Goal: Task Accomplishment & Management: Use online tool/utility

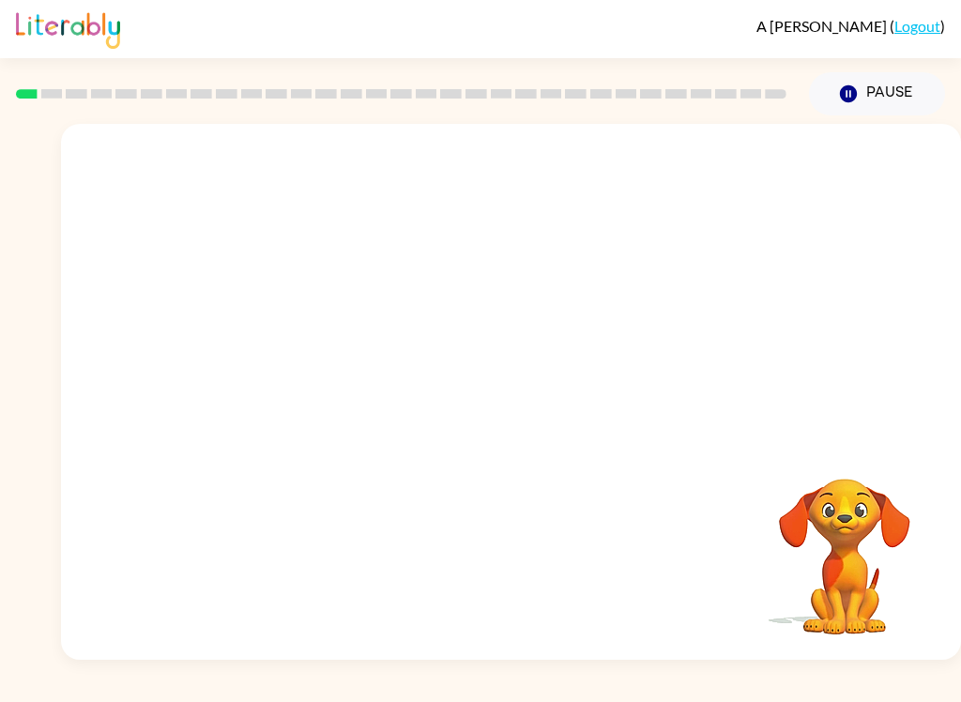
click at [322, 661] on div "A Broome ( Logout ) Pause Pause Your browser must support playing .mp4 files to…" at bounding box center [480, 351] width 961 height 702
click at [533, 431] on div at bounding box center [511, 401] width 120 height 68
click at [551, 390] on div at bounding box center [511, 401] width 120 height 68
click at [522, 426] on div at bounding box center [511, 401] width 120 height 68
click at [553, 352] on div at bounding box center [511, 392] width 900 height 536
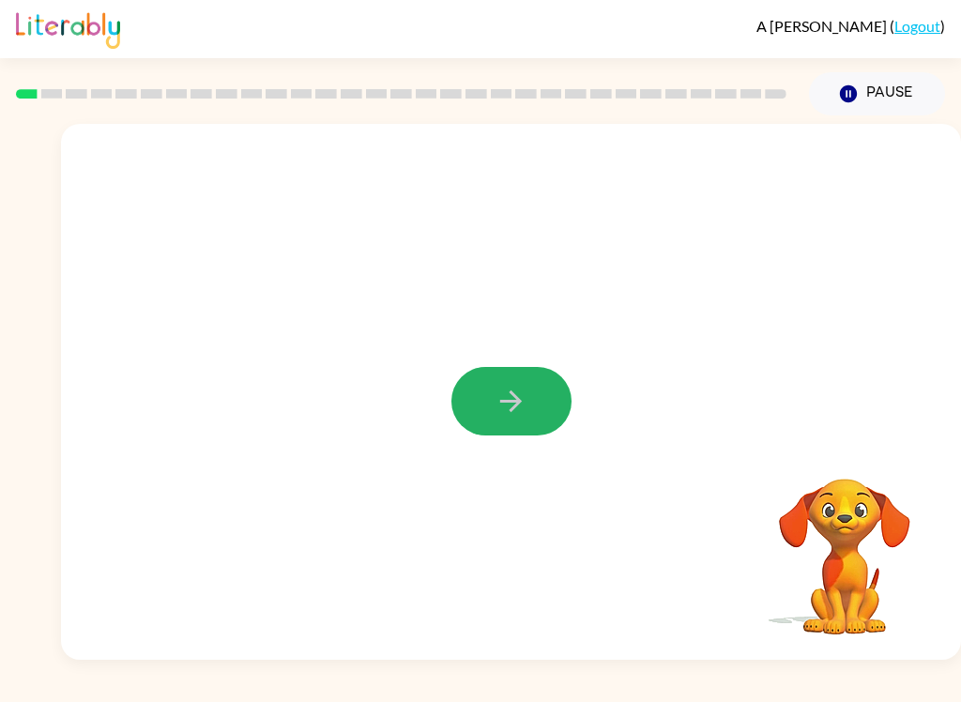
click at [532, 397] on button "button" at bounding box center [511, 401] width 120 height 68
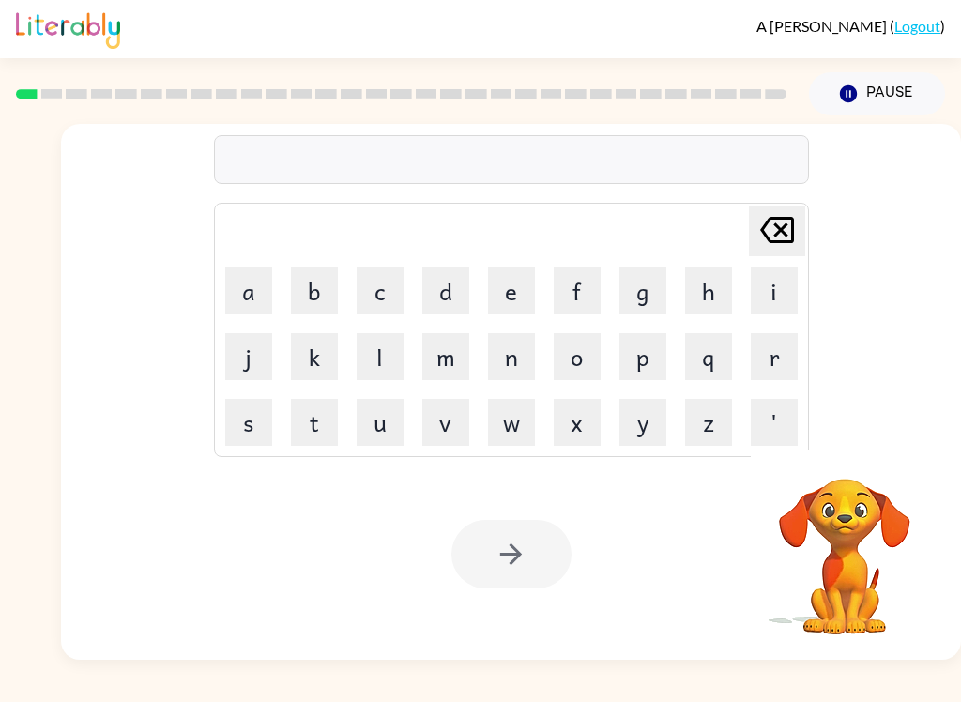
click at [316, 292] on button "b" at bounding box center [314, 290] width 47 height 47
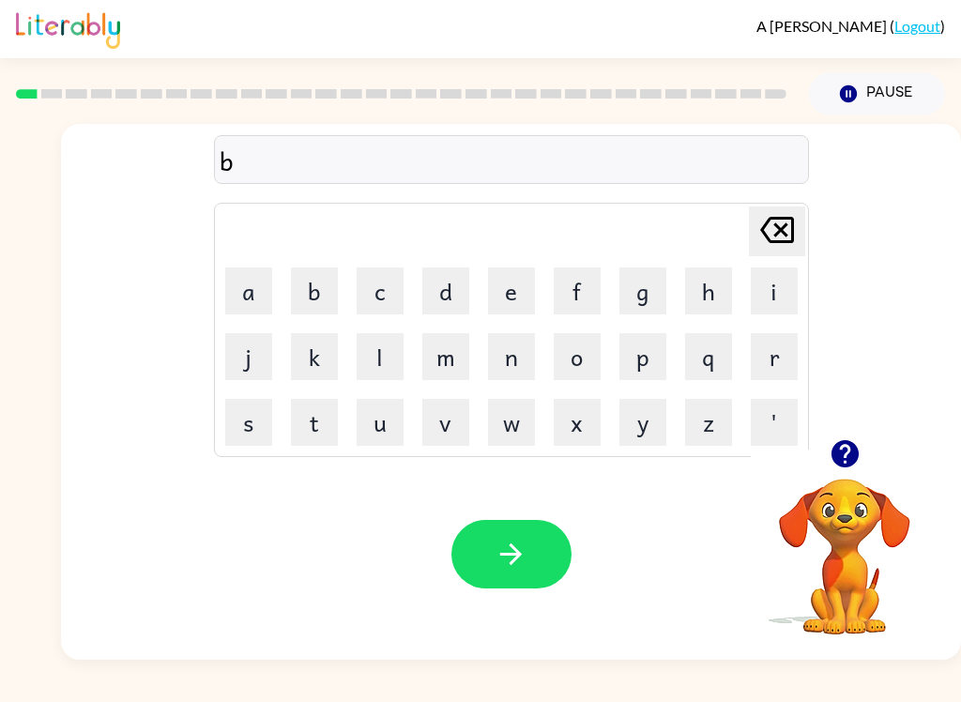
click at [583, 363] on button "o" at bounding box center [576, 356] width 47 height 47
click at [769, 352] on button "r" at bounding box center [773, 356] width 47 height 47
click at [448, 278] on button "d" at bounding box center [445, 290] width 47 height 47
click at [523, 297] on button "e" at bounding box center [511, 290] width 47 height 47
click at [788, 360] on button "r" at bounding box center [773, 356] width 47 height 47
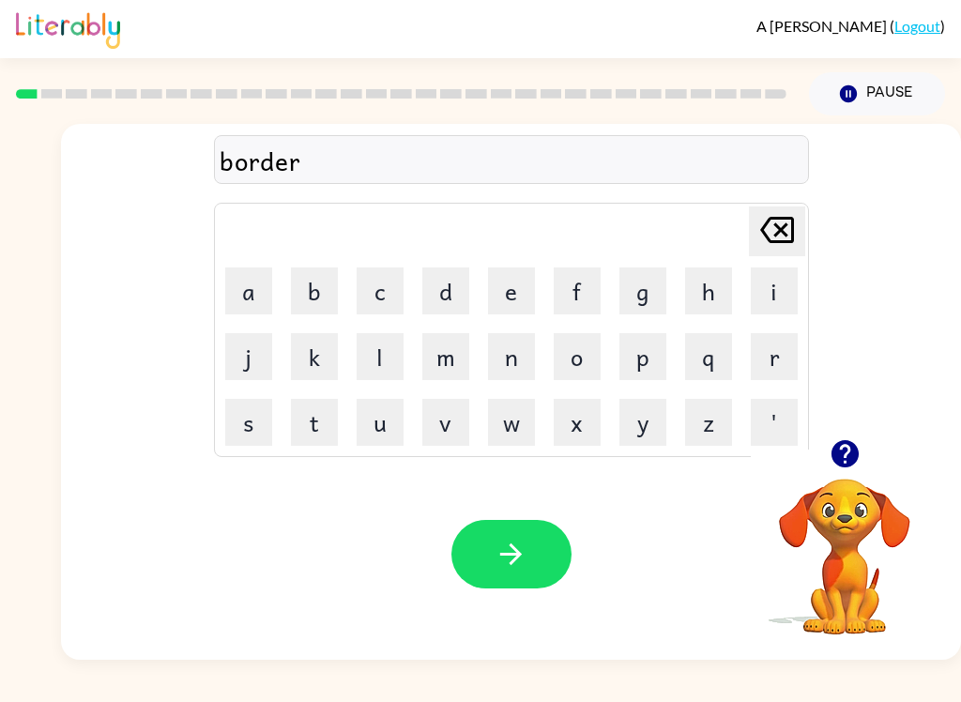
click at [523, 542] on icon "button" at bounding box center [510, 553] width 33 height 33
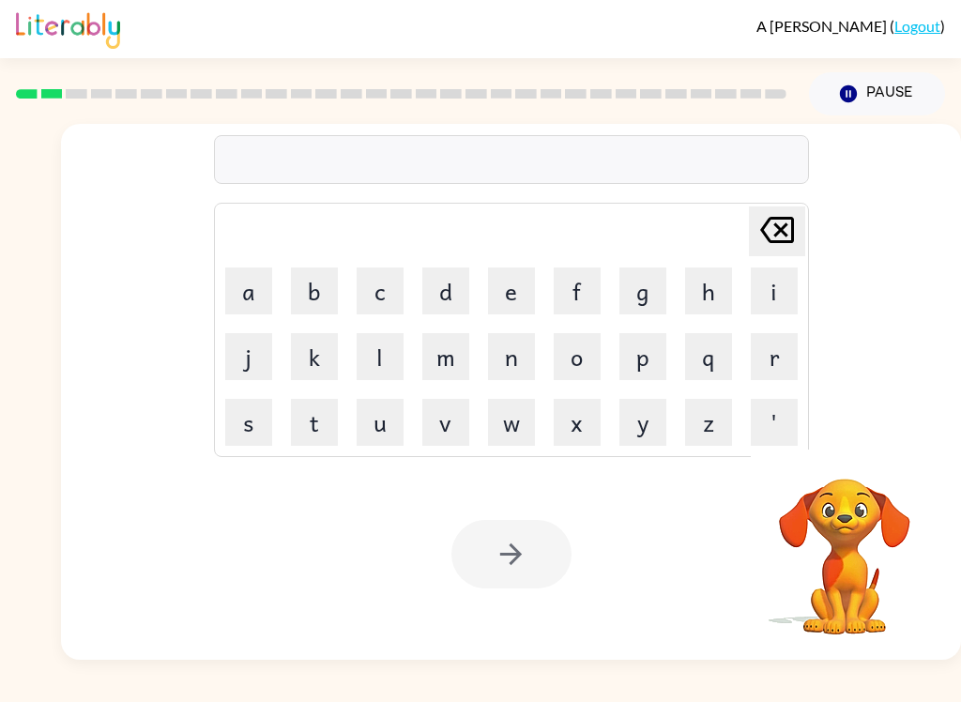
click at [762, 373] on button "r" at bounding box center [773, 356] width 47 height 47
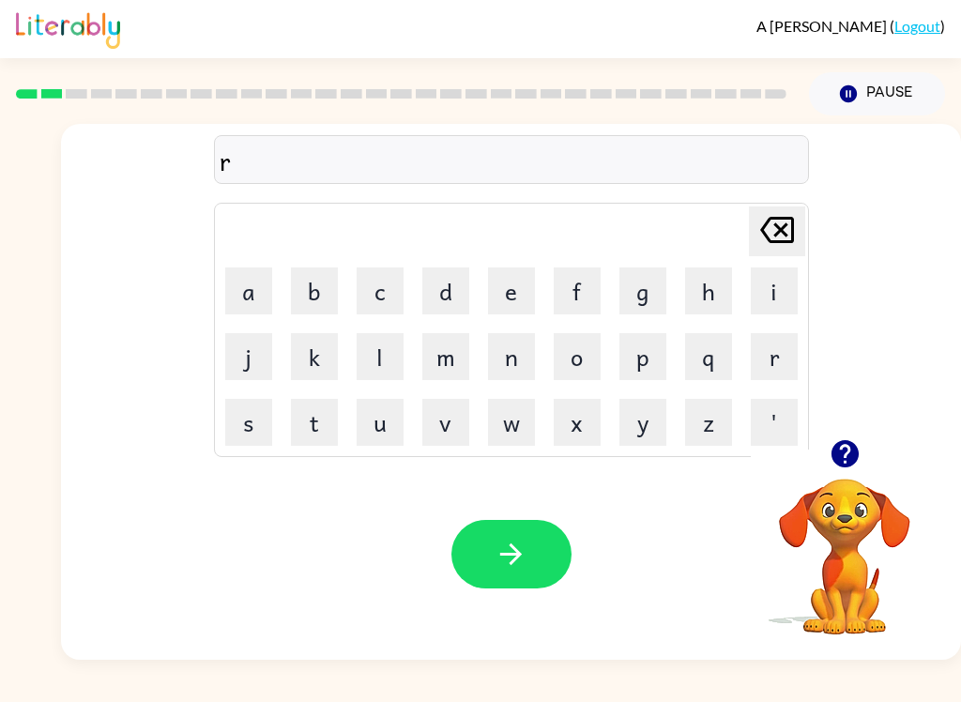
click at [251, 297] on button "a" at bounding box center [248, 290] width 47 height 47
click at [508, 368] on button "n" at bounding box center [511, 356] width 47 height 47
click at [453, 287] on button "d" at bounding box center [445, 290] width 47 height 47
click at [771, 250] on icon "Delete Delete last character input" at bounding box center [776, 229] width 45 height 45
click at [770, 250] on icon "Delete Delete last character input" at bounding box center [776, 229] width 45 height 45
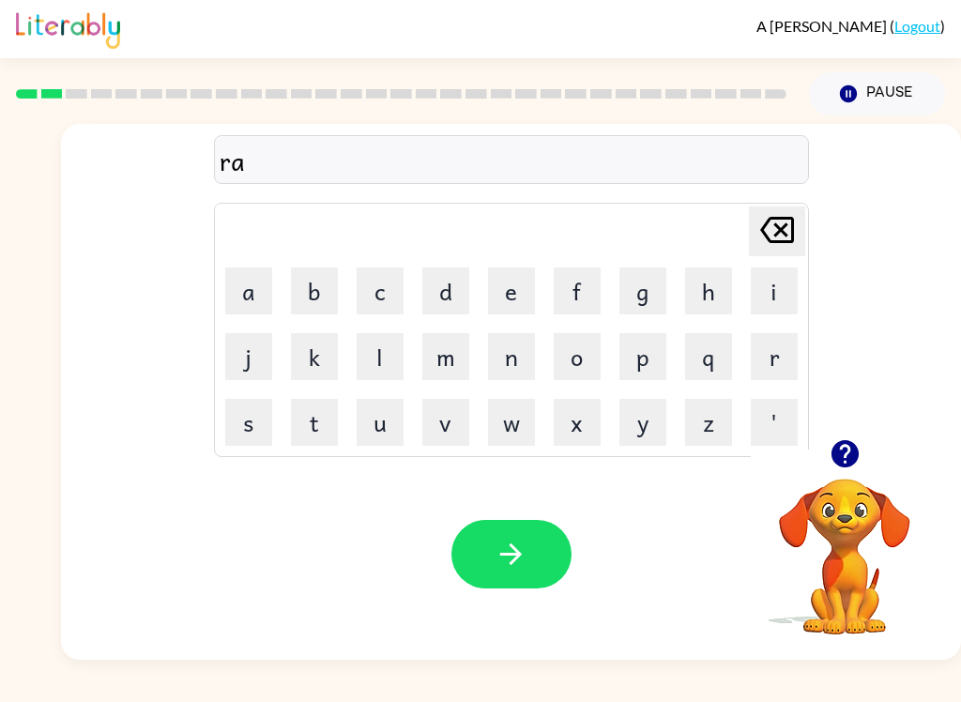
click at [779, 255] on div "Delete Delete last character input" at bounding box center [776, 231] width 45 height 48
click at [265, 288] on button "a" at bounding box center [248, 290] width 47 height 47
click at [522, 412] on button "w" at bounding box center [511, 422] width 47 height 47
click at [507, 359] on button "n" at bounding box center [511, 356] width 47 height 47
click at [450, 284] on button "d" at bounding box center [445, 290] width 47 height 47
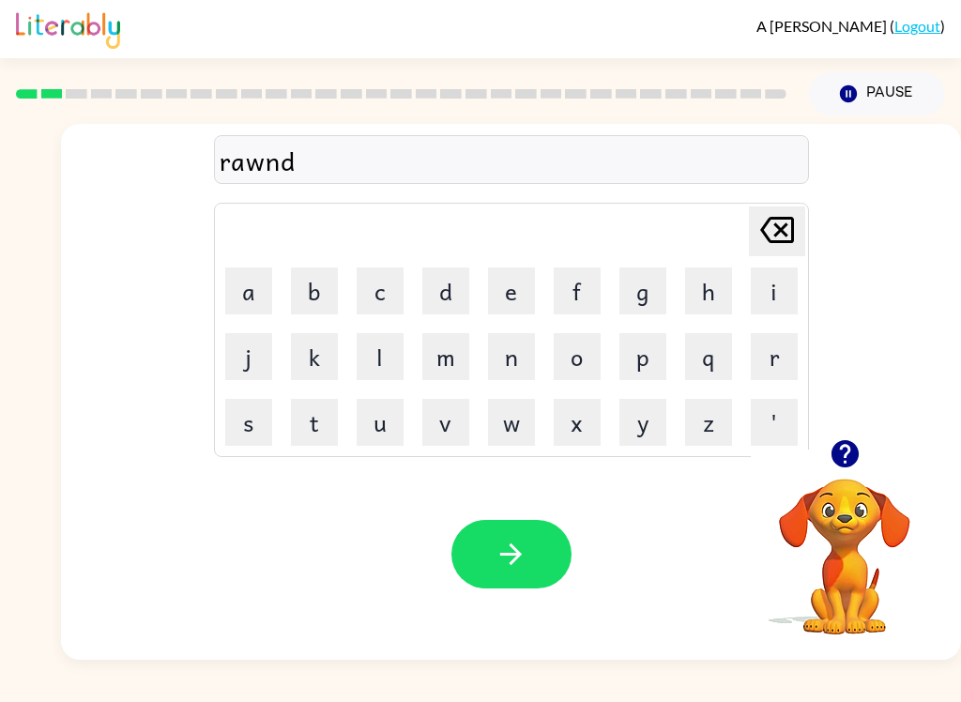
click at [524, 544] on icon "button" at bounding box center [510, 553] width 33 height 33
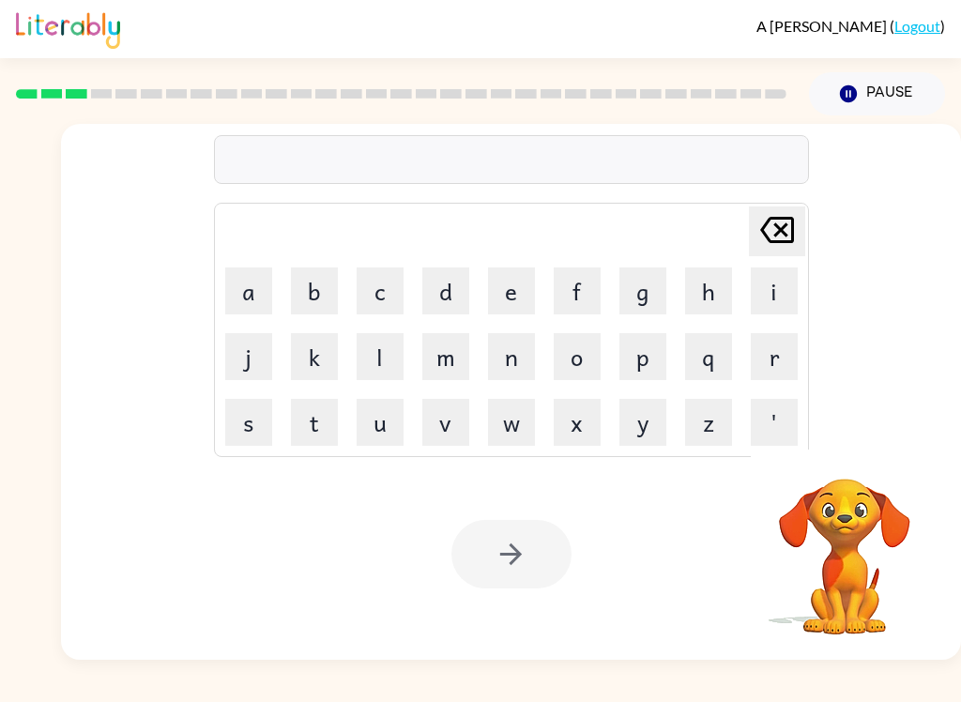
click at [451, 367] on button "m" at bounding box center [445, 356] width 47 height 47
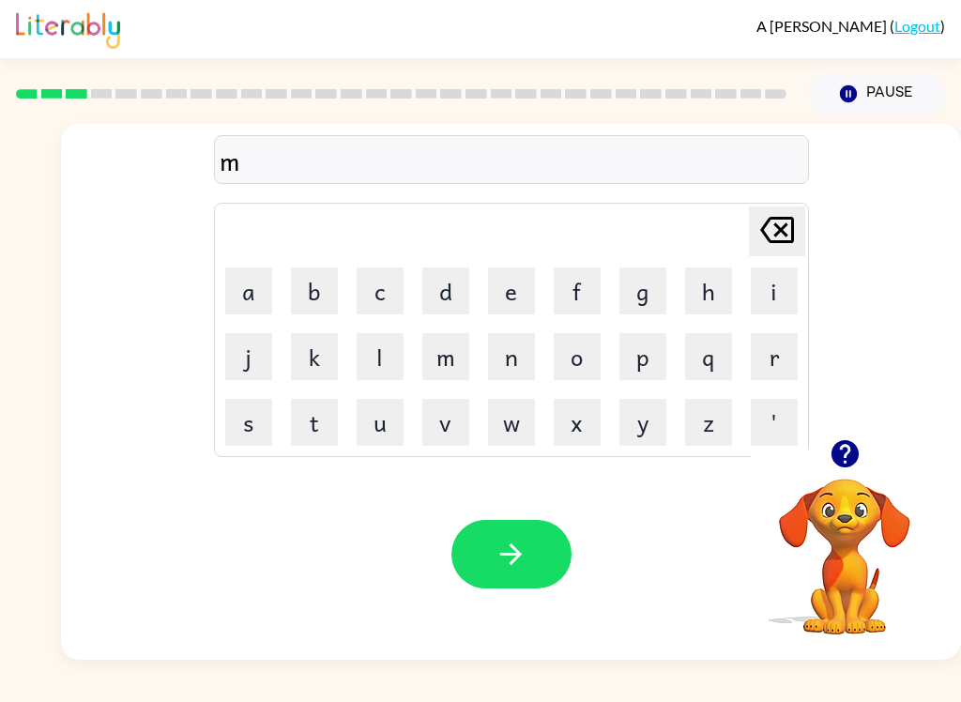
click at [774, 228] on icon at bounding box center [777, 230] width 34 height 26
click at [445, 356] on button "m" at bounding box center [445, 356] width 47 height 47
click at [389, 431] on button "u" at bounding box center [379, 422] width 47 height 47
click at [256, 427] on button "s" at bounding box center [248, 422] width 47 height 47
click at [715, 275] on button "h" at bounding box center [708, 290] width 47 height 47
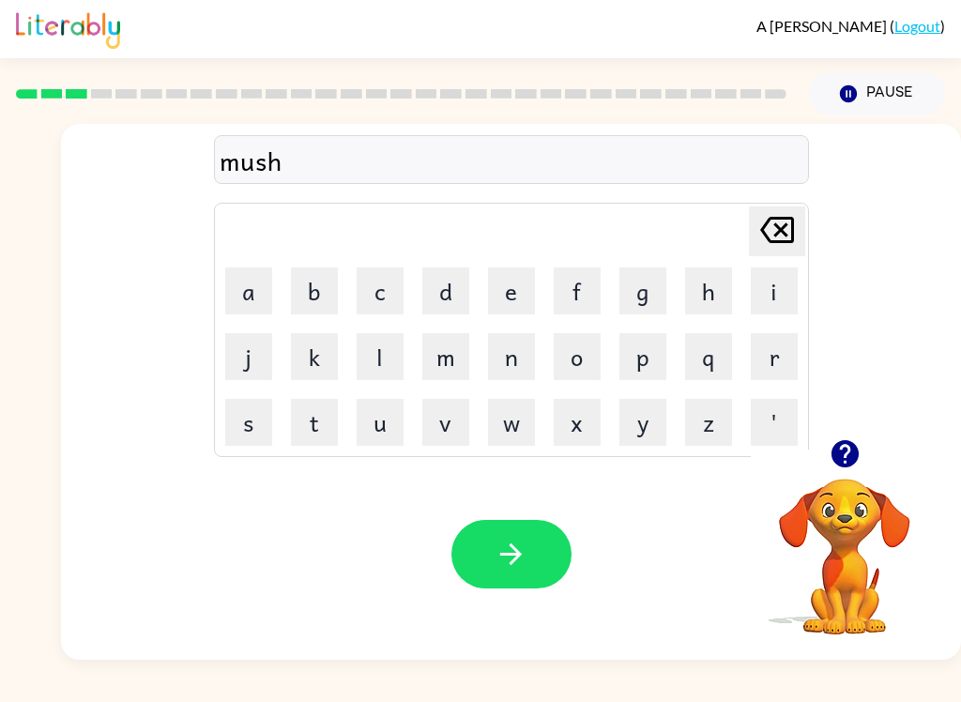
click at [499, 293] on button "e" at bounding box center [511, 290] width 47 height 47
click at [526, 356] on button "n" at bounding box center [511, 356] width 47 height 47
click at [529, 579] on button "button" at bounding box center [511, 554] width 120 height 68
click at [566, 326] on td "o" at bounding box center [577, 357] width 64 height 64
click at [326, 443] on button "t" at bounding box center [314, 422] width 47 height 47
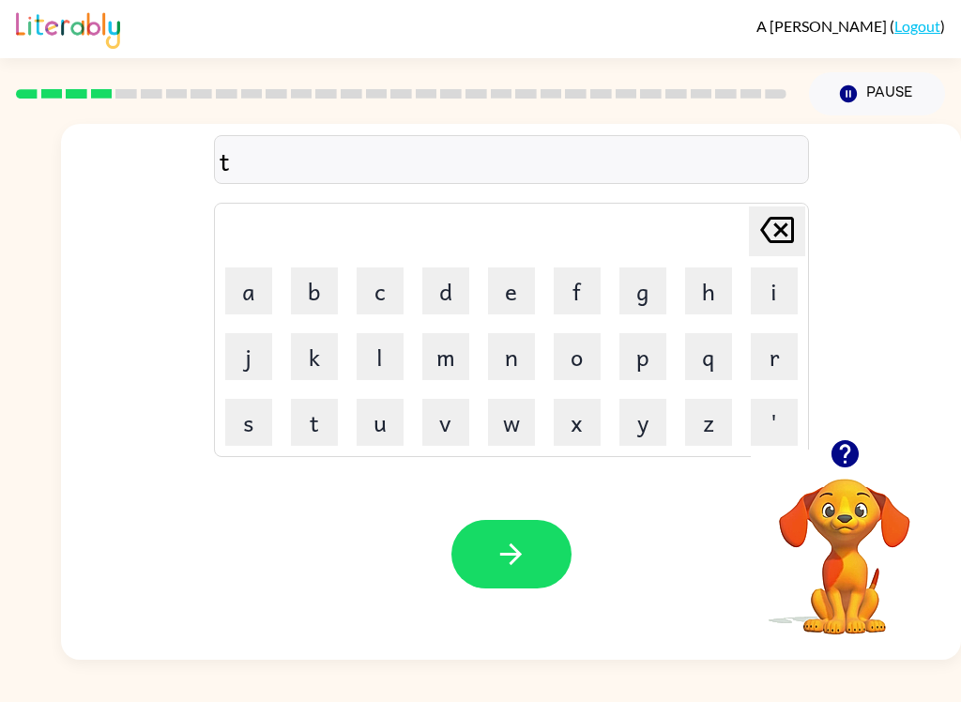
click at [779, 359] on button "r" at bounding box center [773, 356] width 47 height 47
click at [244, 289] on button "a" at bounding box center [248, 290] width 47 height 47
click at [508, 379] on button "n" at bounding box center [511, 356] width 47 height 47
click at [781, 219] on icon at bounding box center [777, 230] width 34 height 26
click at [513, 289] on button "e" at bounding box center [511, 290] width 47 height 47
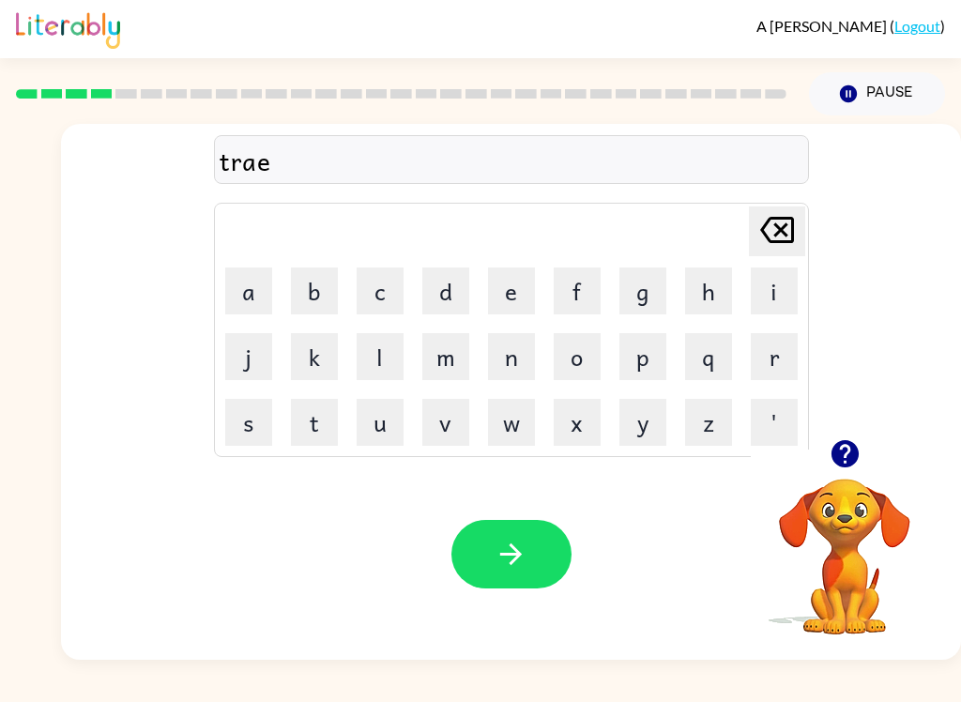
click at [513, 358] on button "n" at bounding box center [511, 356] width 47 height 47
click at [530, 539] on button "button" at bounding box center [511, 554] width 120 height 68
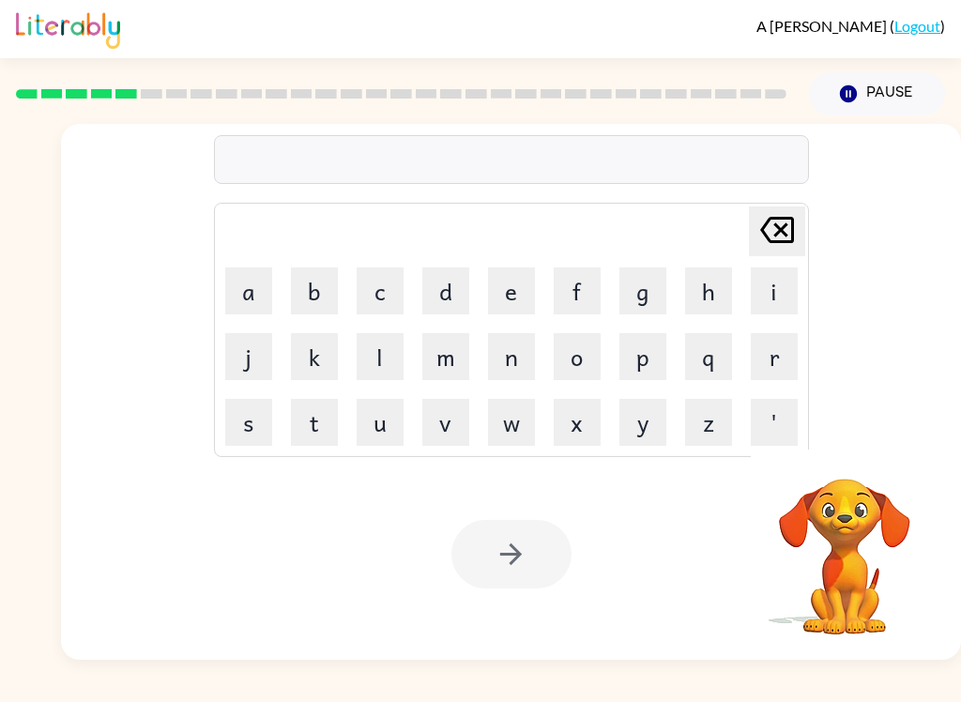
click at [452, 271] on button "d" at bounding box center [445, 290] width 47 height 47
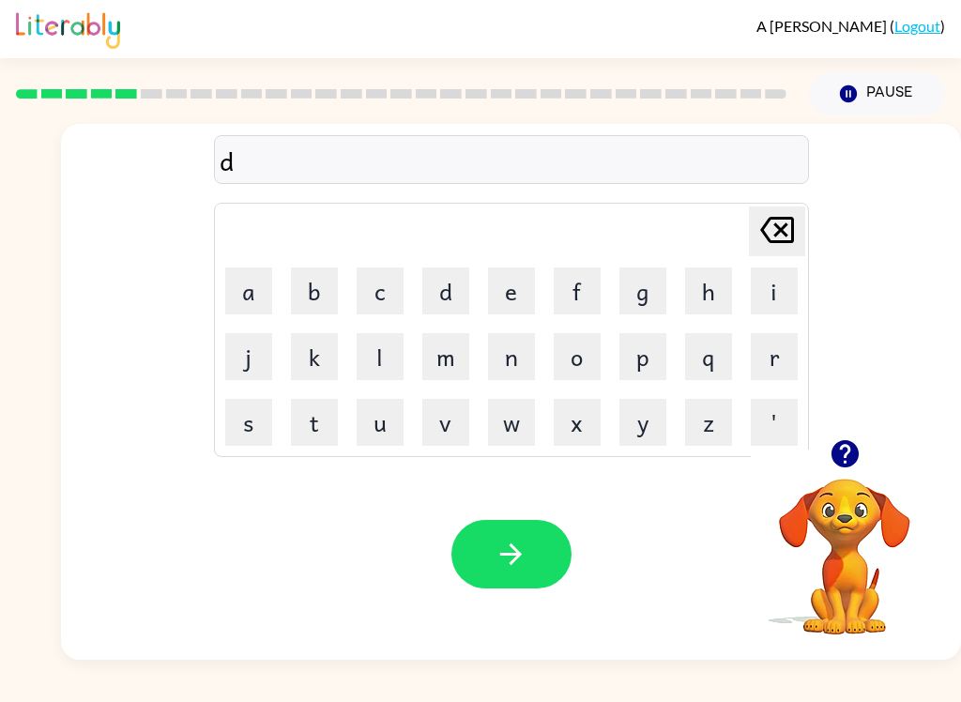
click at [520, 285] on button "e" at bounding box center [511, 290] width 47 height 47
click at [250, 297] on button "a" at bounding box center [248, 290] width 47 height 47
click at [129, 78] on div at bounding box center [401, 94] width 793 height 66
click at [129, 77] on div at bounding box center [401, 94] width 793 height 66
click at [153, 107] on div at bounding box center [401, 94] width 793 height 66
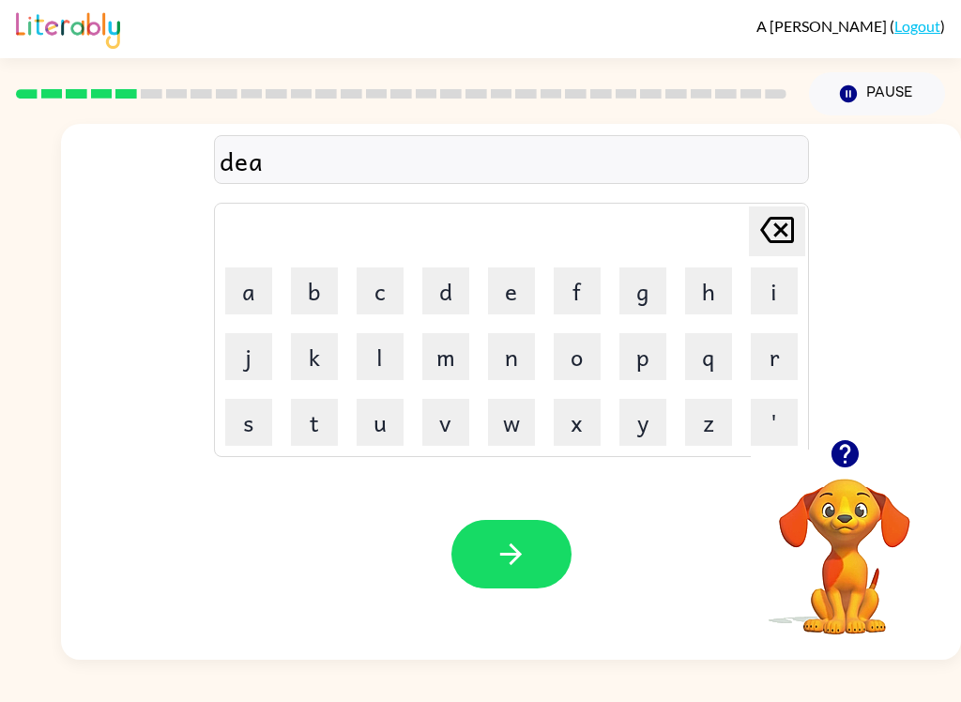
click at [159, 108] on div at bounding box center [401, 94] width 793 height 66
click at [577, 275] on button "f" at bounding box center [576, 290] width 47 height 47
click at [505, 346] on button "n" at bounding box center [511, 356] width 47 height 47
click at [252, 413] on button "s" at bounding box center [248, 422] width 47 height 47
click at [530, 304] on button "e" at bounding box center [511, 290] width 47 height 47
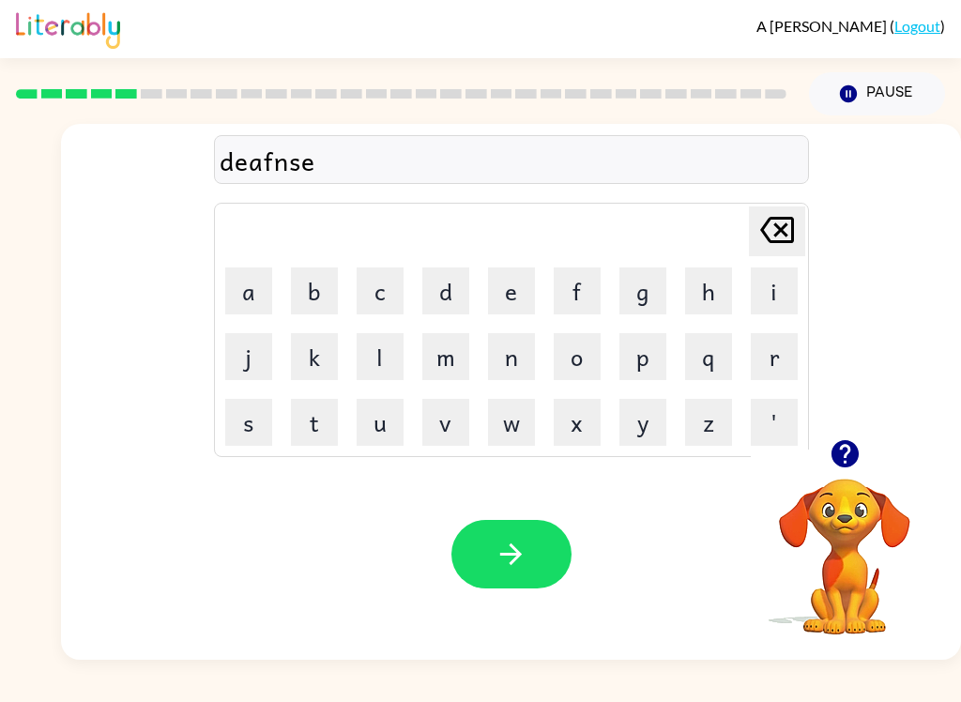
click at [587, 279] on button "f" at bounding box center [576, 290] width 47 height 47
click at [537, 541] on button "button" at bounding box center [511, 554] width 120 height 68
click at [715, 369] on button "q" at bounding box center [708, 356] width 47 height 47
click at [774, 231] on icon at bounding box center [777, 230] width 34 height 26
click at [450, 431] on button "v" at bounding box center [445, 422] width 47 height 47
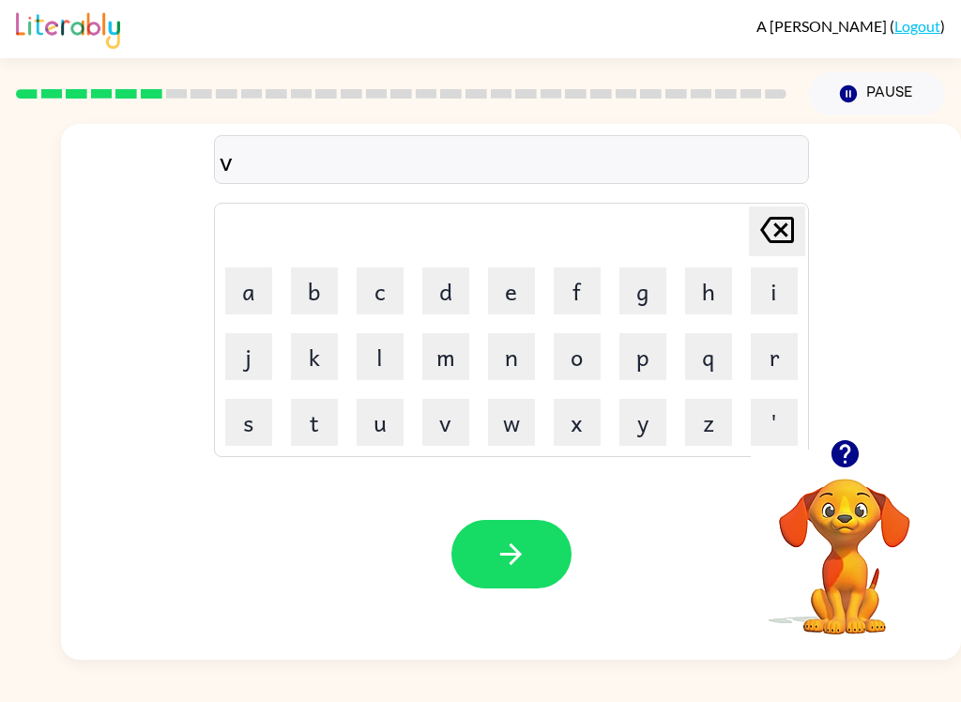
click at [250, 282] on button "a" at bounding box center [248, 290] width 47 height 47
click at [521, 282] on button "e" at bounding box center [511, 290] width 47 height 47
click at [772, 234] on icon at bounding box center [777, 230] width 34 height 26
click at [384, 282] on button "c" at bounding box center [379, 290] width 47 height 47
click at [258, 289] on button "a" at bounding box center [248, 290] width 47 height 47
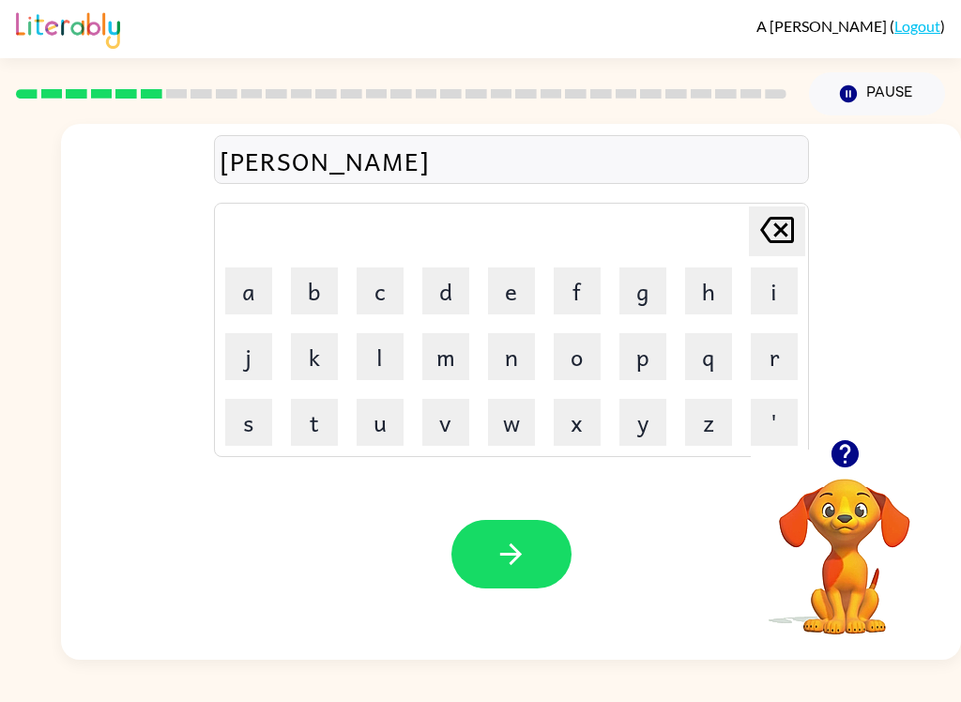
click at [522, 295] on button "e" at bounding box center [511, 290] width 47 height 47
click at [251, 430] on button "s" at bounding box center [248, 422] width 47 height 47
click at [775, 219] on icon at bounding box center [777, 230] width 34 height 26
click at [331, 418] on button "t" at bounding box center [314, 422] width 47 height 47
click at [774, 290] on button "i" at bounding box center [773, 290] width 47 height 47
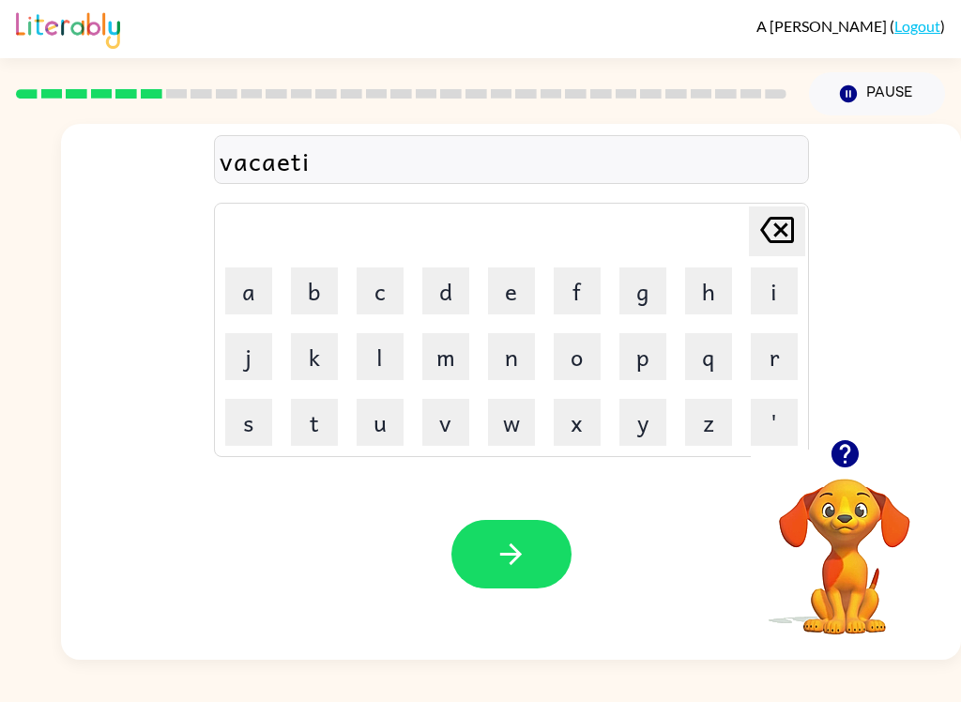
click at [583, 350] on button "o" at bounding box center [576, 356] width 47 height 47
click at [519, 364] on button "n" at bounding box center [511, 356] width 47 height 47
click at [246, 164] on div "vacaetion" at bounding box center [510, 160] width 583 height 39
click at [265, 165] on div "vacaetion" at bounding box center [510, 160] width 583 height 39
click at [777, 236] on icon "Delete Delete last character input" at bounding box center [776, 229] width 45 height 45
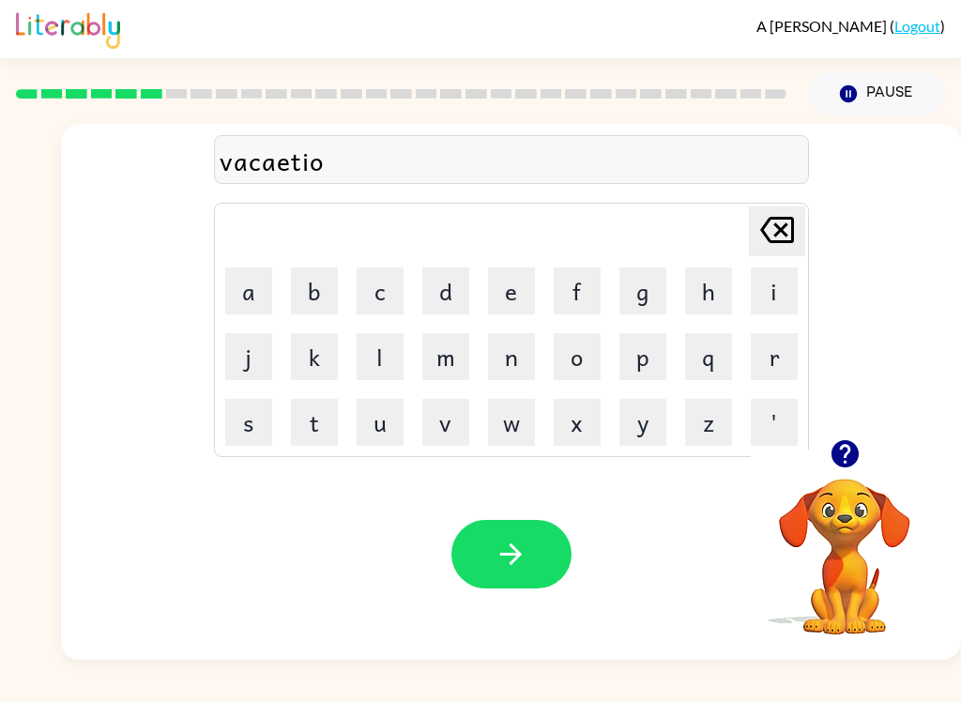
click at [776, 235] on icon "Delete Delete last character input" at bounding box center [776, 229] width 45 height 45
click at [772, 228] on icon at bounding box center [777, 230] width 34 height 26
click at [771, 227] on icon at bounding box center [777, 230] width 34 height 26
click at [770, 227] on icon at bounding box center [777, 230] width 34 height 26
click at [769, 226] on icon at bounding box center [777, 230] width 34 height 26
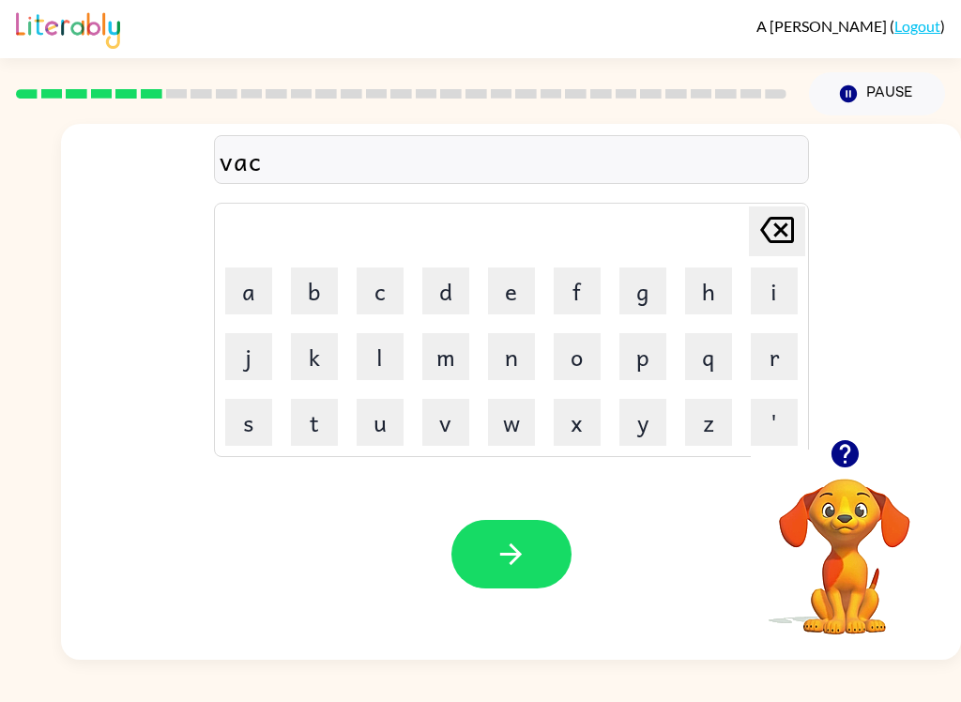
click at [766, 223] on icon "Delete Delete last character input" at bounding box center [776, 229] width 45 height 45
click at [765, 222] on icon "Delete Delete last character input" at bounding box center [776, 229] width 45 height 45
click at [254, 280] on button "a" at bounding box center [248, 290] width 47 height 47
click at [507, 281] on button "e" at bounding box center [511, 290] width 47 height 47
click at [395, 280] on button "c" at bounding box center [379, 290] width 47 height 47
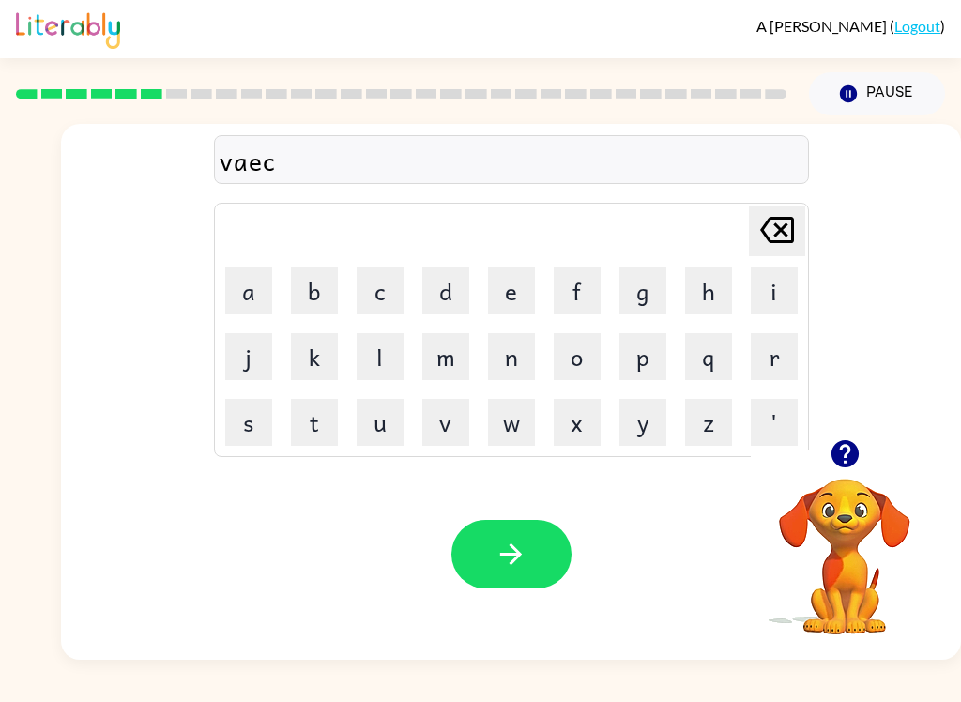
click at [250, 274] on button "a" at bounding box center [248, 290] width 47 height 47
click at [524, 280] on button "e" at bounding box center [511, 290] width 47 height 47
click at [307, 418] on button "t" at bounding box center [314, 422] width 47 height 47
click at [772, 289] on button "i" at bounding box center [773, 290] width 47 height 47
click at [585, 354] on button "o" at bounding box center [576, 356] width 47 height 47
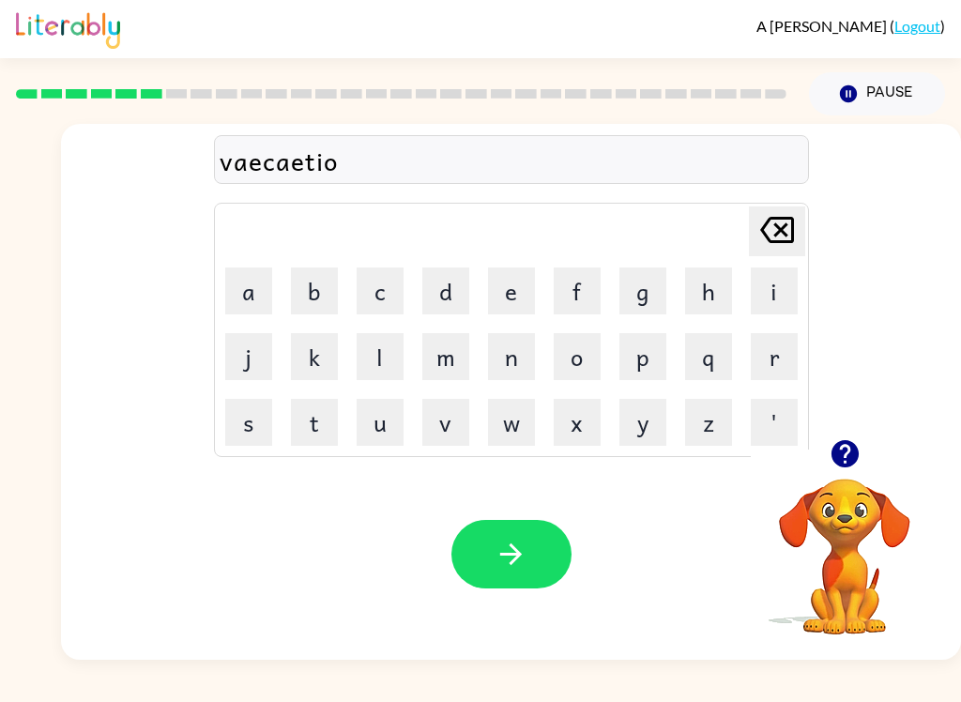
click at [524, 347] on button "n" at bounding box center [511, 356] width 47 height 47
click at [538, 561] on button "button" at bounding box center [511, 554] width 120 height 68
click at [851, 437] on button "button" at bounding box center [845, 454] width 48 height 48
click at [651, 362] on button "p" at bounding box center [642, 356] width 47 height 47
click at [385, 417] on button "u" at bounding box center [379, 422] width 47 height 47
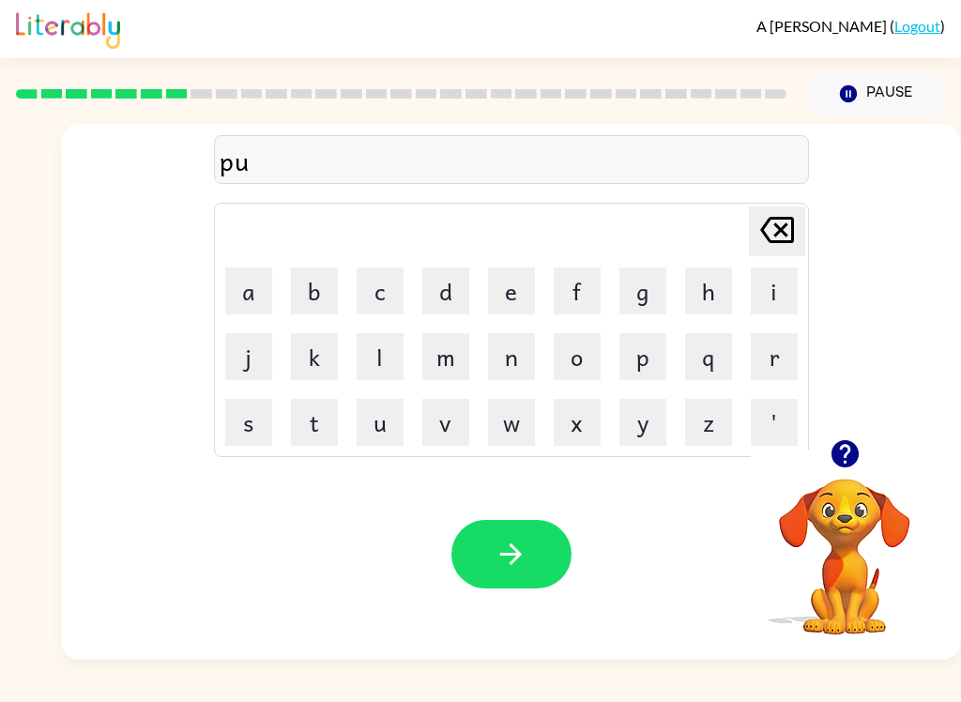
click at [326, 413] on button "t" at bounding box center [314, 422] width 47 height 47
click at [519, 293] on button "e" at bounding box center [511, 290] width 47 height 47
click at [784, 230] on icon "Delete Delete last character input" at bounding box center [776, 229] width 45 height 45
click at [507, 282] on button "e" at bounding box center [511, 290] width 47 height 47
click at [392, 353] on button "l" at bounding box center [379, 356] width 47 height 47
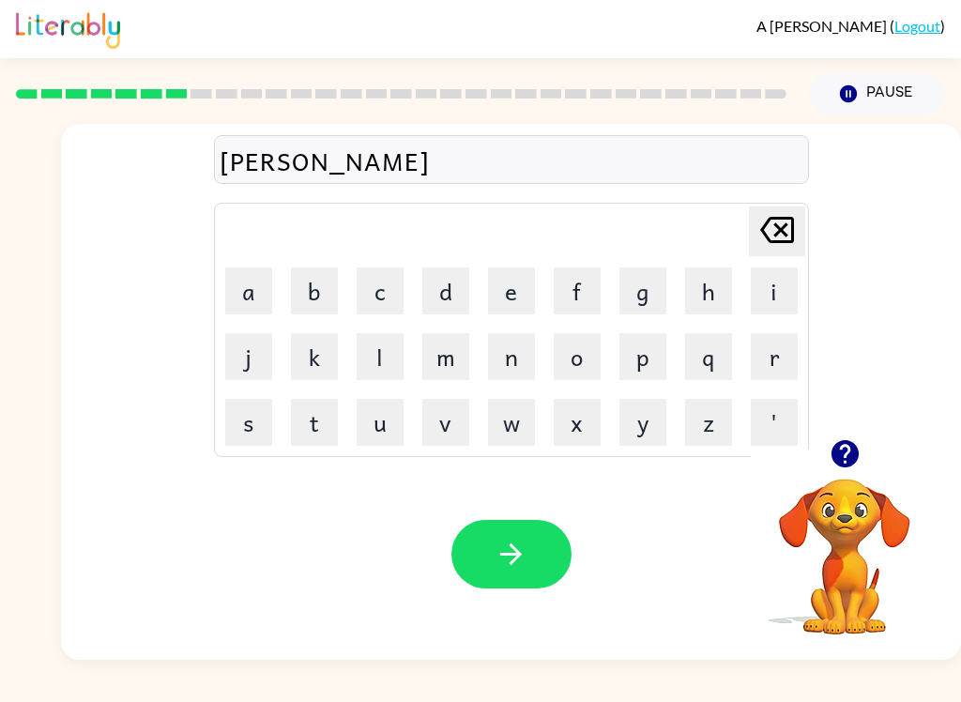
click at [501, 563] on icon "button" at bounding box center [510, 553] width 33 height 33
click at [458, 349] on button "m" at bounding box center [445, 356] width 47 height 47
click at [528, 283] on button "e" at bounding box center [511, 290] width 47 height 47
click at [779, 363] on button "r" at bounding box center [773, 356] width 47 height 47
click at [387, 296] on button "c" at bounding box center [379, 290] width 47 height 47
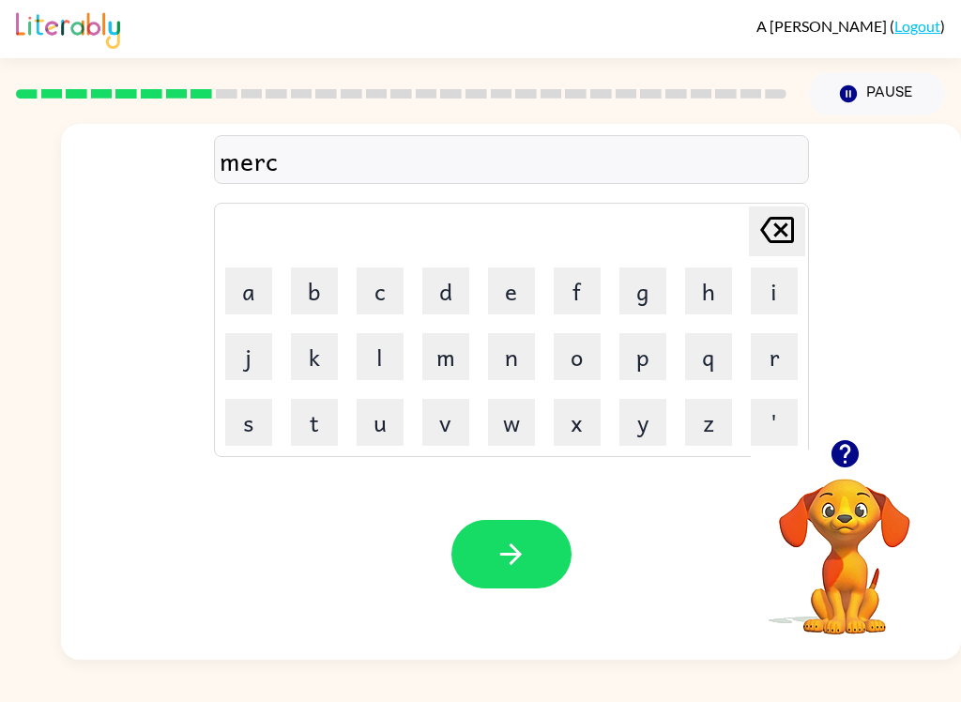
click at [586, 354] on button "o" at bounding box center [576, 356] width 47 height 47
click at [401, 356] on button "l" at bounding box center [379, 356] width 47 height 47
click at [373, 348] on button "l" at bounding box center [379, 356] width 47 height 47
click at [510, 547] on icon "button" at bounding box center [510, 553] width 33 height 33
click at [447, 343] on button "m" at bounding box center [445, 356] width 47 height 47
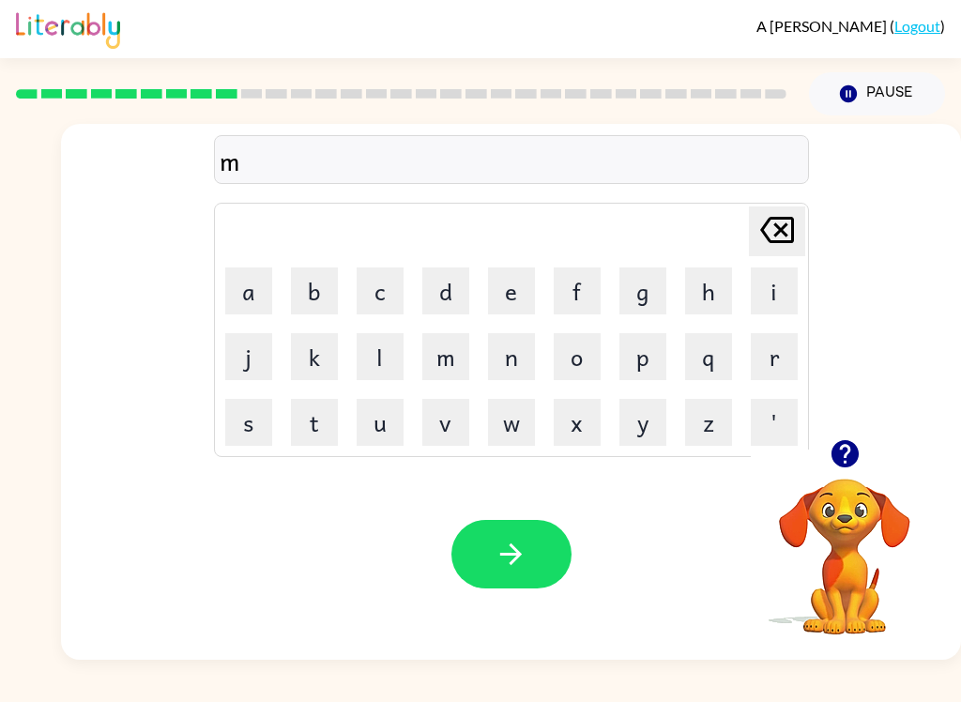
click at [787, 272] on button "i" at bounding box center [773, 290] width 47 height 47
click at [459, 296] on button "d" at bounding box center [445, 290] width 47 height 47
click at [452, 354] on button "m" at bounding box center [445, 356] width 47 height 47
click at [586, 361] on button "o" at bounding box center [576, 356] width 47 height 47
click at [767, 343] on button "r" at bounding box center [773, 356] width 47 height 47
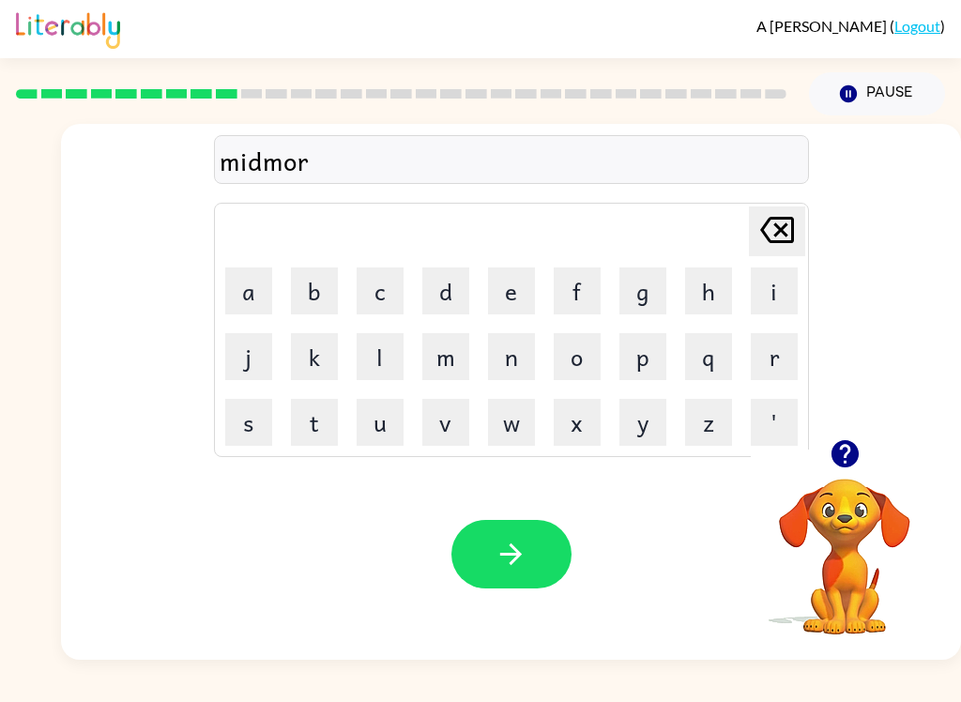
click at [780, 291] on button "i" at bounding box center [773, 290] width 47 height 47
click at [516, 356] on button "n" at bounding box center [511, 356] width 47 height 47
click at [643, 285] on button "g" at bounding box center [642, 290] width 47 height 47
click at [525, 549] on icon "button" at bounding box center [510, 553] width 33 height 33
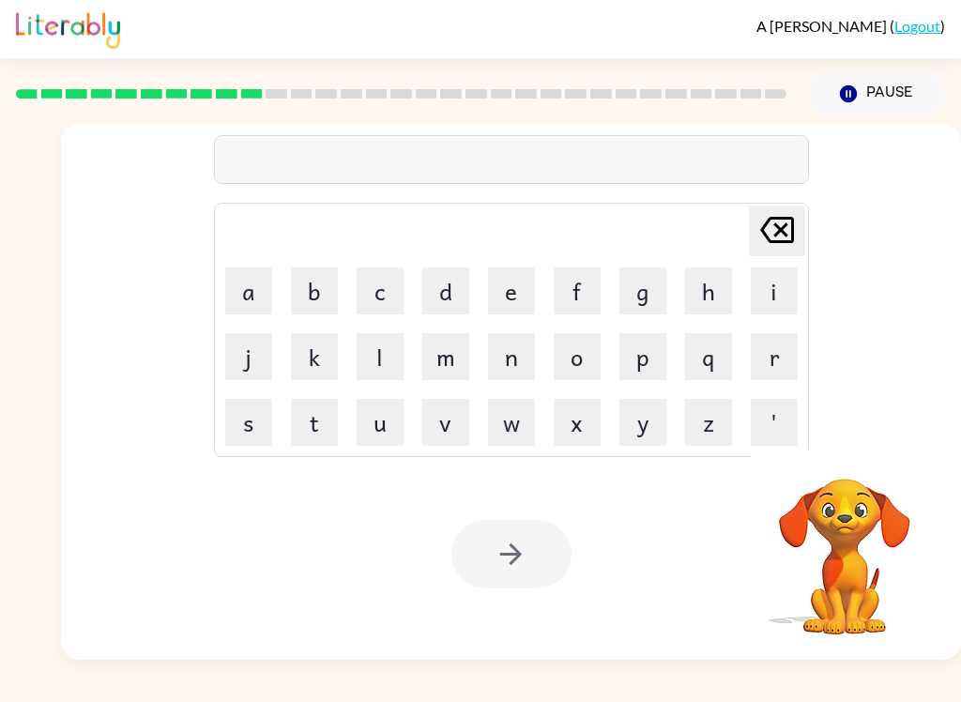
click at [449, 284] on button "d" at bounding box center [445, 290] width 47 height 47
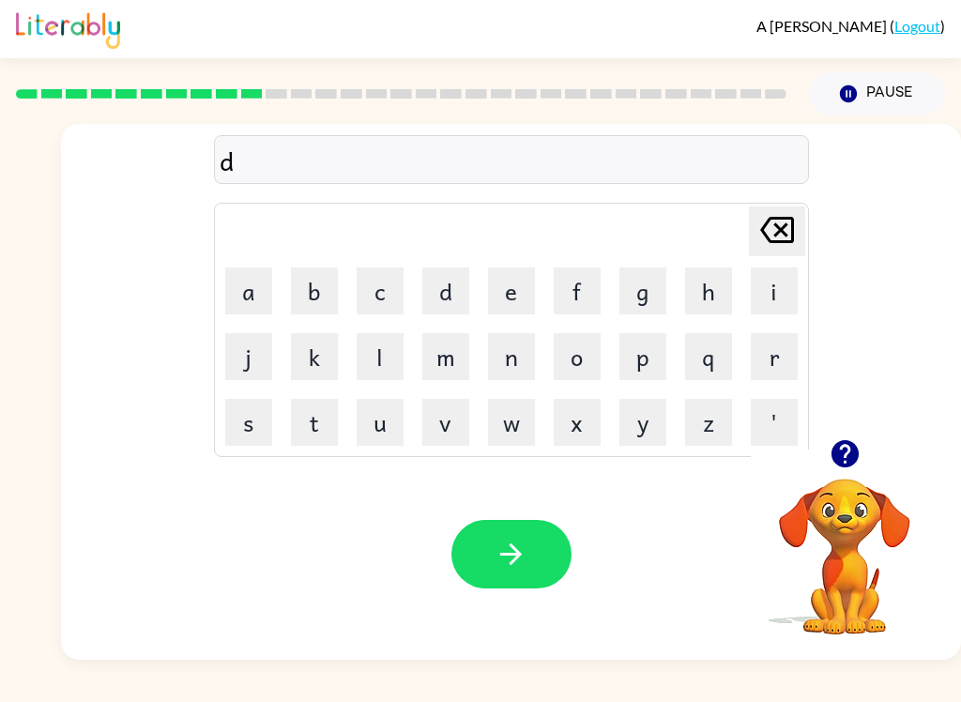
click at [246, 418] on button "s" at bounding box center [248, 422] width 47 height 47
click at [325, 416] on button "t" at bounding box center [314, 422] width 47 height 47
click at [780, 358] on button "r" at bounding box center [773, 356] width 47 height 47
click at [392, 420] on button "u" at bounding box center [379, 422] width 47 height 47
click at [255, 427] on button "s" at bounding box center [248, 422] width 47 height 47
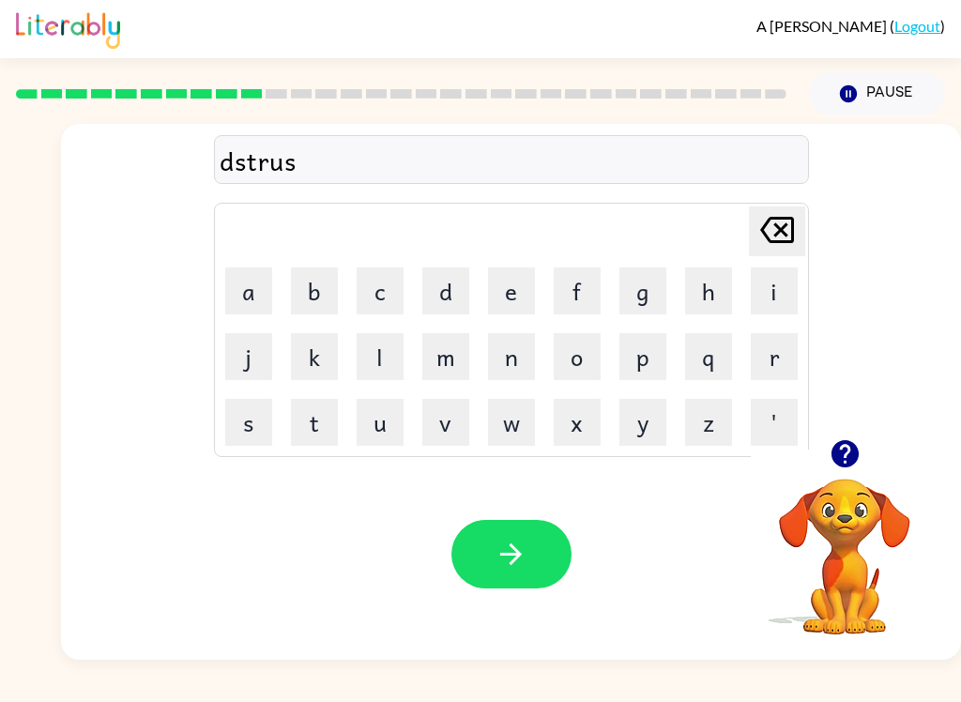
click at [307, 421] on button "t" at bounding box center [314, 422] width 47 height 47
click at [507, 556] on icon "button" at bounding box center [510, 553] width 33 height 33
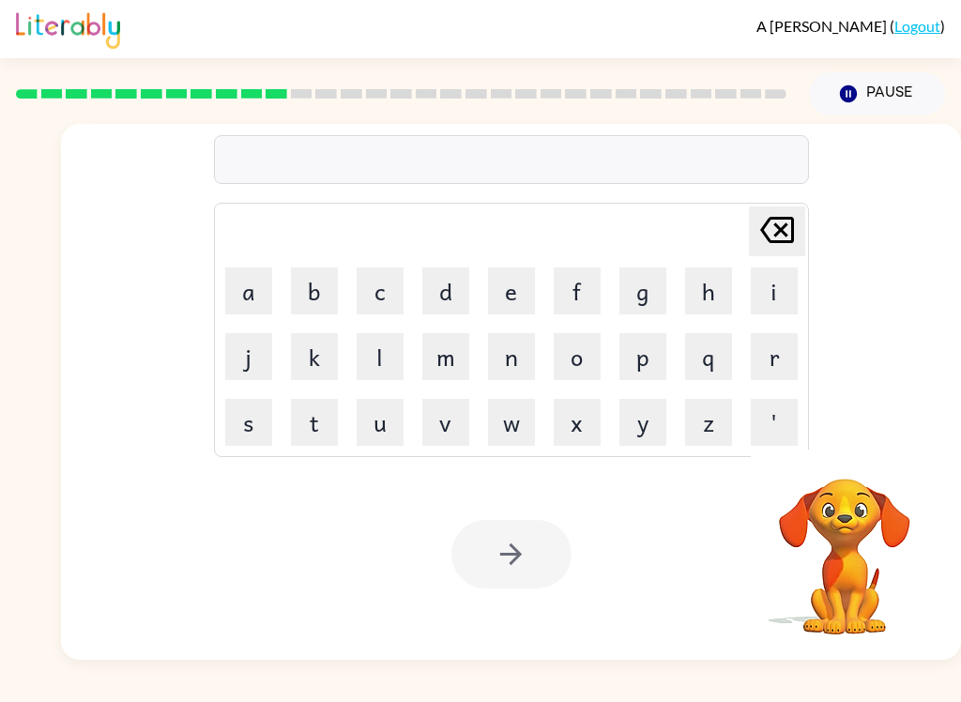
click at [780, 362] on button "r" at bounding box center [773, 356] width 47 height 47
click at [571, 357] on button "o" at bounding box center [576, 356] width 47 height 47
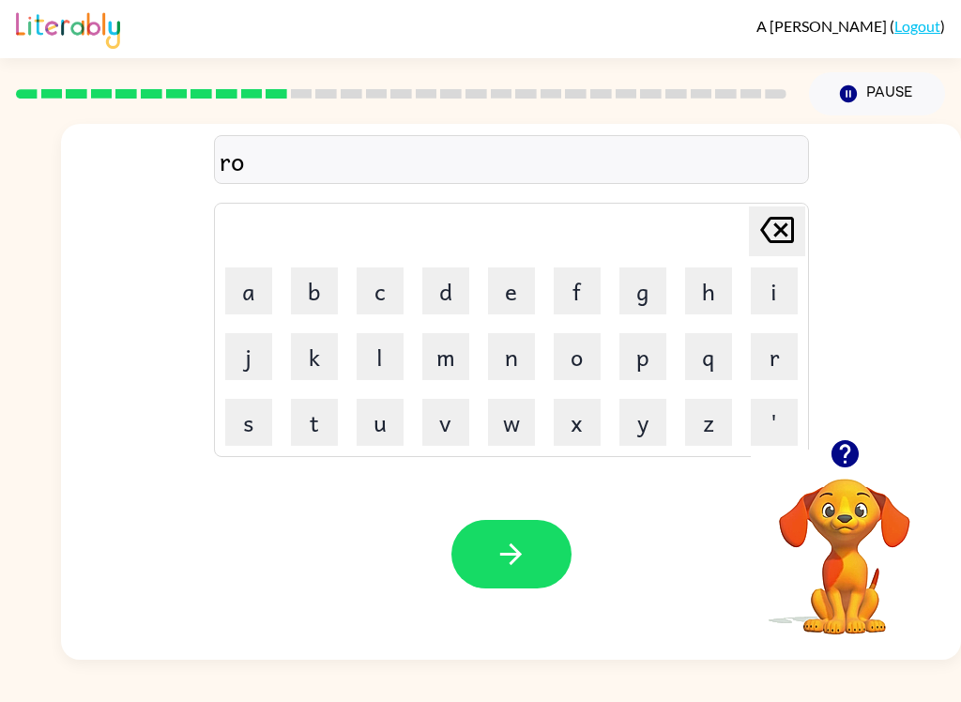
click at [455, 286] on button "d" at bounding box center [445, 290] width 47 height 47
click at [511, 291] on button "e" at bounding box center [511, 290] width 47 height 47
click at [523, 552] on icon "button" at bounding box center [510, 553] width 33 height 33
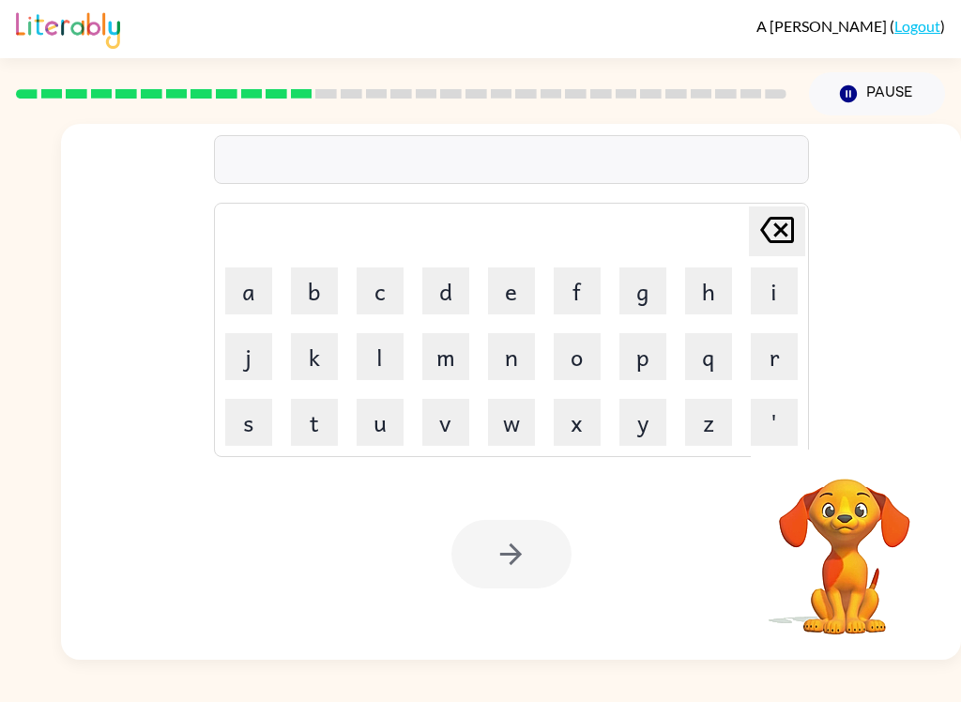
click at [390, 420] on button "u" at bounding box center [379, 422] width 47 height 47
click at [648, 356] on button "p" at bounding box center [642, 356] width 47 height 47
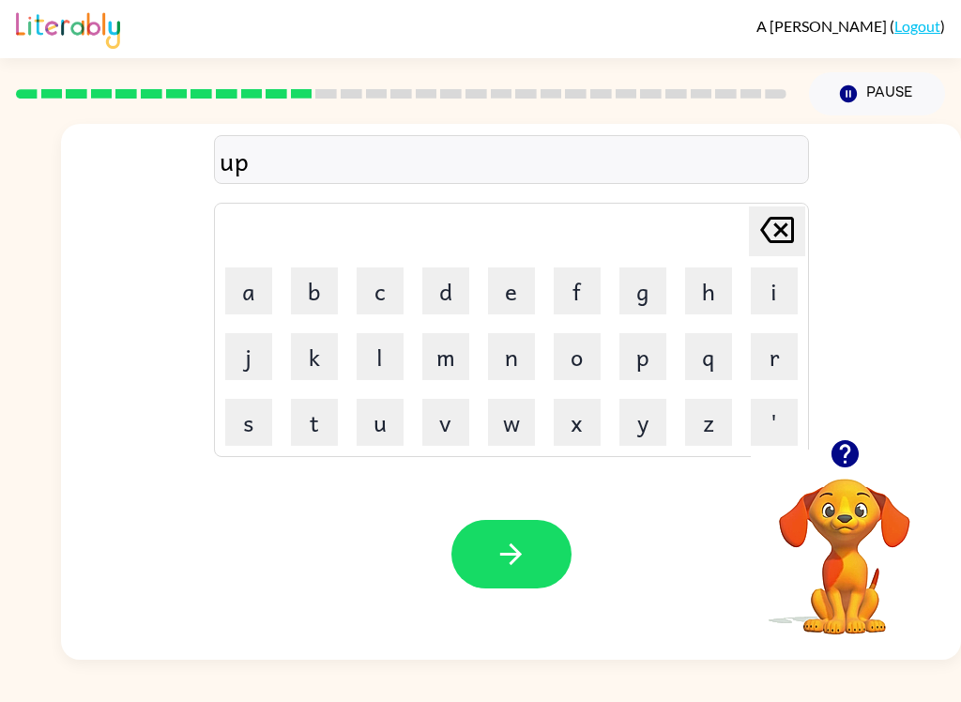
click at [642, 293] on button "g" at bounding box center [642, 290] width 47 height 47
click at [791, 227] on icon "Delete Delete last character input" at bounding box center [776, 229] width 45 height 45
click at [791, 348] on button "r" at bounding box center [773, 356] width 47 height 47
click at [270, 291] on button "a" at bounding box center [248, 290] width 47 height 47
click at [458, 283] on button "d" at bounding box center [445, 290] width 47 height 47
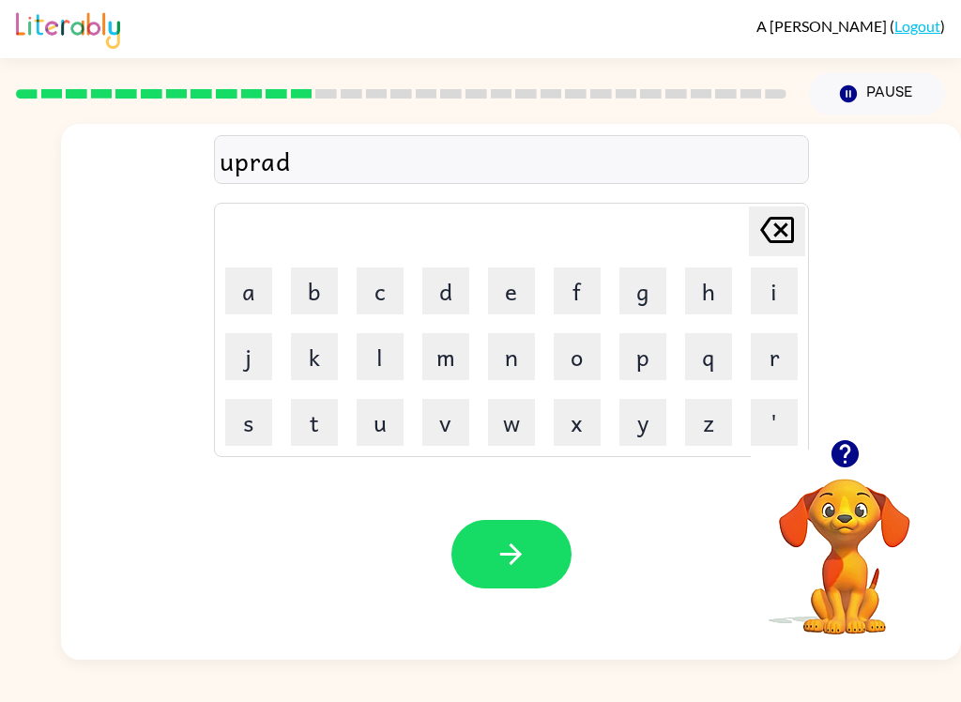
click at [516, 542] on icon "button" at bounding box center [510, 553] width 33 height 33
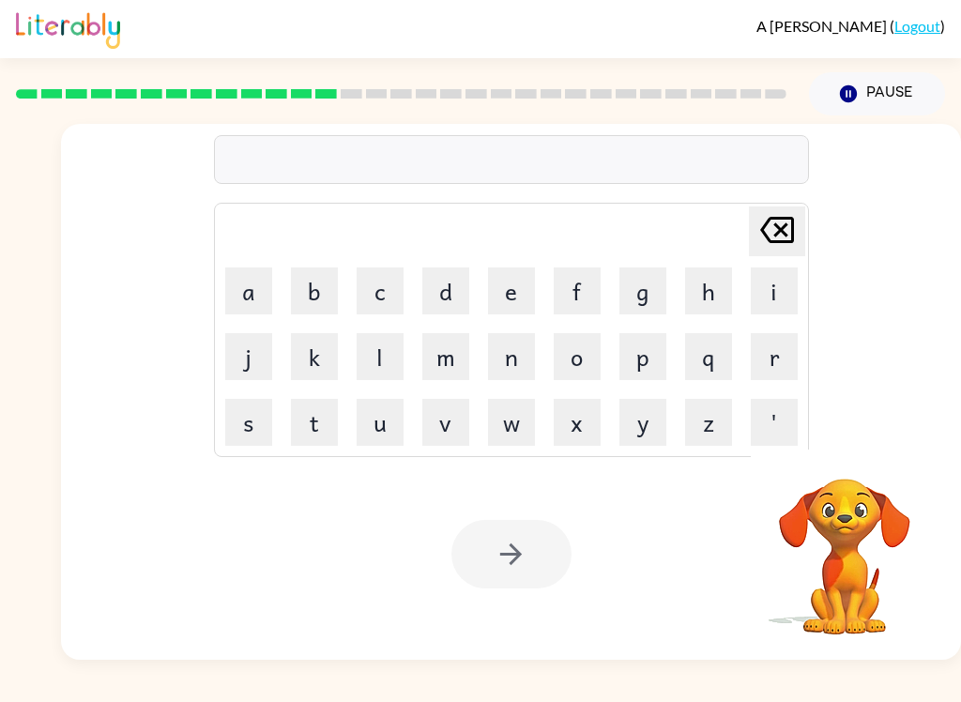
click at [452, 353] on button "m" at bounding box center [445, 356] width 47 height 47
click at [454, 280] on button "d" at bounding box center [445, 290] width 47 height 47
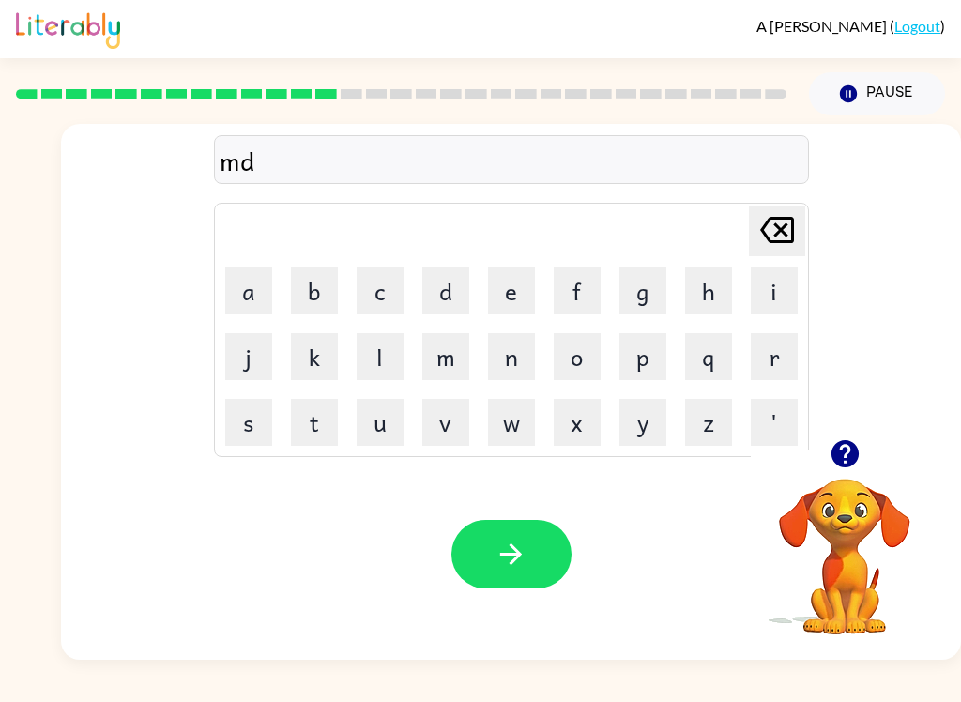
click at [522, 346] on button "n" at bounding box center [511, 356] width 47 height 47
click at [769, 279] on button "i" at bounding box center [773, 290] width 47 height 47
click at [256, 416] on button "s" at bounding box center [248, 422] width 47 height 47
click at [538, 540] on button "button" at bounding box center [511, 554] width 120 height 68
click at [318, 304] on button "b" at bounding box center [314, 290] width 47 height 47
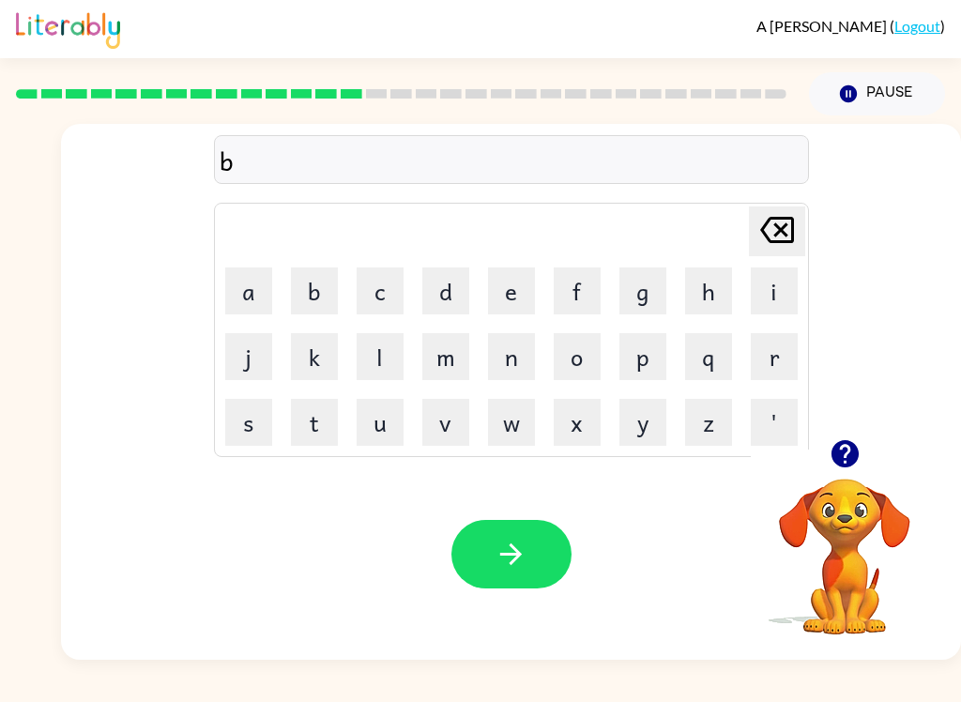
click at [587, 358] on button "o" at bounding box center [576, 356] width 47 height 47
click at [507, 360] on button "n" at bounding box center [511, 356] width 47 height 47
click at [772, 295] on button "i" at bounding box center [773, 290] width 47 height 47
click at [256, 412] on button "s" at bounding box center [248, 422] width 47 height 47
click at [543, 522] on button "button" at bounding box center [511, 554] width 120 height 68
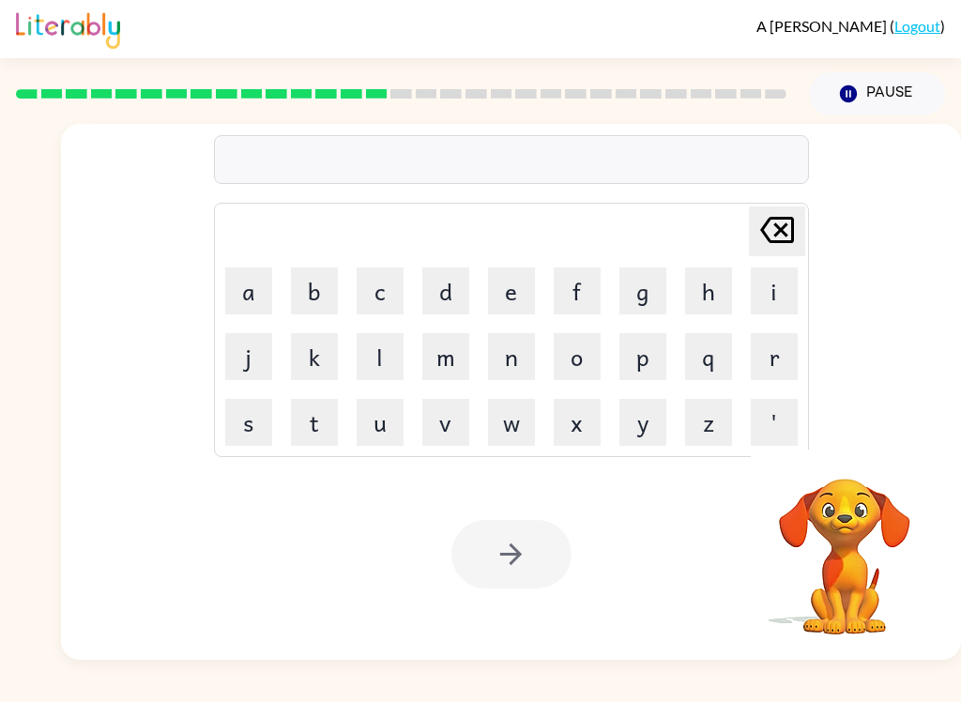
click at [253, 424] on button "s" at bounding box center [248, 422] width 47 height 47
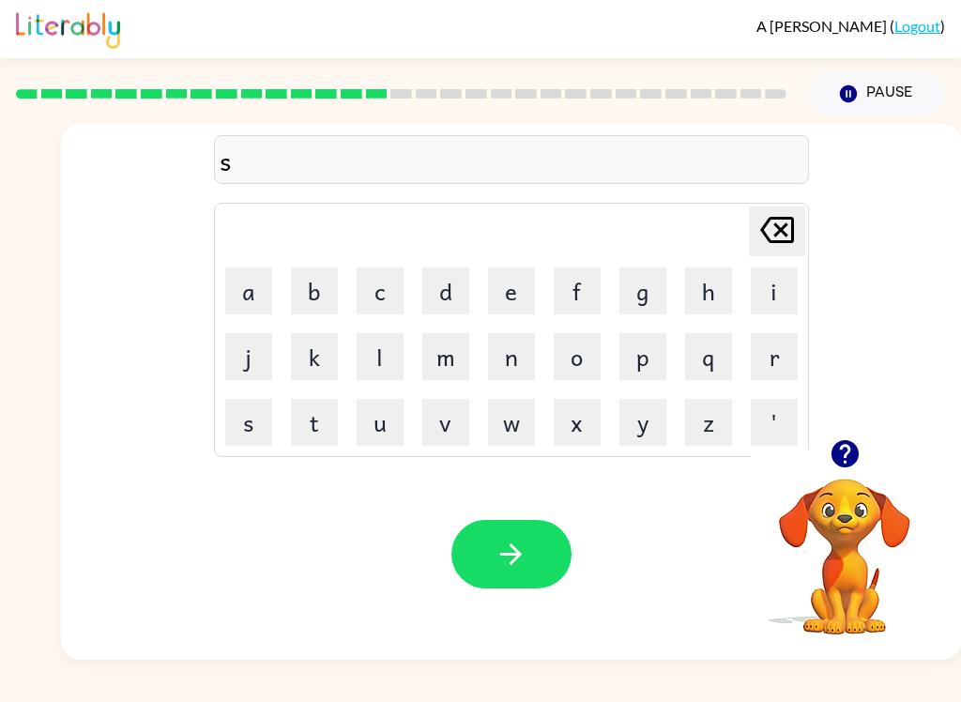
click at [524, 426] on button "w" at bounding box center [511, 422] width 47 height 47
click at [588, 338] on button "o" at bounding box center [576, 356] width 47 height 47
click at [778, 360] on button "r" at bounding box center [773, 356] width 47 height 47
click at [446, 360] on button "m" at bounding box center [445, 356] width 47 height 47
click at [540, 554] on button "button" at bounding box center [511, 554] width 120 height 68
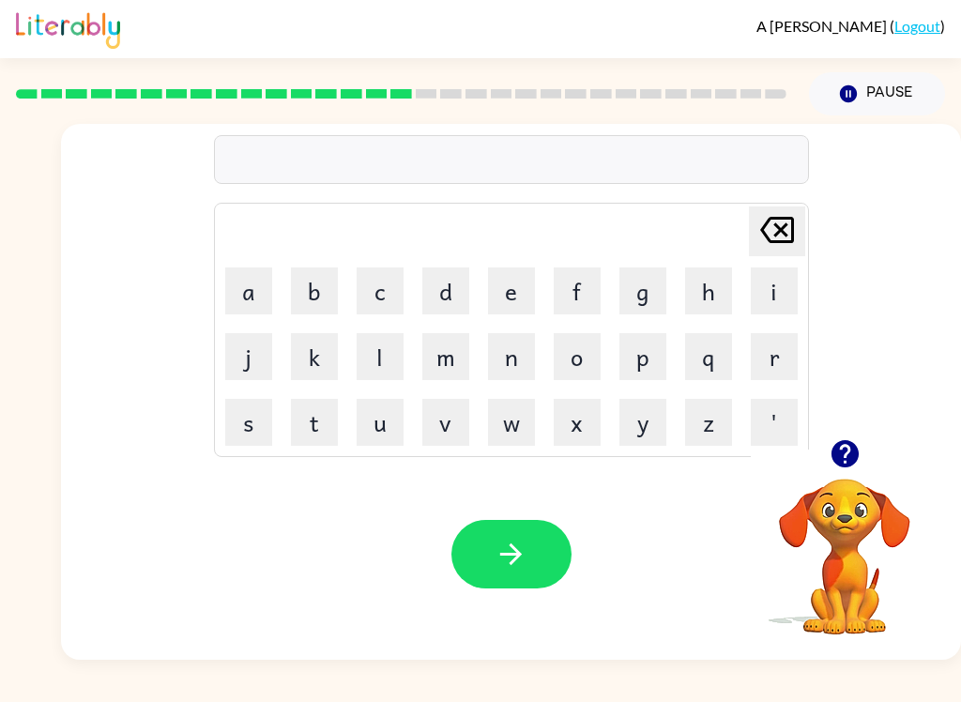
click at [841, 459] on icon "button" at bounding box center [843, 453] width 27 height 27
click at [766, 367] on button "r" at bounding box center [773, 356] width 47 height 47
click at [444, 367] on button "m" at bounding box center [445, 356] width 47 height 47
click at [770, 228] on icon "Delete Delete last character input" at bounding box center [776, 229] width 45 height 45
click at [271, 277] on button "a" at bounding box center [248, 290] width 47 height 47
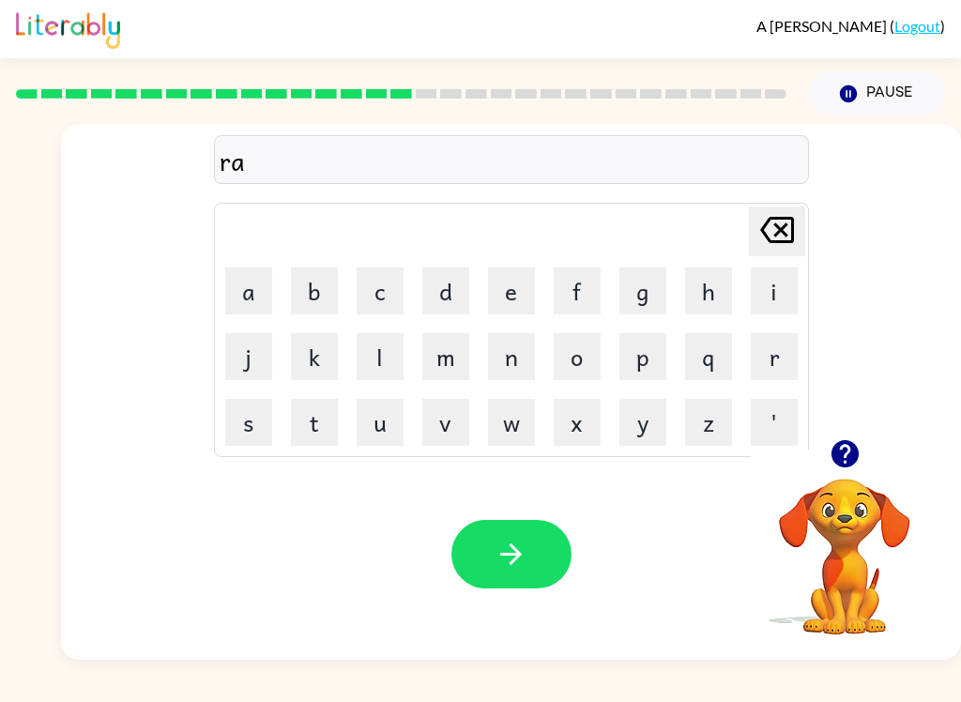
click at [450, 358] on button "m" at bounding box center [445, 356] width 47 height 47
click at [516, 552] on icon "button" at bounding box center [510, 553] width 33 height 33
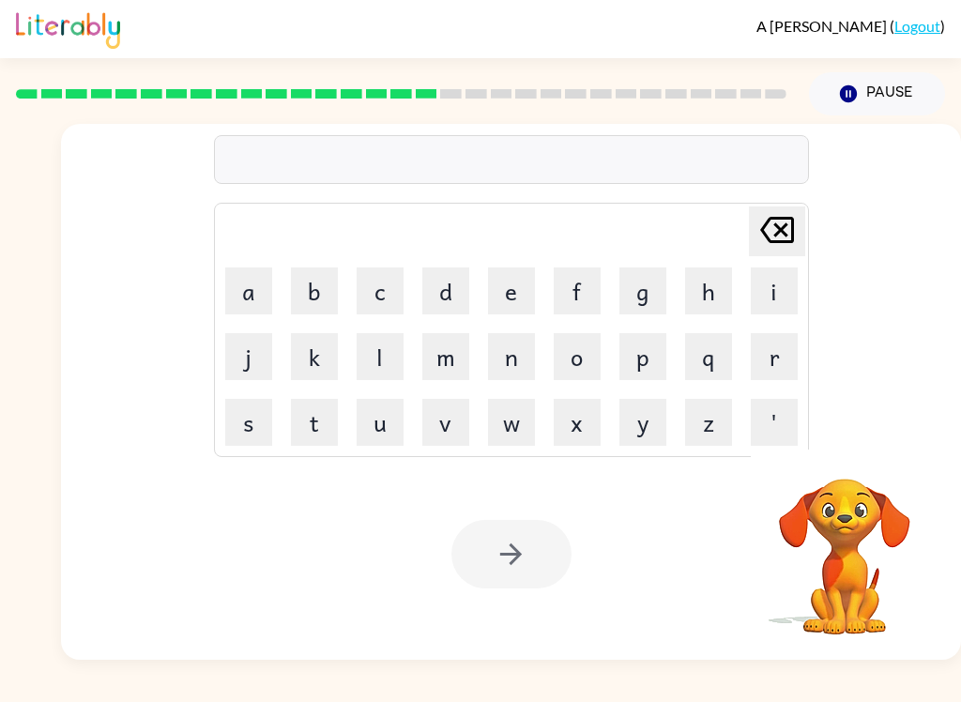
click at [325, 286] on button "b" at bounding box center [314, 290] width 47 height 47
click at [786, 347] on button "r" at bounding box center [773, 356] width 47 height 47
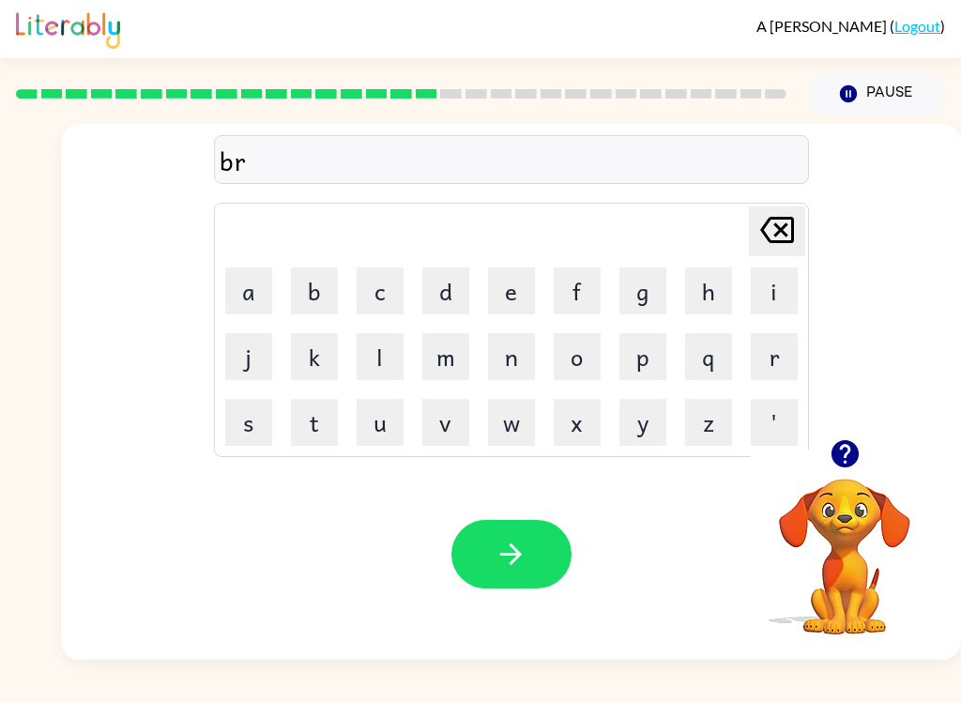
click at [777, 283] on button "i" at bounding box center [773, 290] width 47 height 47
click at [450, 359] on button "m" at bounding box center [445, 356] width 47 height 47
click at [771, 284] on button "i" at bounding box center [773, 290] width 47 height 47
click at [525, 365] on button "n" at bounding box center [511, 356] width 47 height 47
click at [646, 296] on button "g" at bounding box center [642, 290] width 47 height 47
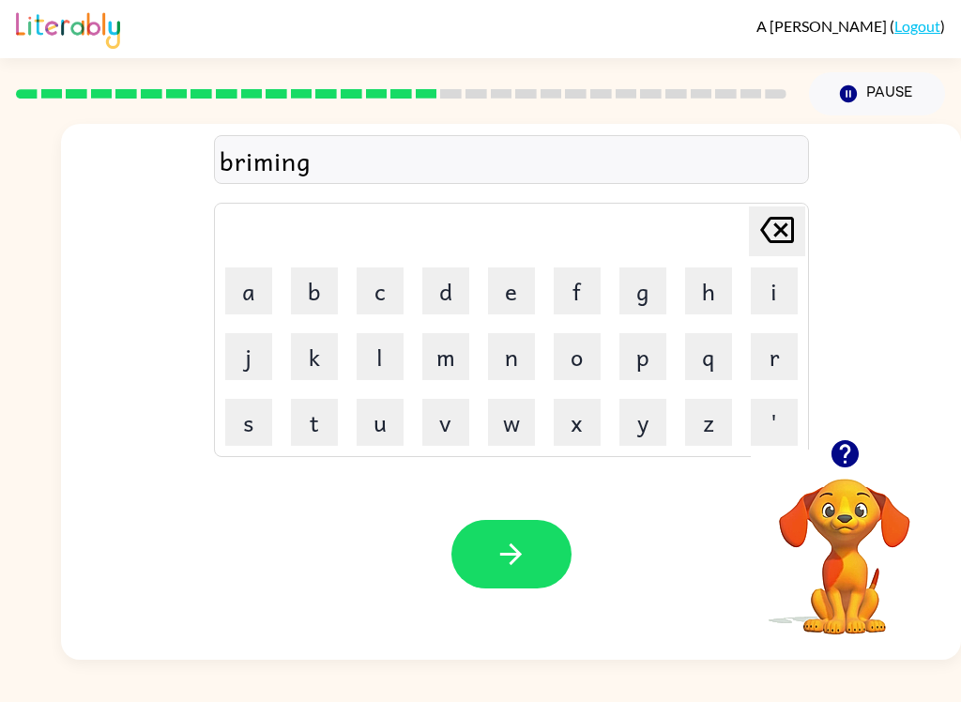
click at [521, 556] on icon "button" at bounding box center [511, 554] width 22 height 22
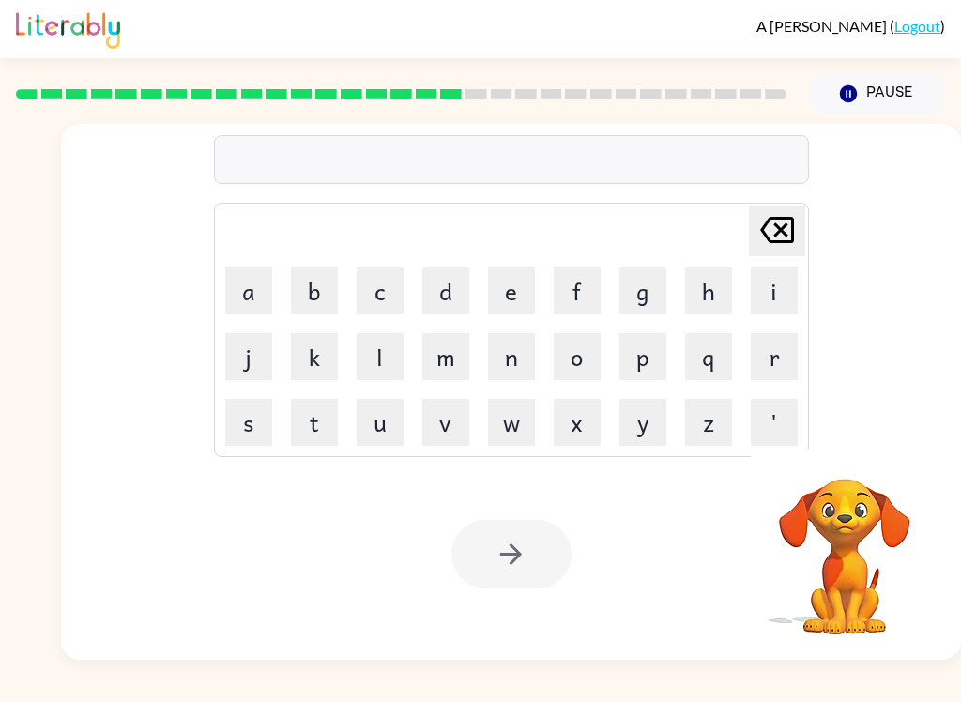
click at [779, 364] on button "r" at bounding box center [773, 356] width 47 height 47
click at [784, 293] on button "i" at bounding box center [773, 290] width 47 height 47
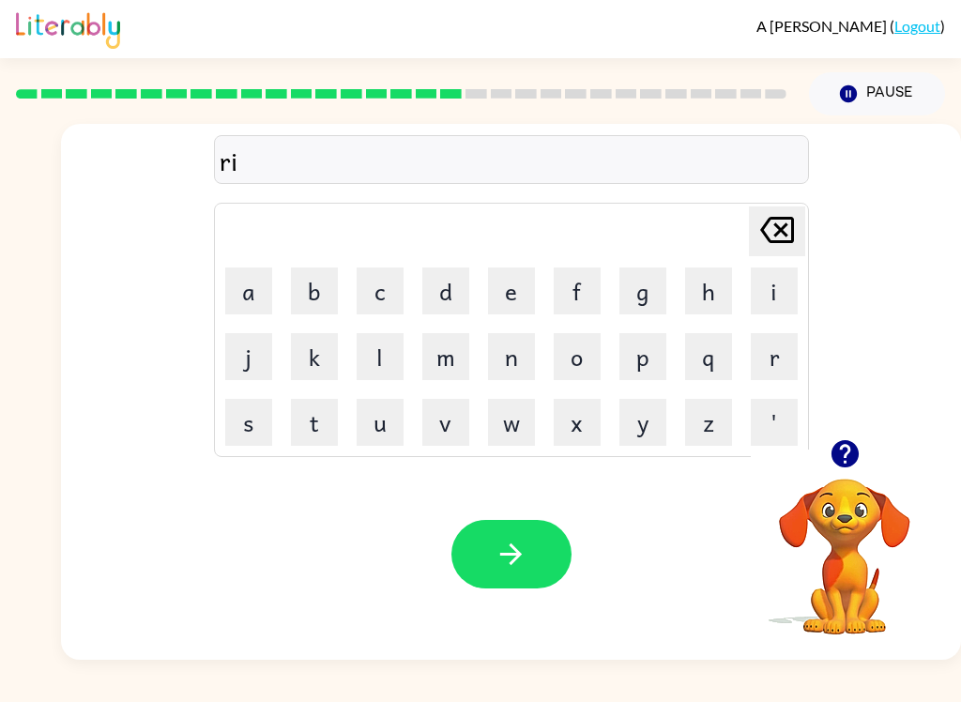
click at [256, 412] on button "s" at bounding box center [248, 422] width 47 height 47
click at [379, 288] on button "c" at bounding box center [379, 290] width 47 height 47
click at [651, 431] on button "y" at bounding box center [642, 422] width 47 height 47
click at [783, 288] on button "i" at bounding box center [773, 290] width 47 height 47
click at [251, 414] on button "s" at bounding box center [248, 422] width 47 height 47
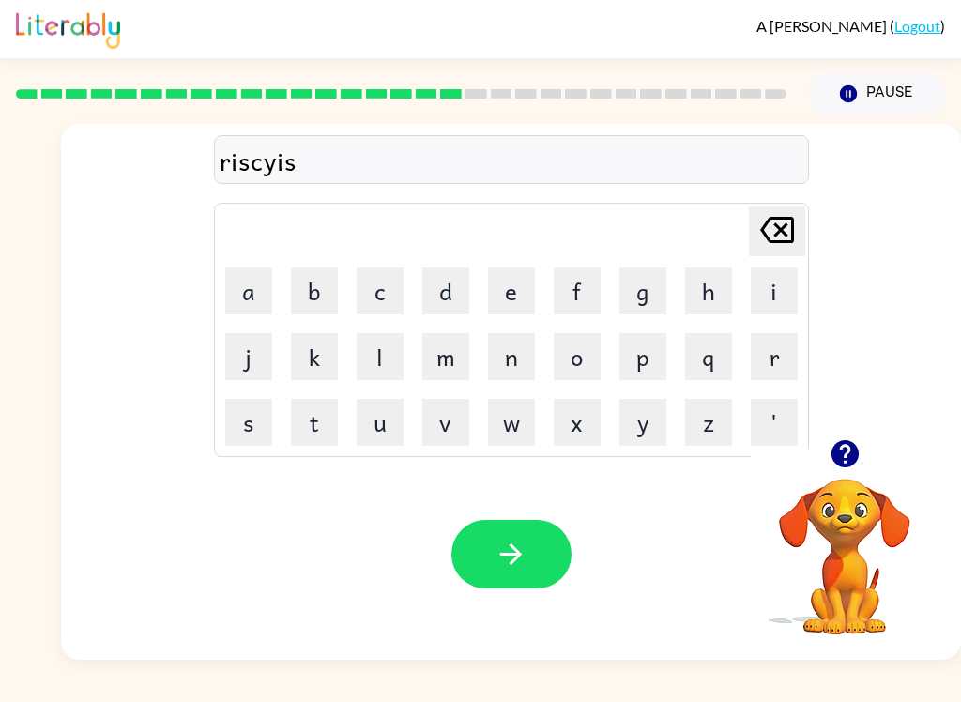
click at [334, 425] on button "t" at bounding box center [314, 422] width 47 height 47
click at [551, 555] on button "button" at bounding box center [511, 554] width 120 height 68
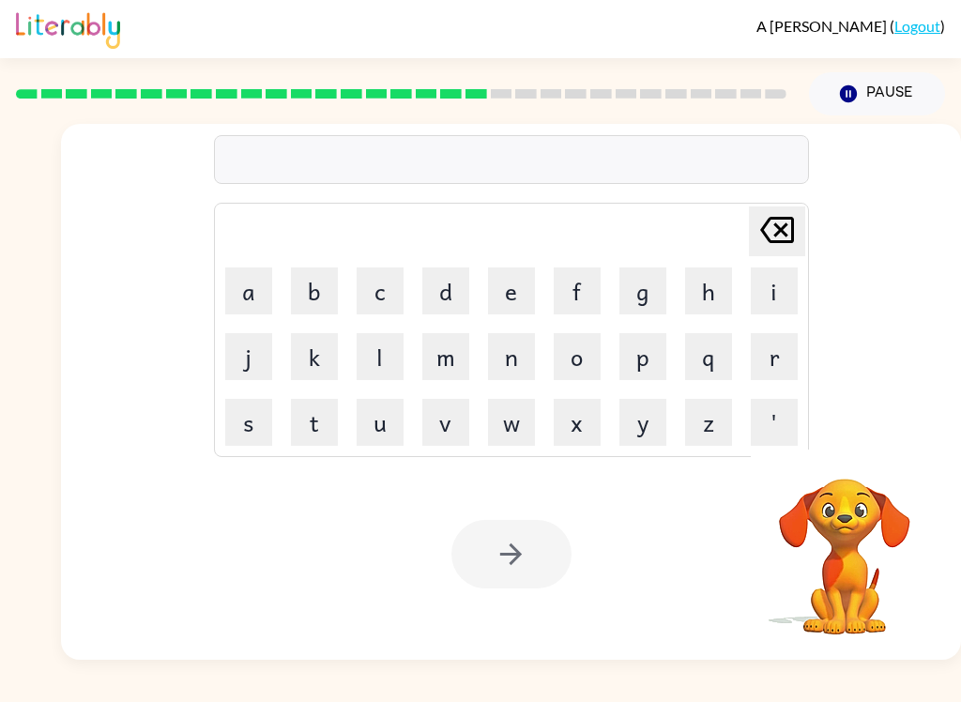
click at [248, 280] on button "a" at bounding box center [248, 290] width 47 height 47
click at [780, 371] on button "r" at bounding box center [773, 356] width 47 height 47
click at [379, 290] on button "c" at bounding box center [379, 290] width 47 height 47
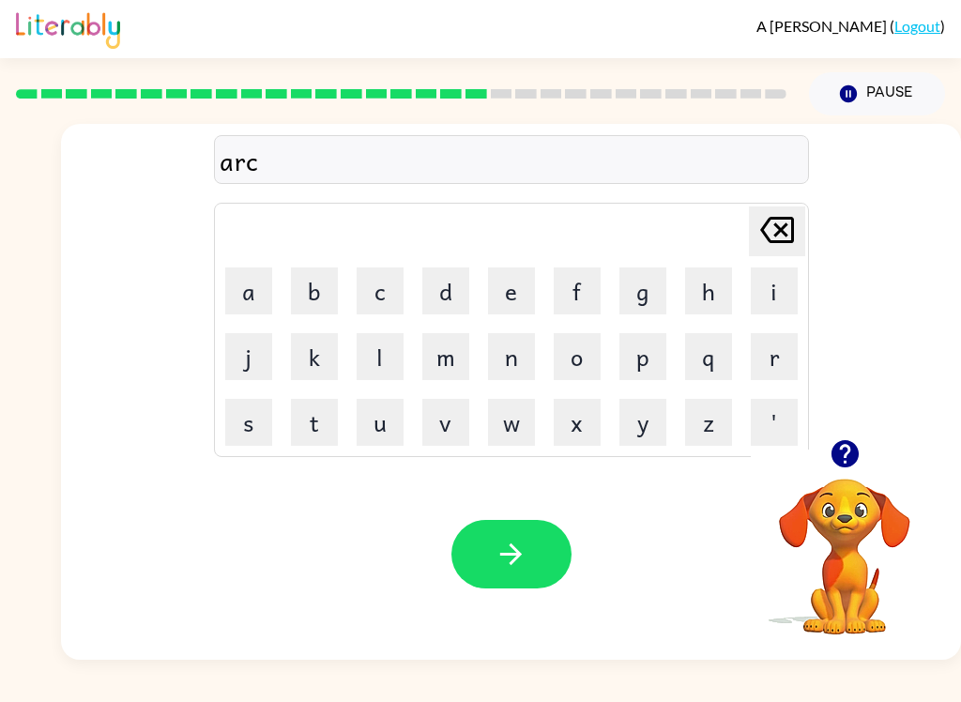
click at [716, 287] on button "h" at bounding box center [708, 290] width 47 height 47
click at [506, 430] on button "w" at bounding box center [511, 422] width 47 height 47
click at [250, 285] on button "a" at bounding box center [248, 290] width 47 height 47
click at [515, 546] on icon "button" at bounding box center [510, 553] width 33 height 33
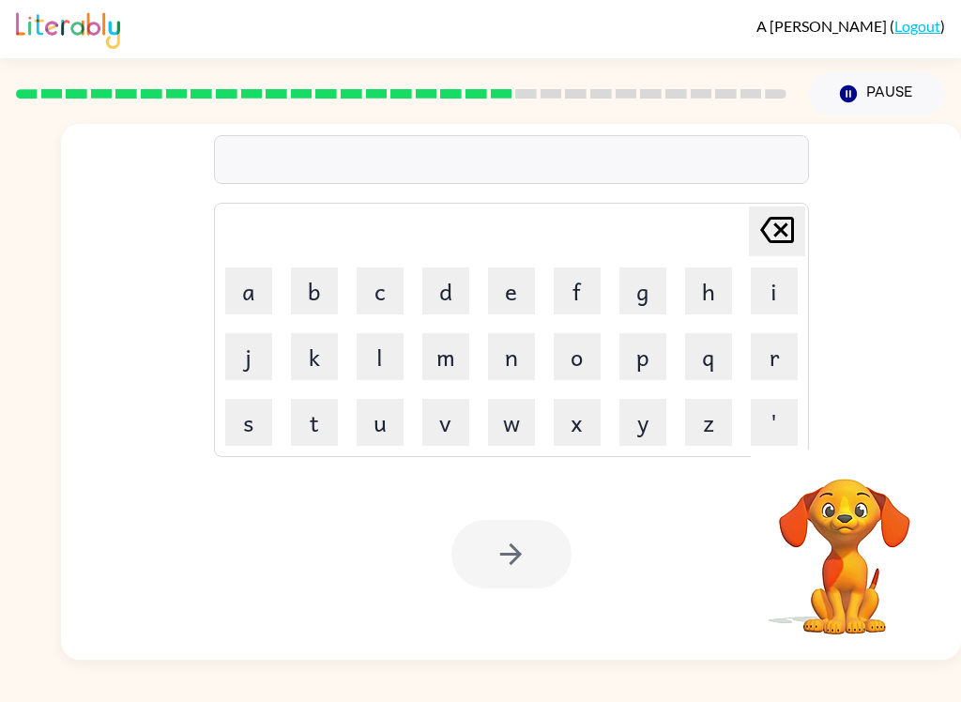
click at [585, 284] on button "f" at bounding box center [576, 290] width 47 height 47
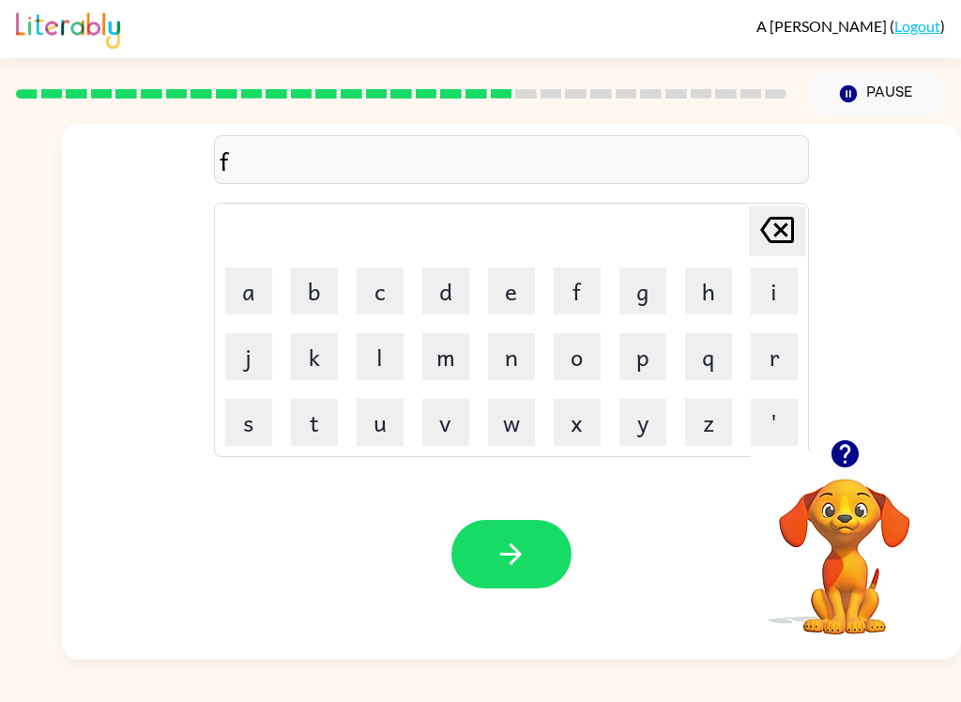
click at [583, 349] on button "o" at bounding box center [576, 356] width 47 height 47
click at [386, 356] on button "l" at bounding box center [379, 356] width 47 height 47
click at [583, 356] on button "o" at bounding box center [576, 356] width 47 height 47
click at [456, 281] on button "d" at bounding box center [445, 290] width 47 height 47
click at [533, 563] on button "button" at bounding box center [511, 554] width 120 height 68
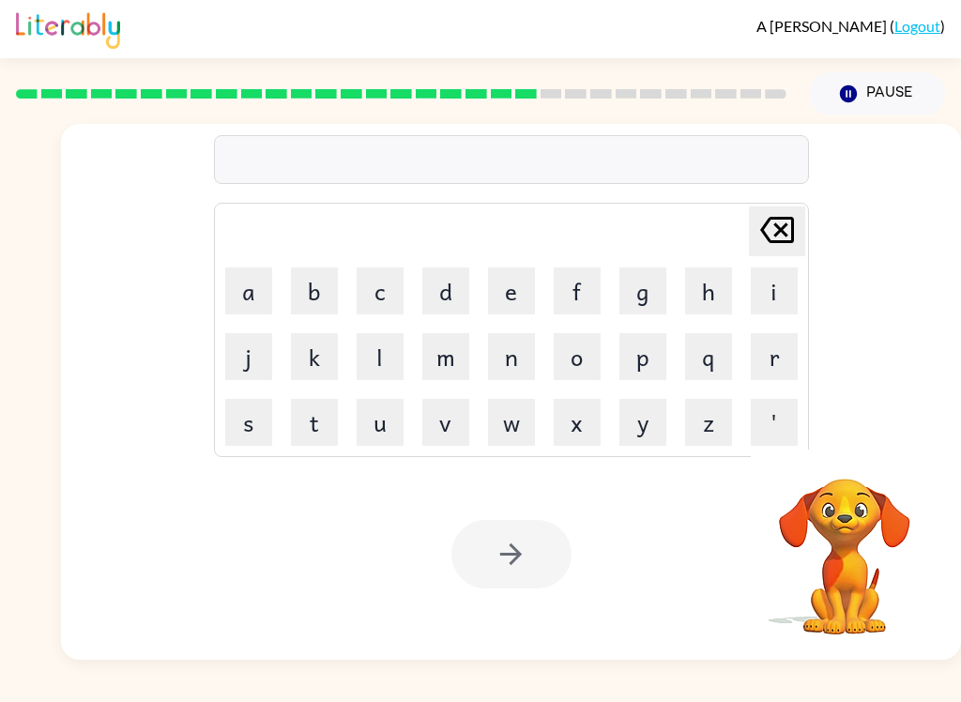
click at [258, 417] on button "s" at bounding box center [248, 422] width 47 height 47
click at [515, 296] on button "e" at bounding box center [511, 290] width 47 height 47
click at [510, 364] on button "n" at bounding box center [511, 356] width 47 height 47
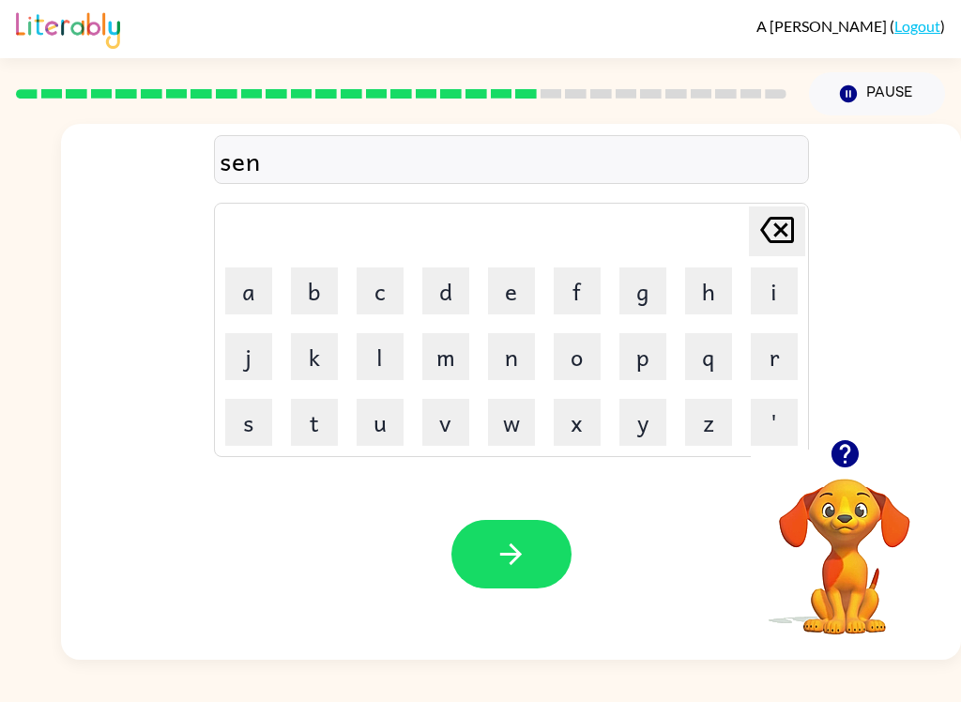
click at [326, 409] on button "t" at bounding box center [314, 422] width 47 height 47
click at [376, 439] on button "u" at bounding box center [379, 422] width 47 height 47
click at [712, 344] on button "q" at bounding box center [708, 356] width 47 height 47
click at [775, 232] on icon at bounding box center [777, 230] width 34 height 26
click at [641, 365] on button "p" at bounding box center [642, 356] width 47 height 47
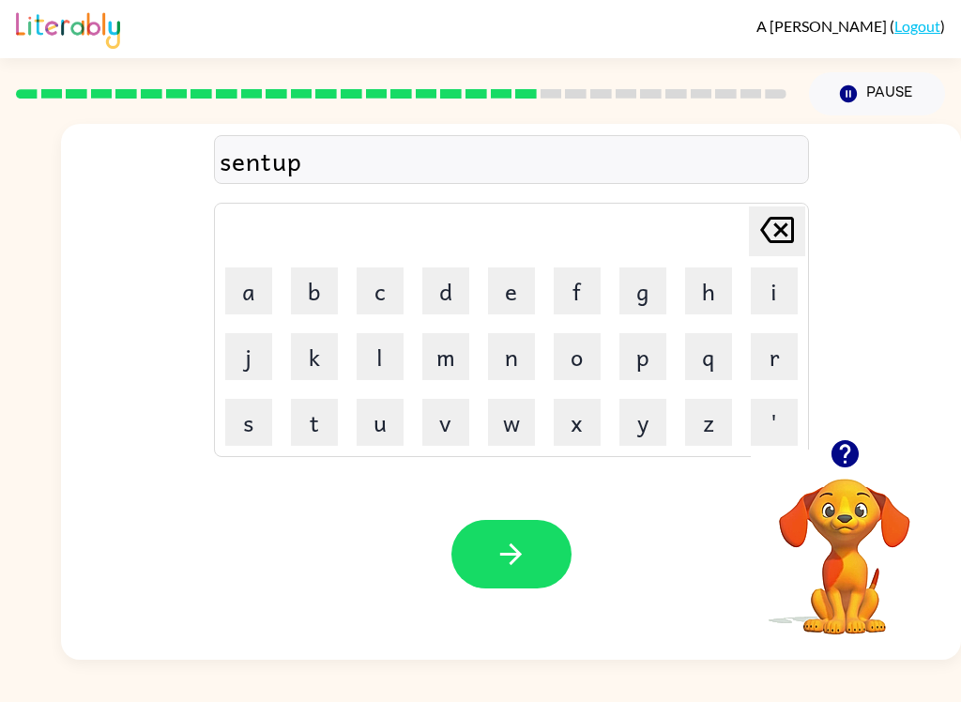
click at [522, 288] on button "e" at bounding box center [511, 290] width 47 height 47
click at [455, 290] on button "d" at bounding box center [445, 290] width 47 height 47
click at [513, 568] on icon "button" at bounding box center [510, 553] width 33 height 33
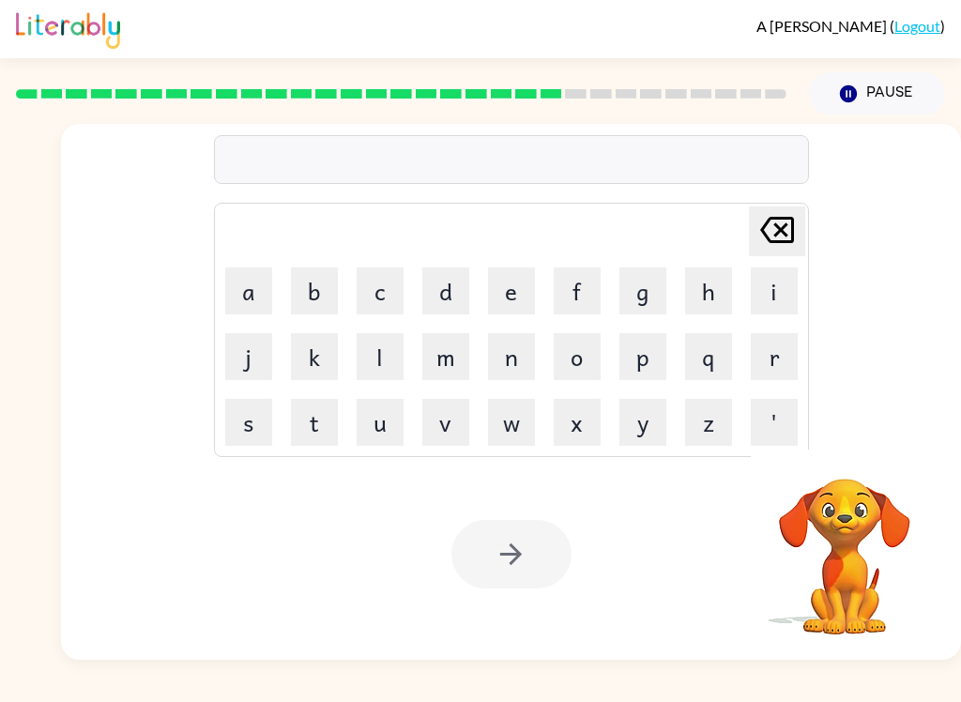
click at [257, 431] on button "s" at bounding box center [248, 422] width 47 height 47
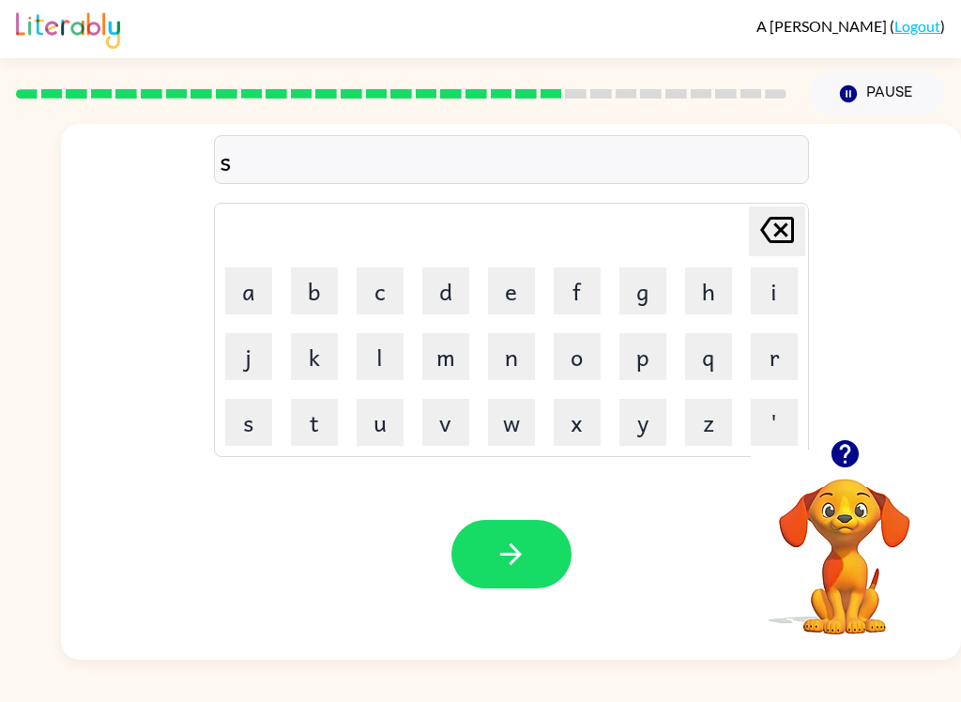
click at [257, 406] on button "s" at bounding box center [248, 422] width 47 height 47
click at [325, 416] on button "t" at bounding box center [314, 422] width 47 height 47
click at [251, 298] on button "a" at bounding box center [248, 290] width 47 height 47
click at [512, 341] on button "n" at bounding box center [511, 356] width 47 height 47
click at [502, 547] on icon "button" at bounding box center [510, 553] width 33 height 33
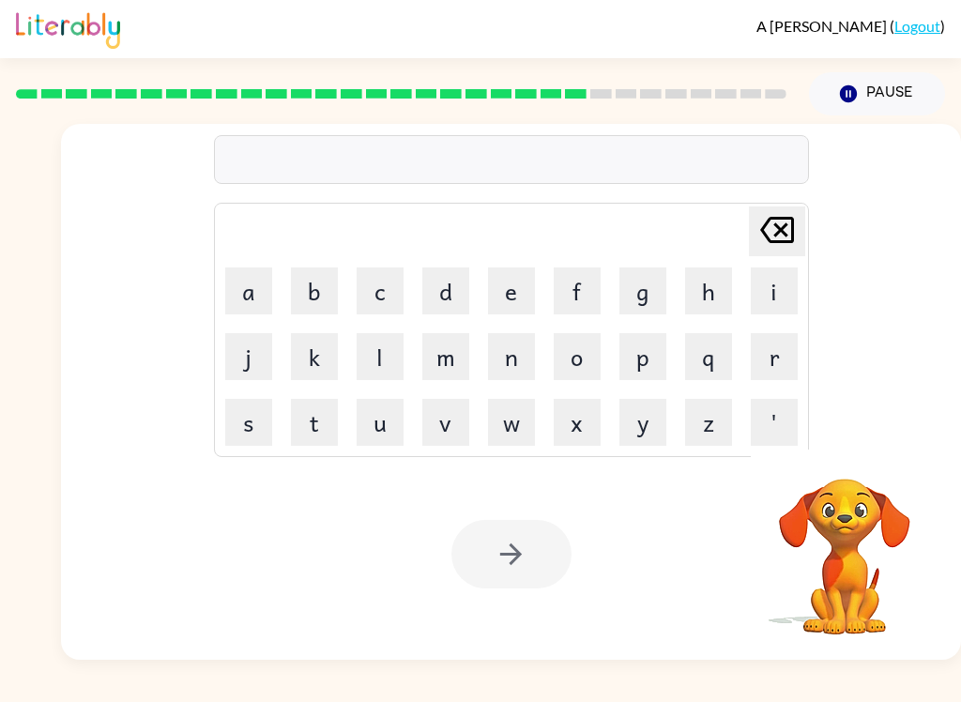
click at [568, 292] on button "f" at bounding box center [576, 290] width 47 height 47
click at [579, 358] on button "o" at bounding box center [576, 356] width 47 height 47
click at [772, 359] on button "r" at bounding box center [773, 356] width 47 height 47
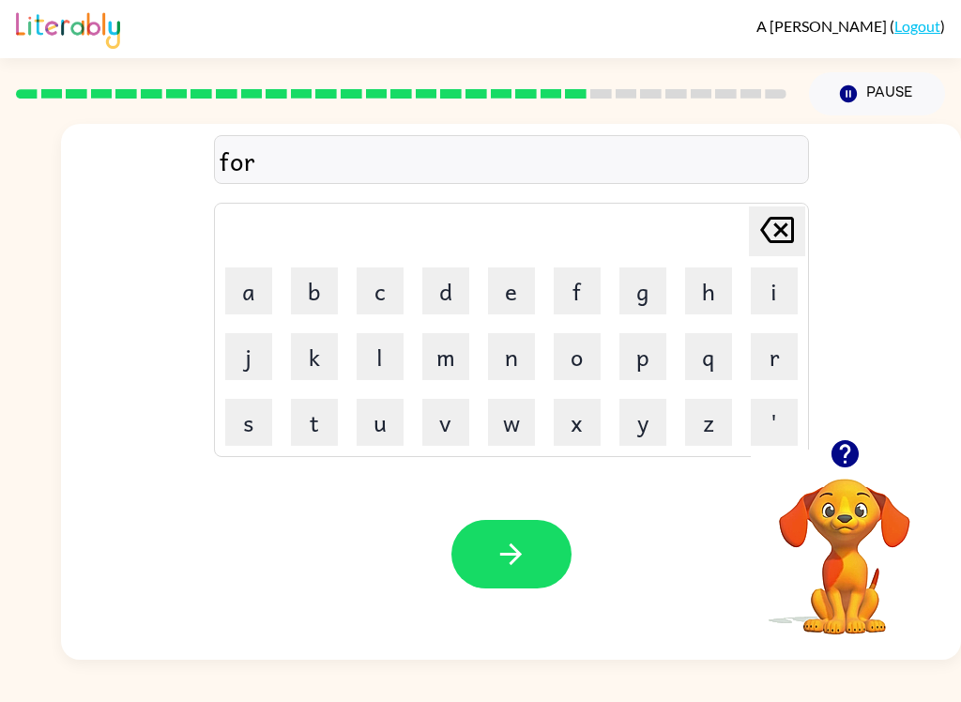
click at [577, 357] on button "o" at bounding box center [576, 356] width 47 height 47
click at [753, 356] on button "r" at bounding box center [773, 356] width 47 height 47
click at [447, 284] on button "d" at bounding box center [445, 290] width 47 height 47
click at [537, 543] on button "button" at bounding box center [511, 554] width 120 height 68
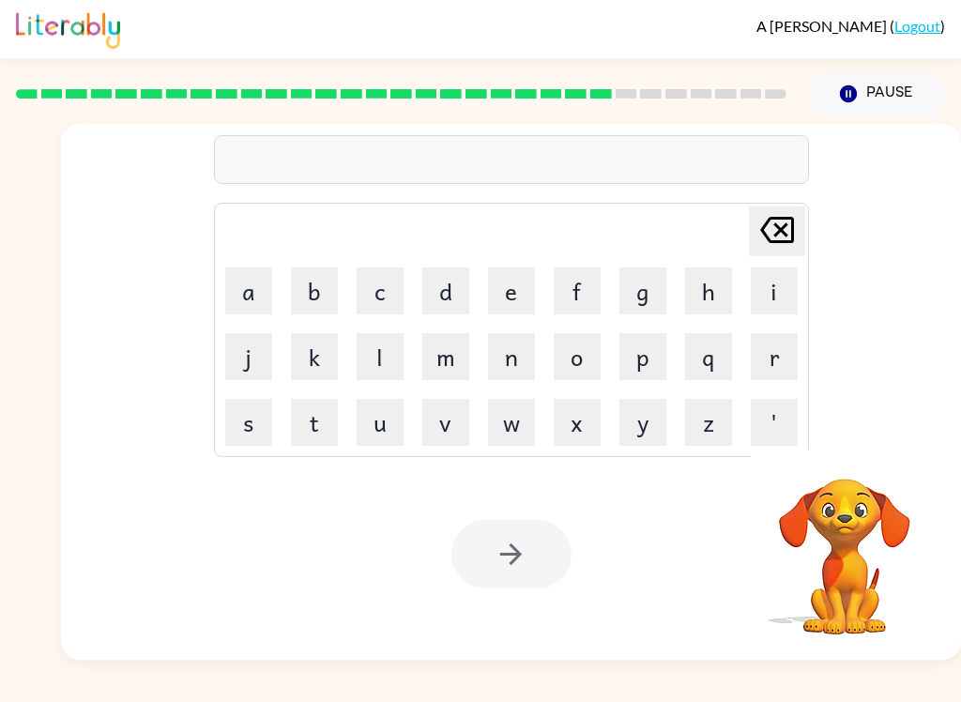
click at [764, 357] on button "r" at bounding box center [773, 356] width 47 height 47
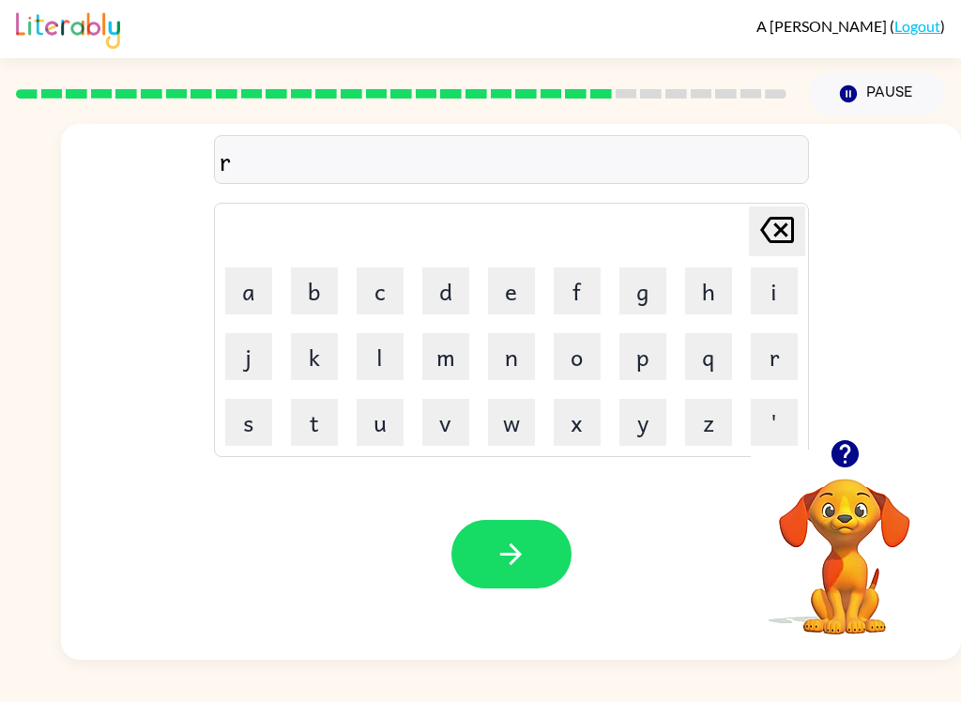
click at [393, 355] on button "l" at bounding box center [379, 356] width 47 height 47
click at [259, 289] on button "a" at bounding box center [248, 290] width 47 height 47
click at [325, 413] on button "t" at bounding box center [314, 422] width 47 height 47
click at [528, 295] on button "e" at bounding box center [511, 290] width 47 height 47
click at [457, 295] on button "d" at bounding box center [445, 290] width 47 height 47
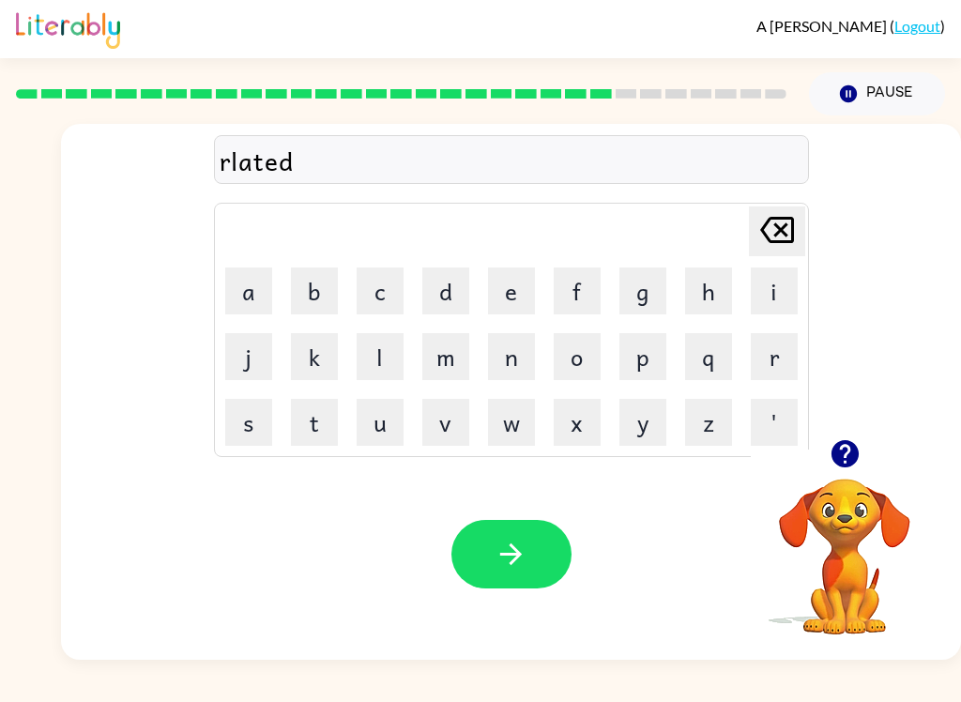
click at [505, 526] on button "button" at bounding box center [511, 554] width 120 height 68
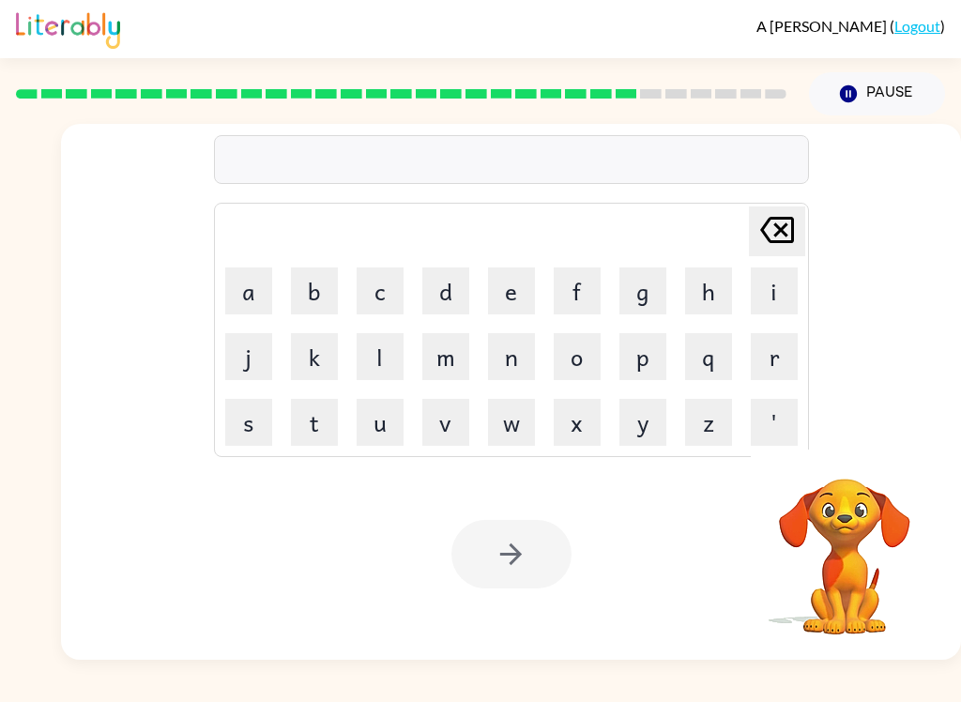
click at [664, 294] on button "g" at bounding box center [642, 290] width 47 height 47
click at [582, 371] on button "o" at bounding box center [576, 356] width 47 height 47
click at [329, 289] on button "b" at bounding box center [314, 290] width 47 height 47
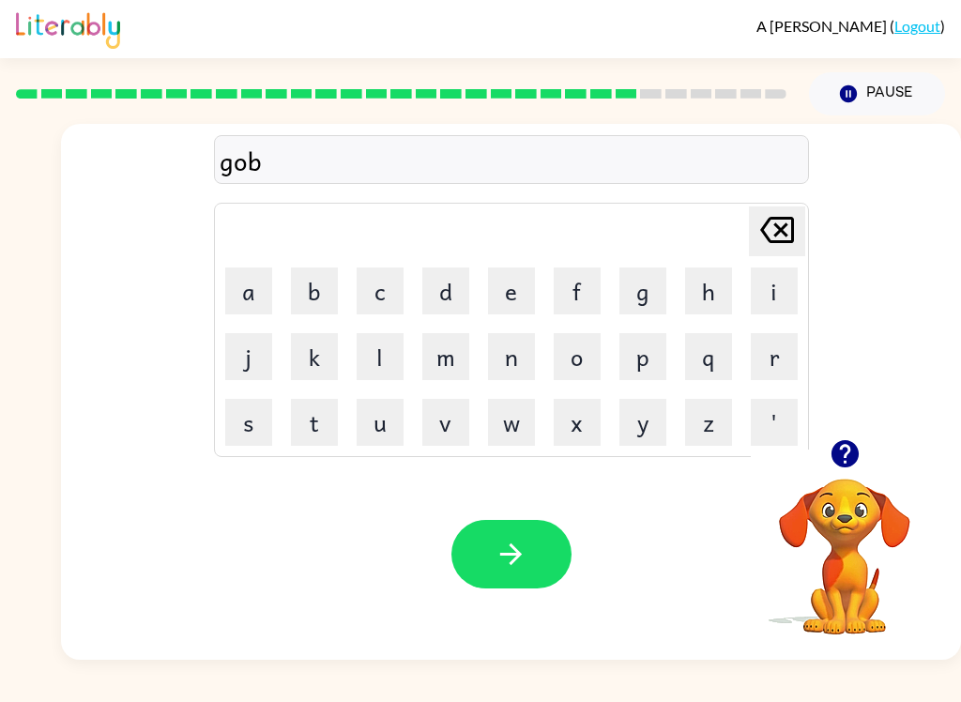
click at [395, 358] on button "l" at bounding box center [379, 356] width 47 height 47
click at [772, 294] on button "i" at bounding box center [773, 290] width 47 height 47
click at [514, 371] on button "n" at bounding box center [511, 356] width 47 height 47
click at [528, 540] on button "button" at bounding box center [511, 554] width 120 height 68
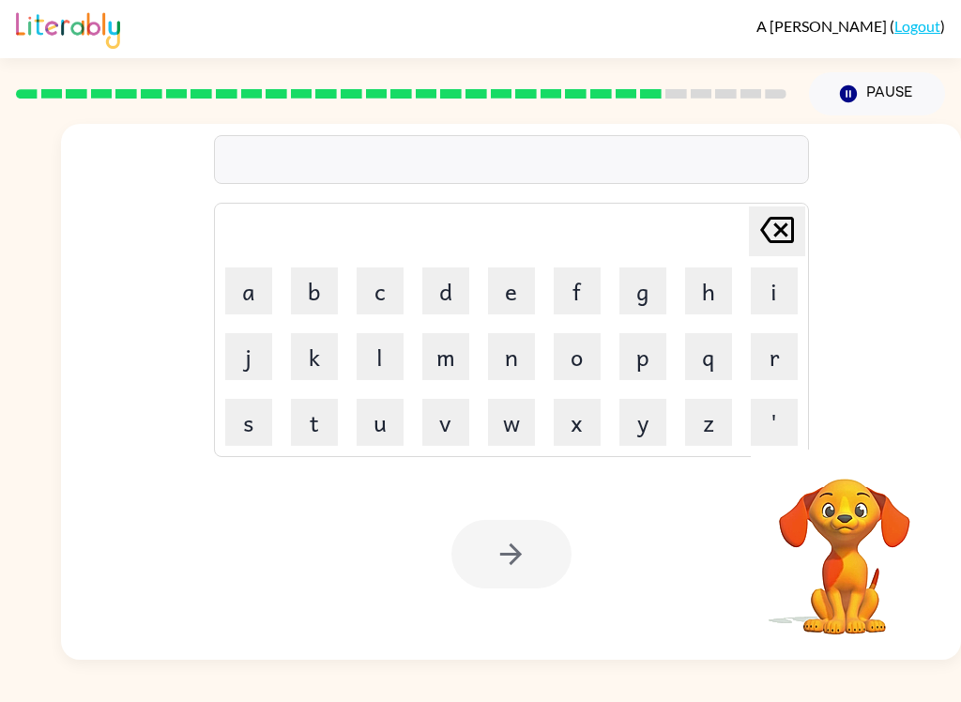
click at [382, 341] on button "l" at bounding box center [379, 356] width 47 height 47
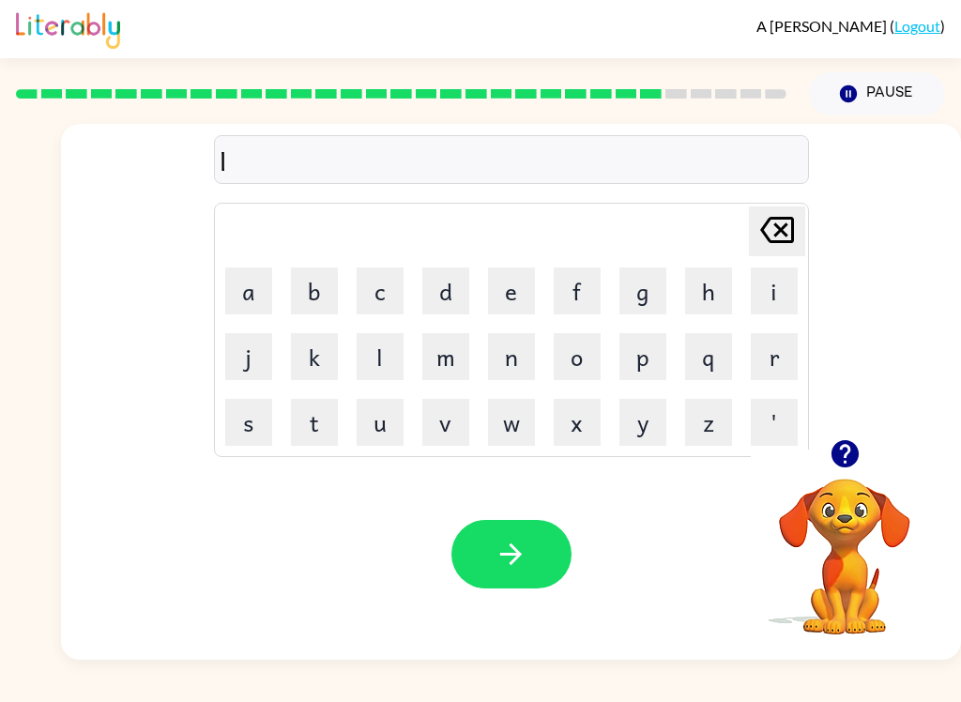
click at [395, 431] on button "u" at bounding box center [379, 422] width 47 height 47
click at [455, 368] on button "m" at bounding box center [445, 356] width 47 height 47
click at [257, 290] on button "a" at bounding box center [248, 290] width 47 height 47
click at [780, 353] on button "r" at bounding box center [773, 356] width 47 height 47
click at [509, 564] on icon "button" at bounding box center [510, 553] width 33 height 33
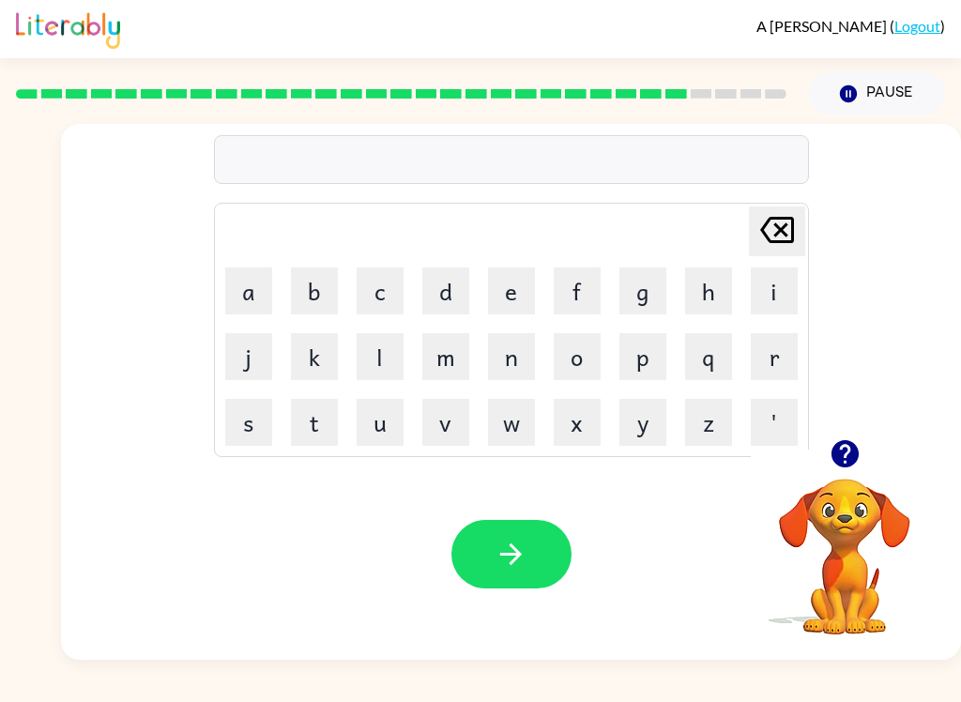
click at [643, 358] on button "p" at bounding box center [642, 356] width 47 height 47
click at [520, 301] on button "e" at bounding box center [511, 290] width 47 height 47
click at [779, 364] on button "r" at bounding box center [773, 356] width 47 height 47
click at [241, 416] on button "s" at bounding box center [248, 422] width 47 height 47
click at [520, 539] on icon "button" at bounding box center [510, 553] width 33 height 33
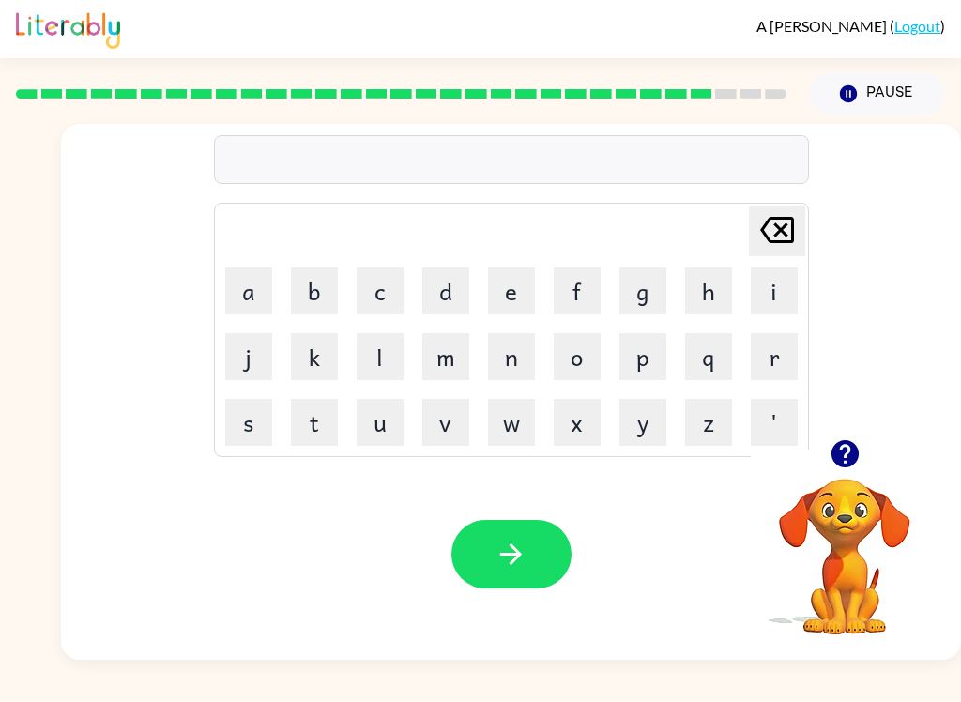
click at [325, 424] on button "t" at bounding box center [314, 422] width 47 height 47
click at [703, 287] on button "h" at bounding box center [708, 290] width 47 height 47
click at [779, 286] on button "i" at bounding box center [773, 290] width 47 height 47
click at [505, 367] on button "n" at bounding box center [511, 356] width 47 height 47
click at [525, 584] on button "button" at bounding box center [511, 554] width 120 height 68
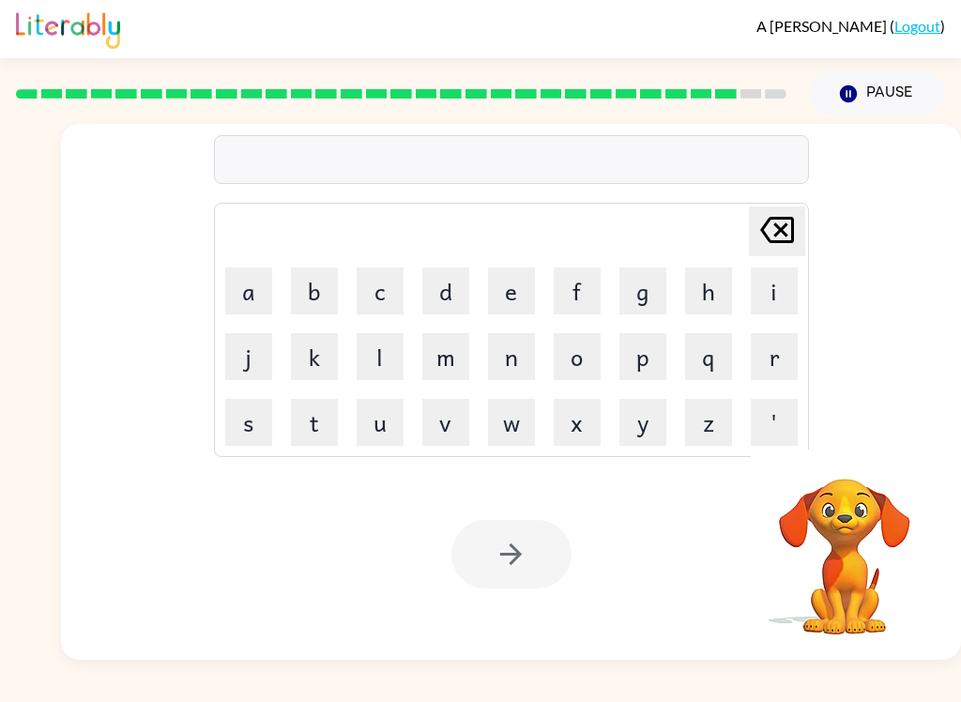
click at [255, 422] on button "s" at bounding box center [248, 422] width 47 height 47
click at [767, 287] on button "i" at bounding box center [773, 290] width 47 height 47
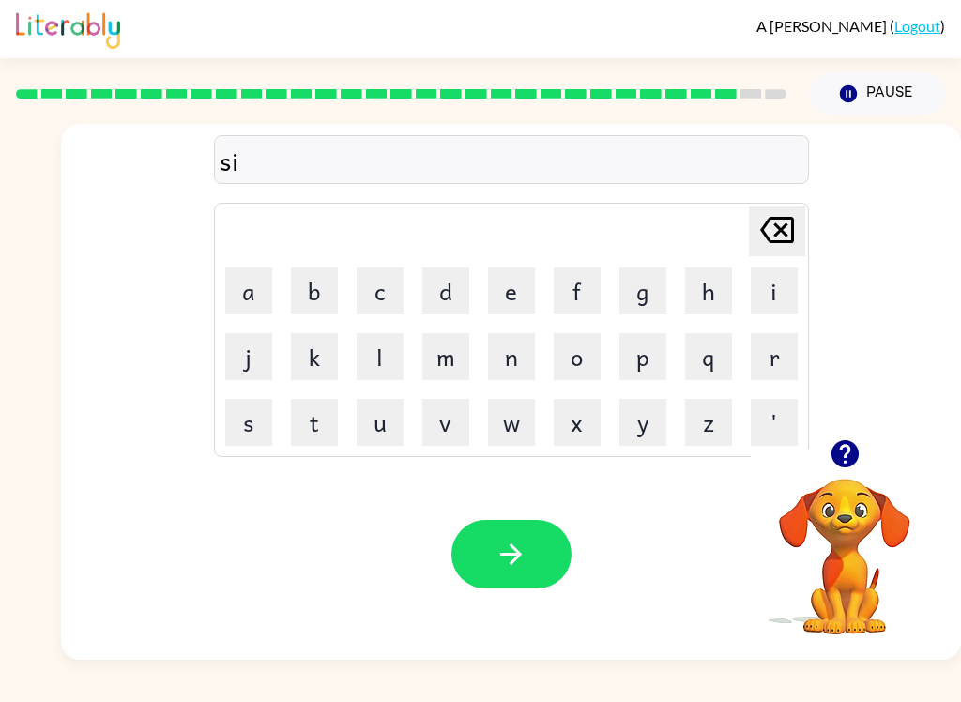
click at [387, 354] on button "l" at bounding box center [379, 356] width 47 height 47
click at [433, 409] on button "v" at bounding box center [445, 422] width 47 height 47
click at [514, 286] on button "e" at bounding box center [511, 290] width 47 height 47
click at [785, 350] on button "r" at bounding box center [773, 356] width 47 height 47
click at [521, 427] on button "w" at bounding box center [511, 422] width 47 height 47
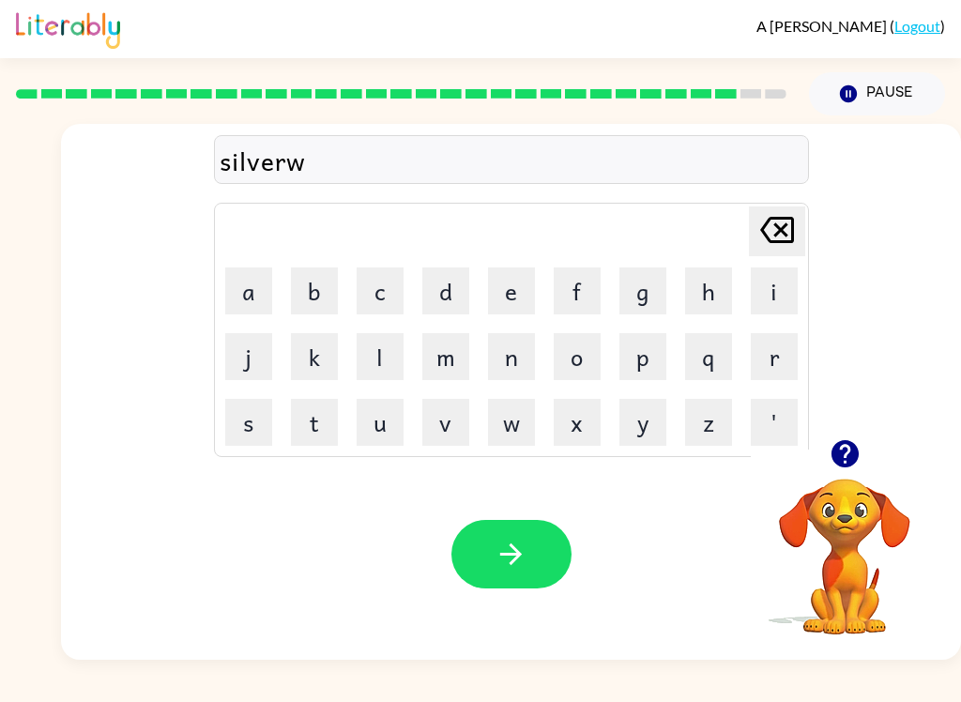
click at [780, 354] on button "r" at bounding box center [773, 356] width 47 height 47
click at [780, 218] on icon at bounding box center [777, 230] width 34 height 26
click at [519, 285] on button "e" at bounding box center [511, 290] width 47 height 47
click at [761, 338] on button "r" at bounding box center [773, 356] width 47 height 47
click at [501, 554] on icon "button" at bounding box center [511, 554] width 22 height 22
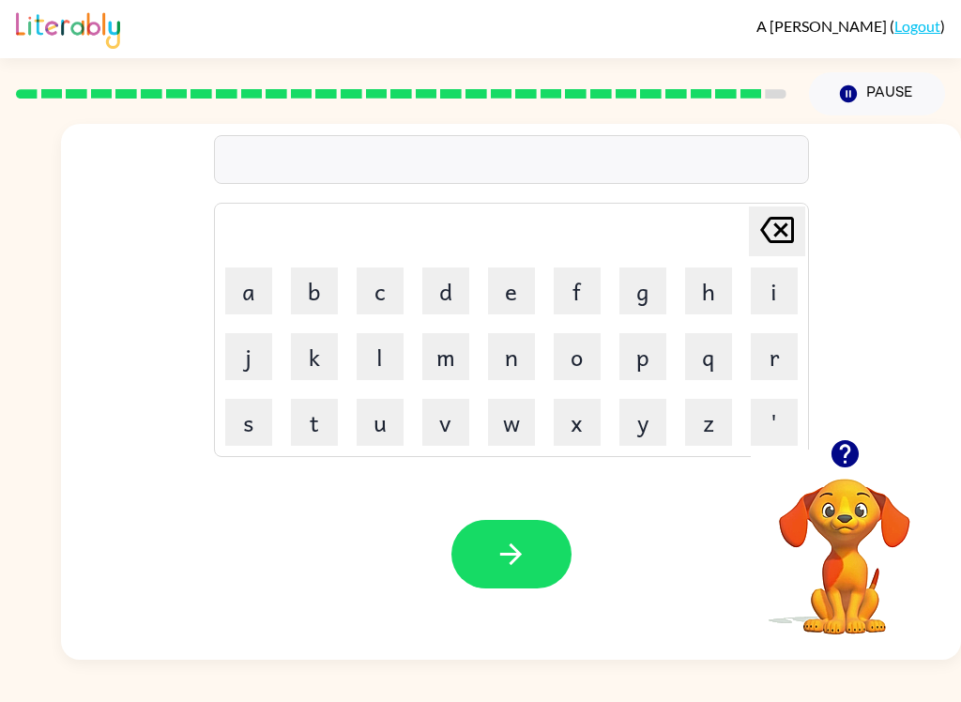
click at [393, 427] on button "u" at bounding box center [379, 422] width 47 height 47
click at [516, 351] on button "n" at bounding box center [511, 356] width 47 height 47
click at [379, 435] on button "u" at bounding box center [379, 422] width 47 height 47
click at [588, 289] on button "f" at bounding box center [576, 290] width 47 height 47
click at [780, 353] on button "r" at bounding box center [773, 356] width 47 height 47
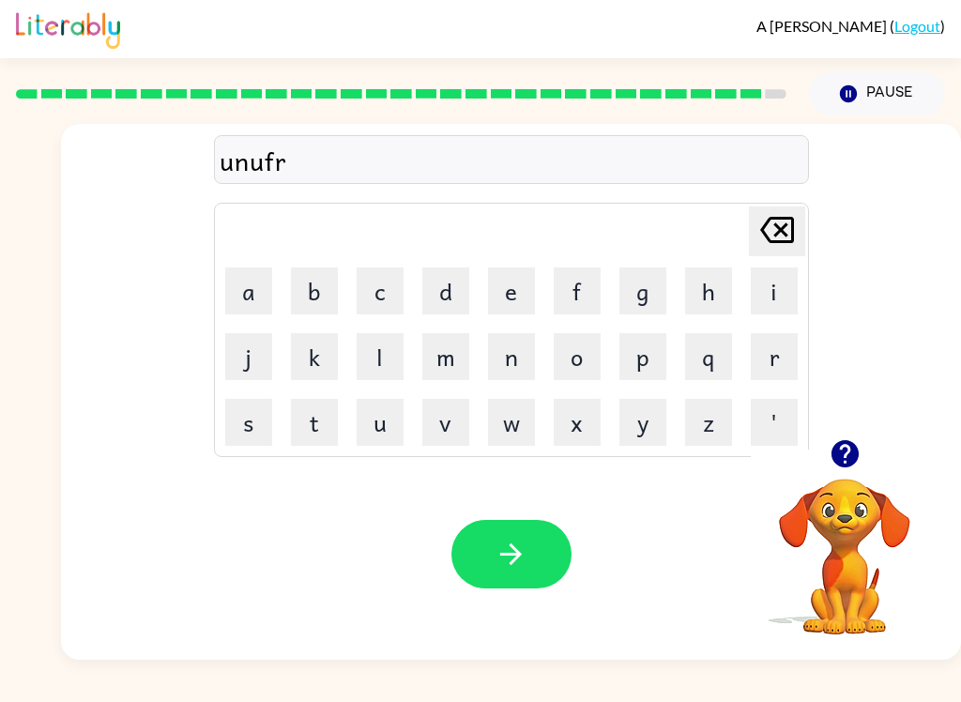
click at [248, 282] on button "a" at bounding box center [248, 290] width 47 height 47
click at [436, 287] on button "d" at bounding box center [445, 290] width 47 height 47
click at [505, 561] on icon "button" at bounding box center [510, 553] width 33 height 33
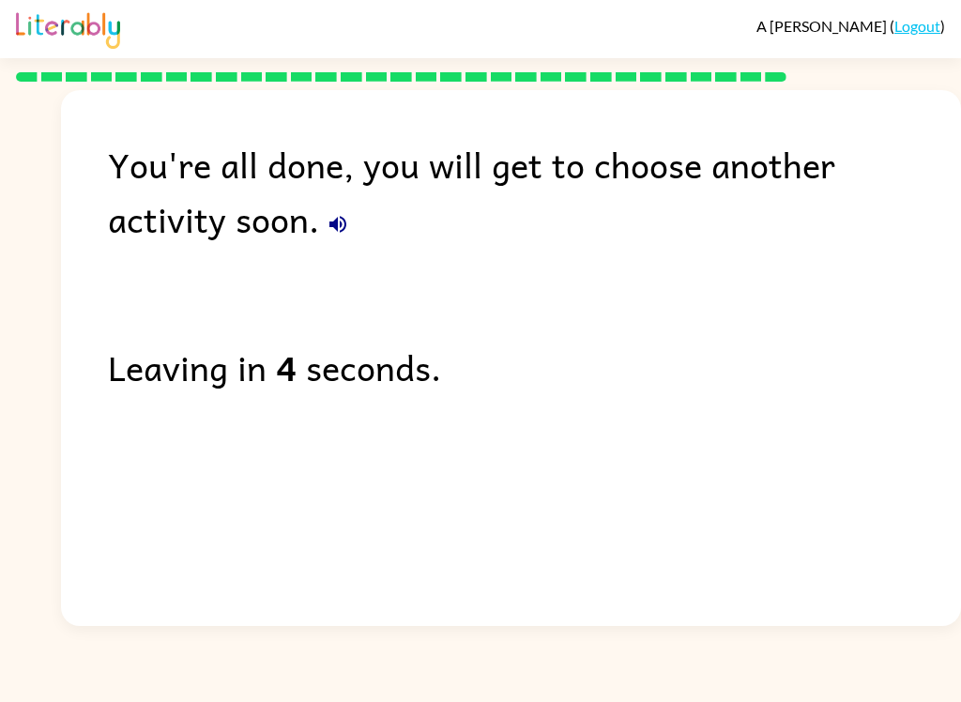
click at [326, 227] on icon "button" at bounding box center [337, 224] width 23 height 23
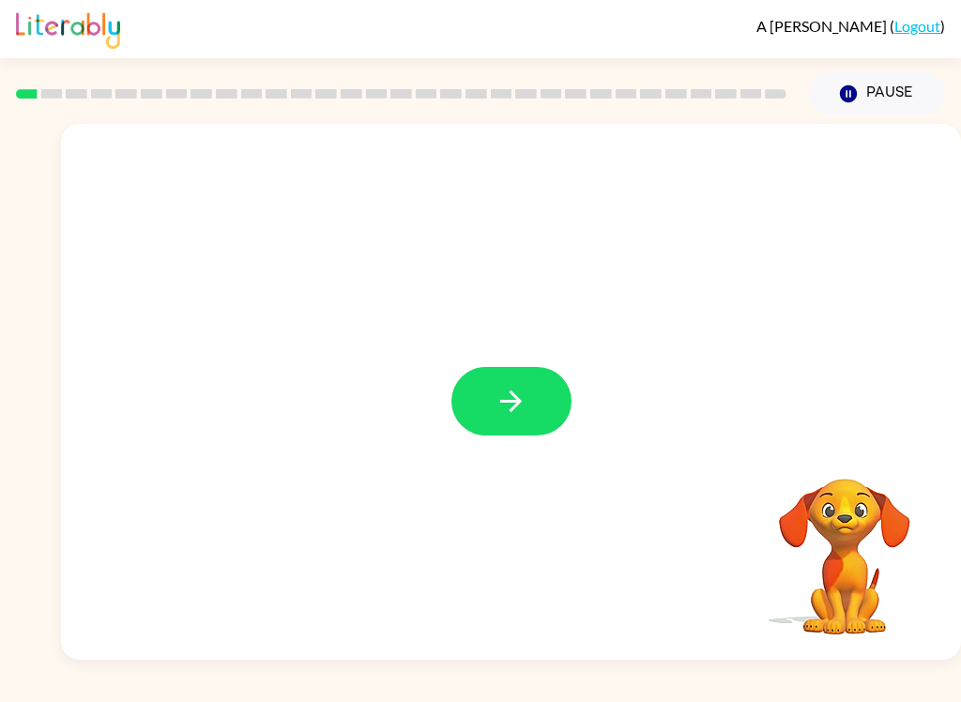
click at [891, 291] on div at bounding box center [511, 392] width 900 height 536
click at [507, 391] on icon "button" at bounding box center [510, 401] width 33 height 33
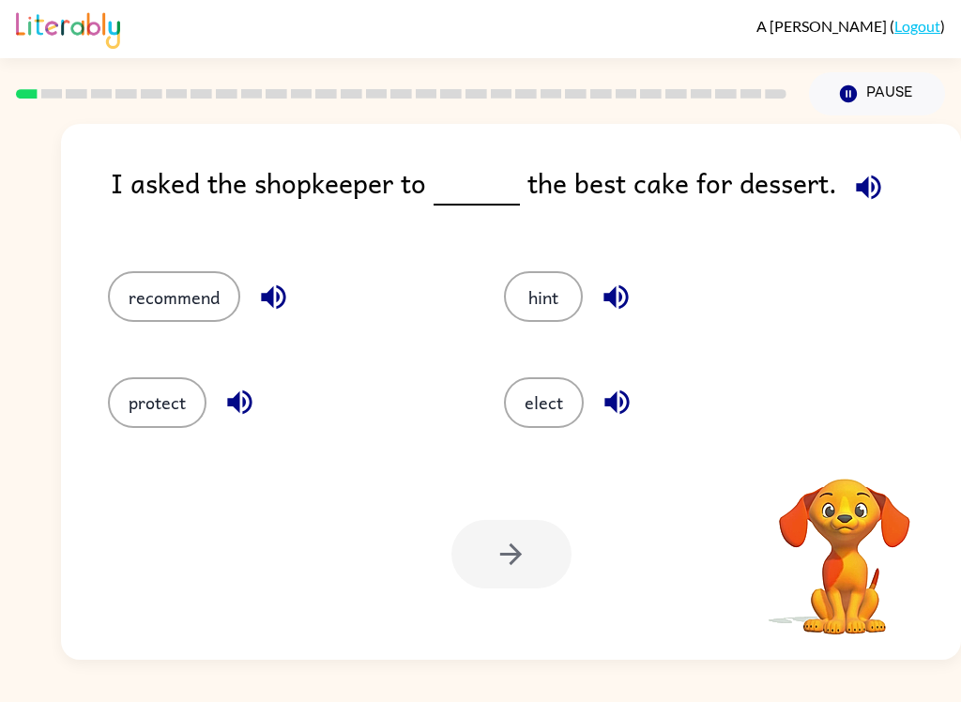
click at [880, 189] on button "button" at bounding box center [868, 187] width 48 height 48
click at [877, 193] on icon "button" at bounding box center [868, 187] width 33 height 33
click at [863, 189] on icon "button" at bounding box center [868, 187] width 33 height 33
click at [276, 284] on icon "button" at bounding box center [273, 296] width 33 height 33
click at [250, 298] on button "button" at bounding box center [274, 297] width 48 height 48
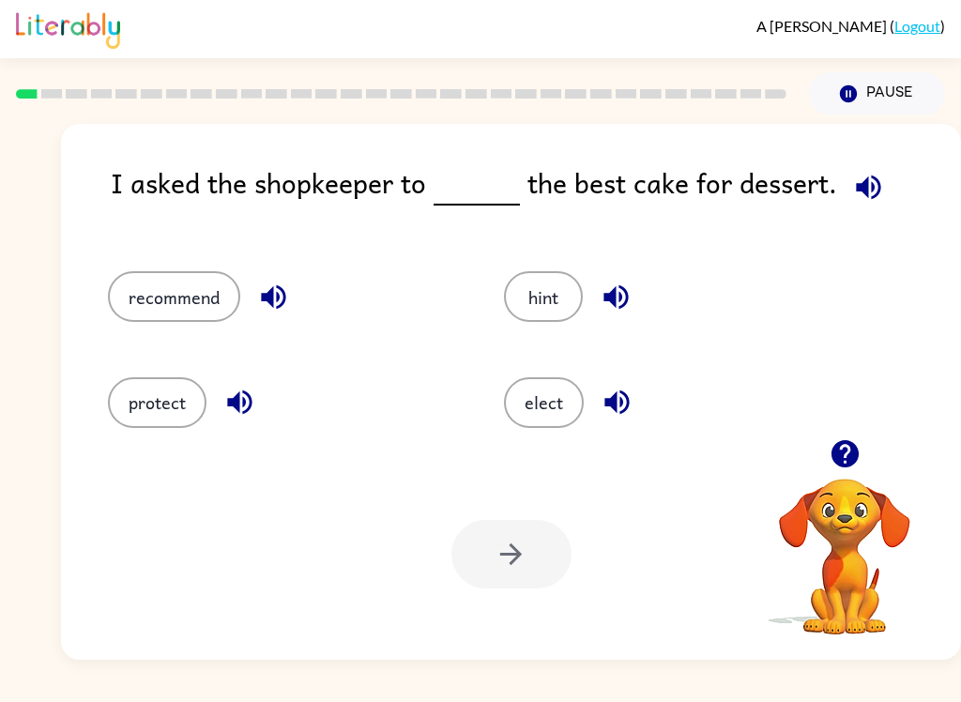
click at [263, 386] on div "protect" at bounding box center [284, 402] width 353 height 51
click at [623, 293] on icon "button" at bounding box center [615, 296] width 33 height 33
click at [958, 416] on div "I asked the shopkeeper to the best cake for dessert. recommend hint protect ele…" at bounding box center [511, 392] width 900 height 536
click at [651, 407] on div "elect" at bounding box center [680, 402] width 353 height 51
click at [606, 407] on icon "button" at bounding box center [616, 402] width 24 height 24
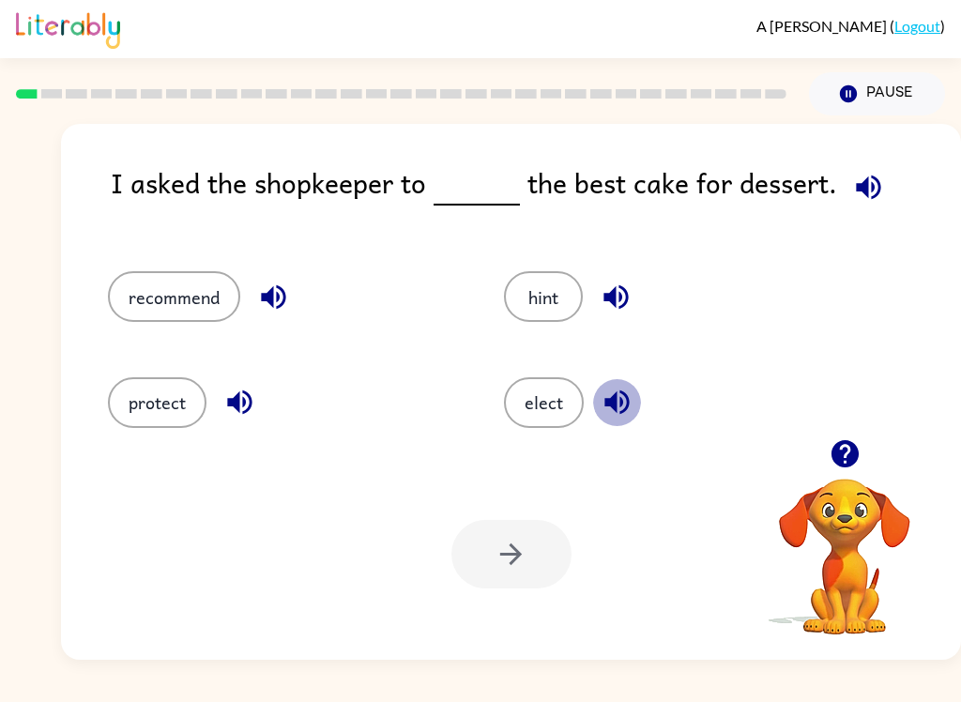
click at [623, 403] on icon "button" at bounding box center [616, 402] width 33 height 33
click at [607, 396] on icon "button" at bounding box center [616, 402] width 33 height 33
click at [631, 396] on icon "button" at bounding box center [616, 402] width 33 height 33
click at [245, 405] on icon "button" at bounding box center [239, 402] width 24 height 24
click at [207, 286] on button "recommend" at bounding box center [174, 296] width 132 height 51
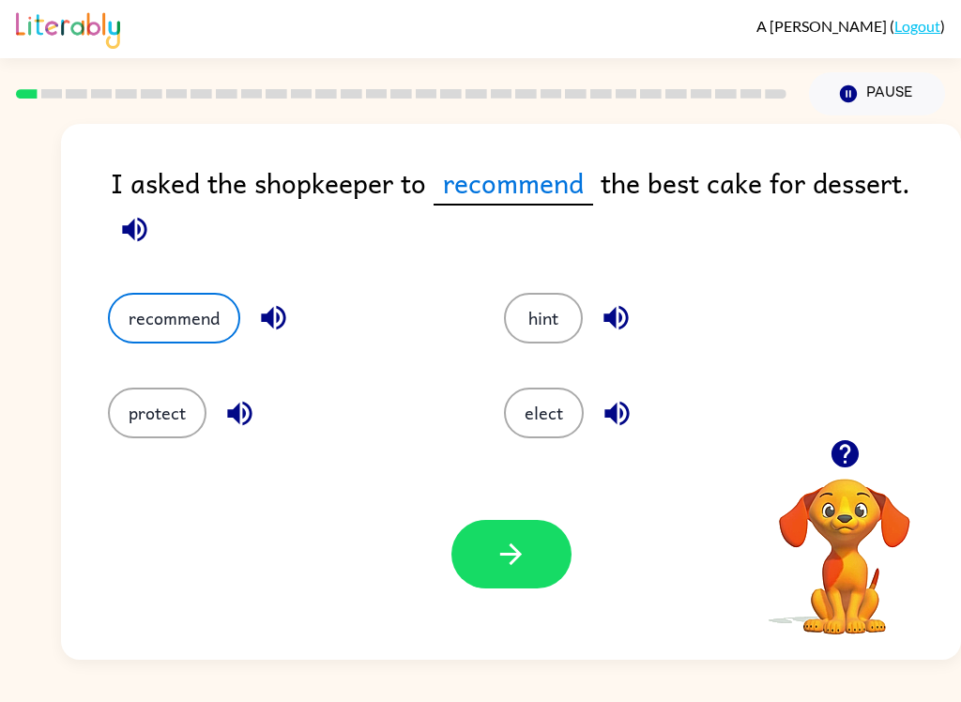
click at [549, 550] on button "button" at bounding box center [511, 554] width 120 height 68
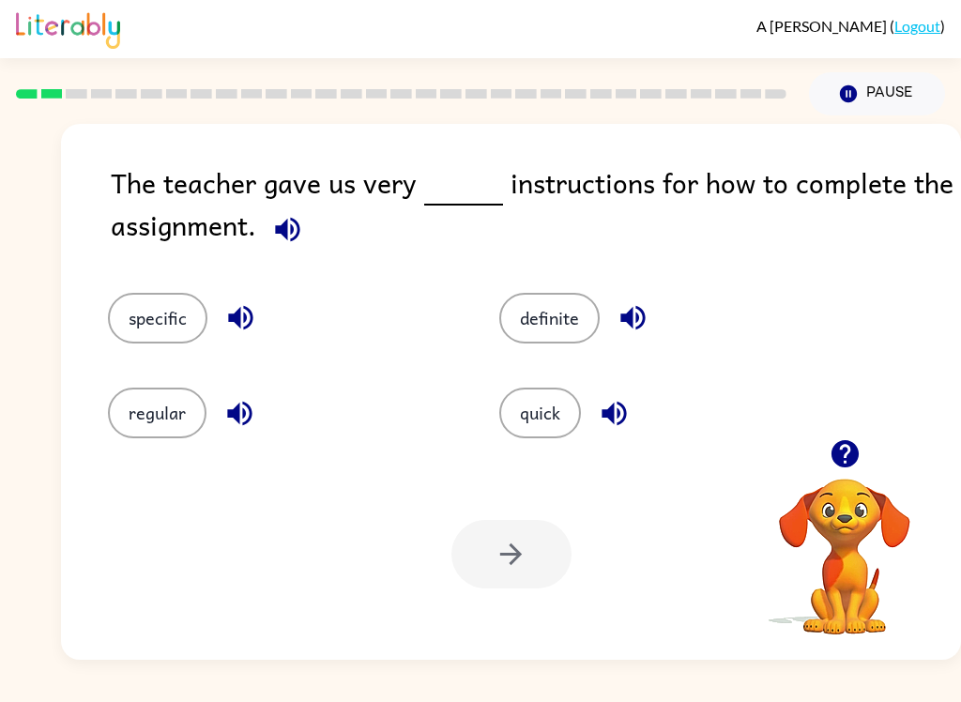
click at [309, 228] on button "button" at bounding box center [288, 229] width 48 height 48
click at [287, 214] on button "button" at bounding box center [288, 229] width 48 height 48
click at [268, 312] on div "specific" at bounding box center [282, 318] width 348 height 51
click at [194, 303] on button "specific" at bounding box center [157, 318] width 99 height 51
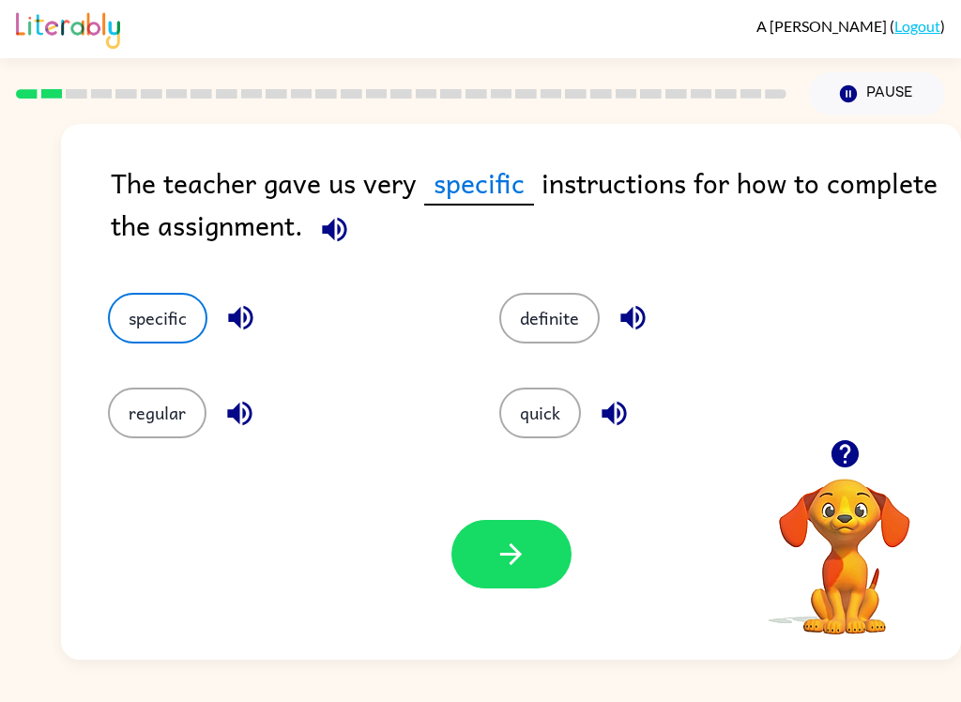
click at [251, 317] on icon "button" at bounding box center [240, 318] width 24 height 24
click at [533, 537] on button "button" at bounding box center [511, 554] width 120 height 68
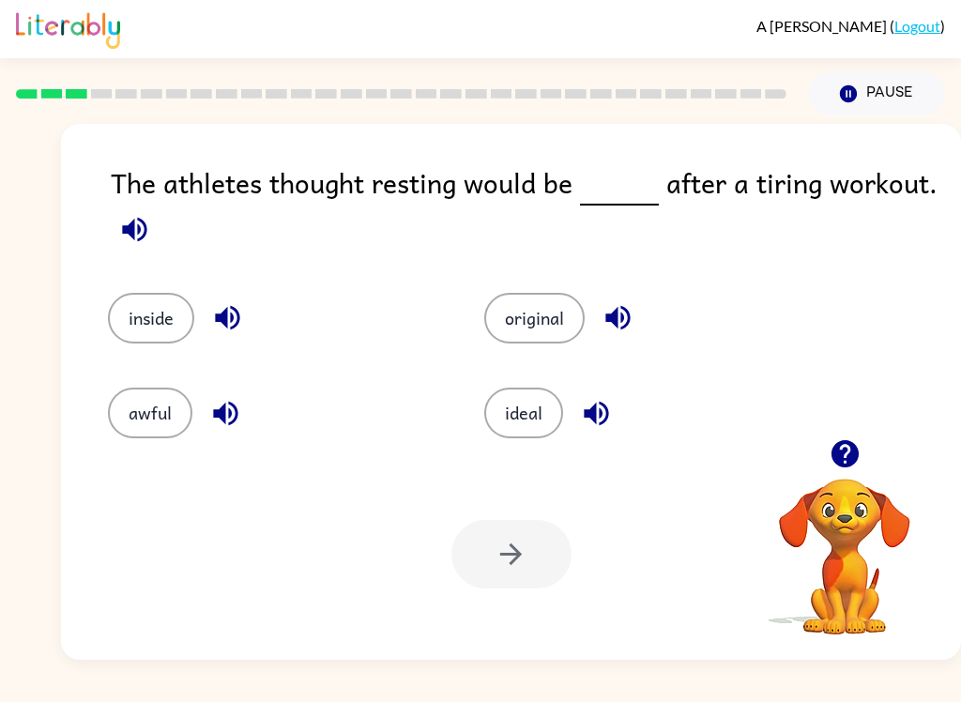
click at [149, 228] on icon "button" at bounding box center [134, 229] width 33 height 33
click at [151, 212] on span at bounding box center [135, 225] width 48 height 42
click at [161, 215] on div "The athletes thought resting would be after a tiring workout." at bounding box center [536, 208] width 850 height 94
click at [634, 315] on icon "button" at bounding box center [617, 317] width 33 height 33
click at [150, 220] on icon "button" at bounding box center [134, 229] width 33 height 33
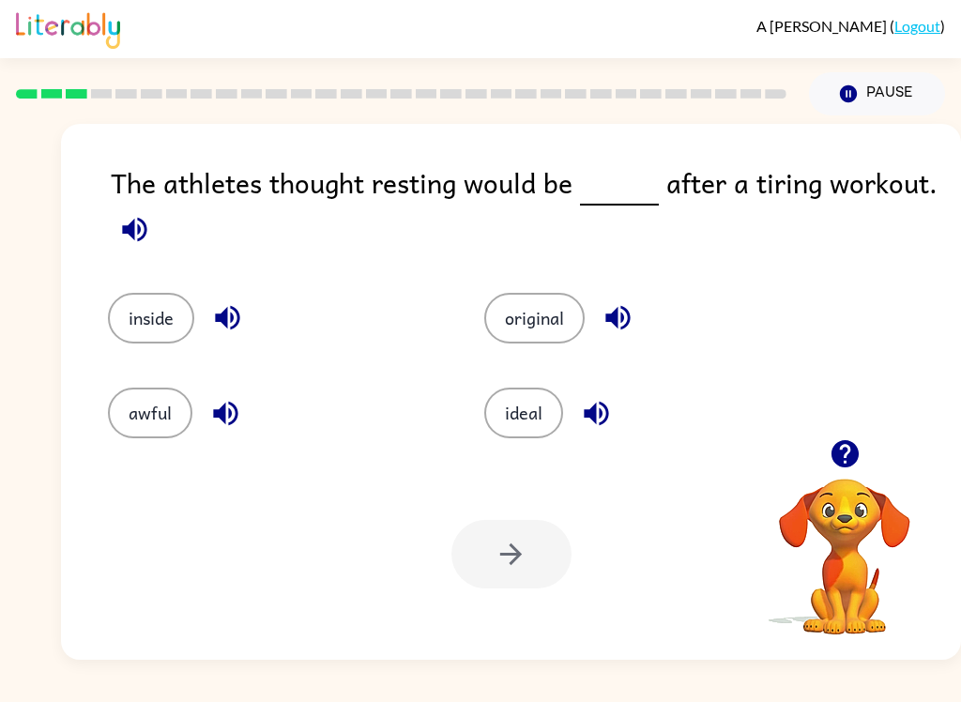
click at [116, 216] on button "button" at bounding box center [135, 229] width 48 height 48
click at [138, 226] on icon "button" at bounding box center [134, 229] width 33 height 33
click at [136, 213] on button "button" at bounding box center [135, 229] width 48 height 48
click at [633, 314] on icon "button" at bounding box center [617, 317] width 33 height 33
click at [137, 199] on div "The athletes thought resting would be after a tiring workout." at bounding box center [536, 208] width 850 height 94
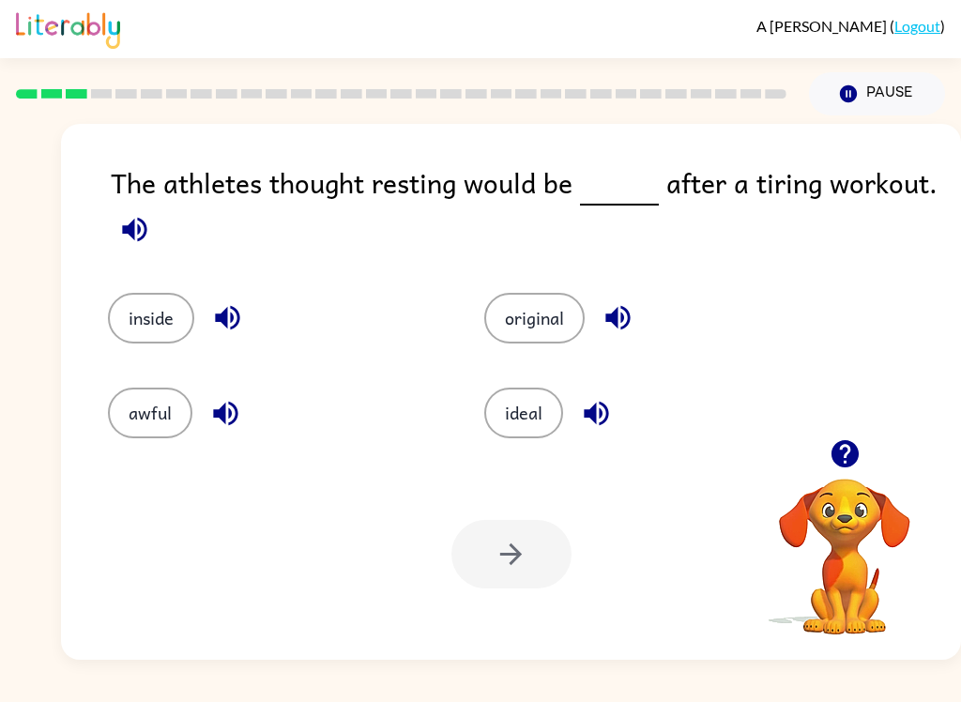
click at [141, 238] on icon "button" at bounding box center [134, 229] width 33 height 33
click at [131, 236] on icon "button" at bounding box center [134, 229] width 24 height 24
click at [142, 314] on button "inside" at bounding box center [151, 318] width 86 height 51
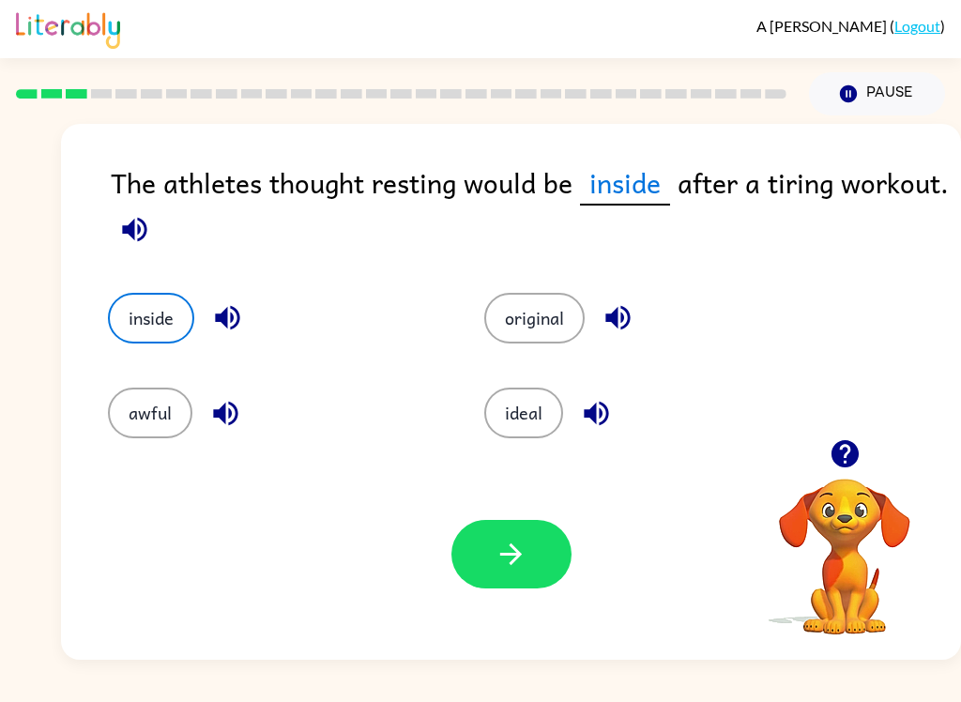
click at [150, 408] on button "awful" at bounding box center [150, 412] width 84 height 51
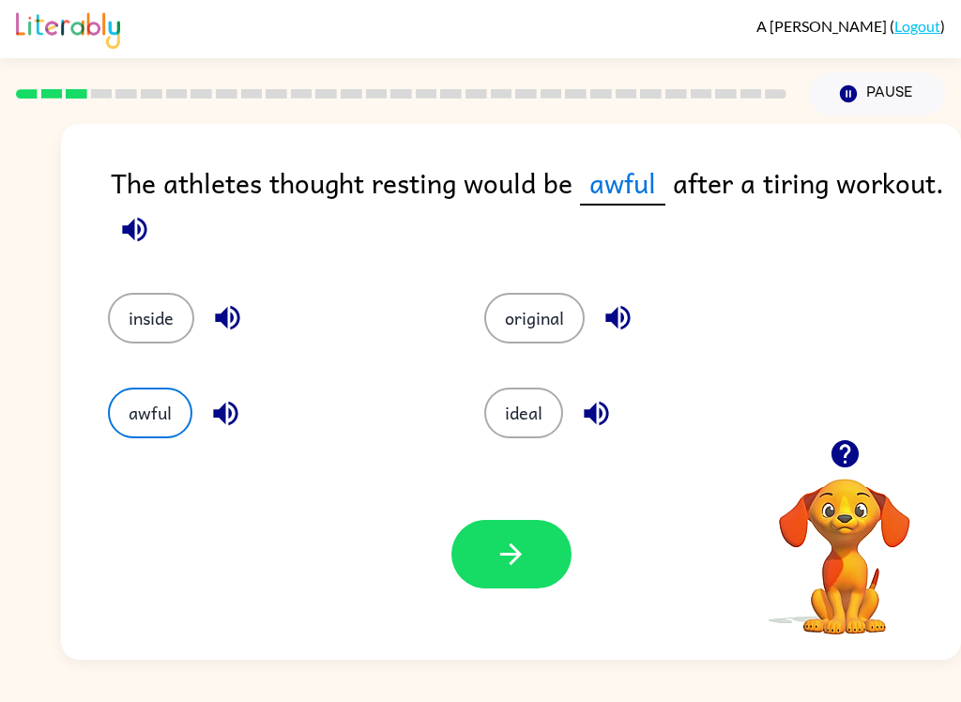
click at [531, 560] on button "button" at bounding box center [511, 554] width 120 height 68
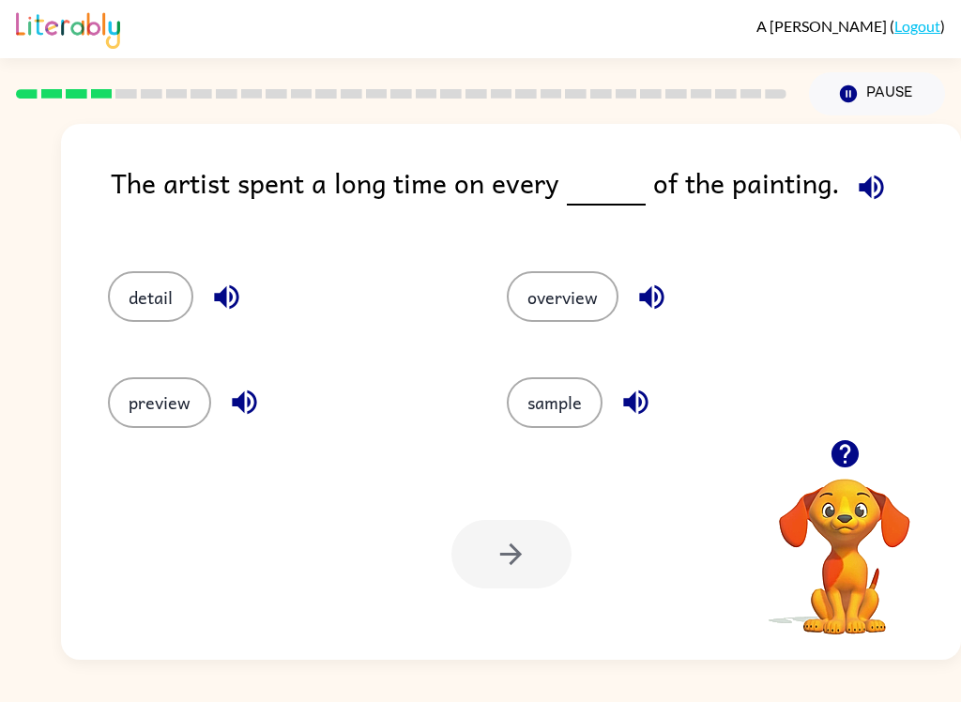
click at [236, 316] on button "button" at bounding box center [227, 297] width 48 height 48
click at [147, 290] on button "detail" at bounding box center [150, 296] width 85 height 51
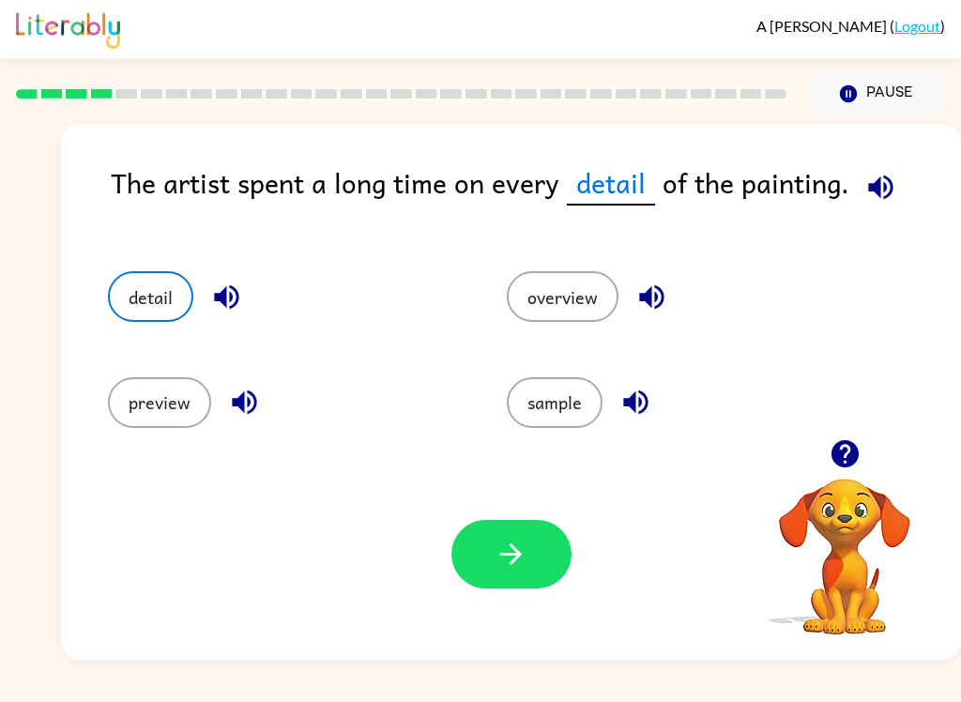
click at [510, 532] on button "button" at bounding box center [511, 554] width 120 height 68
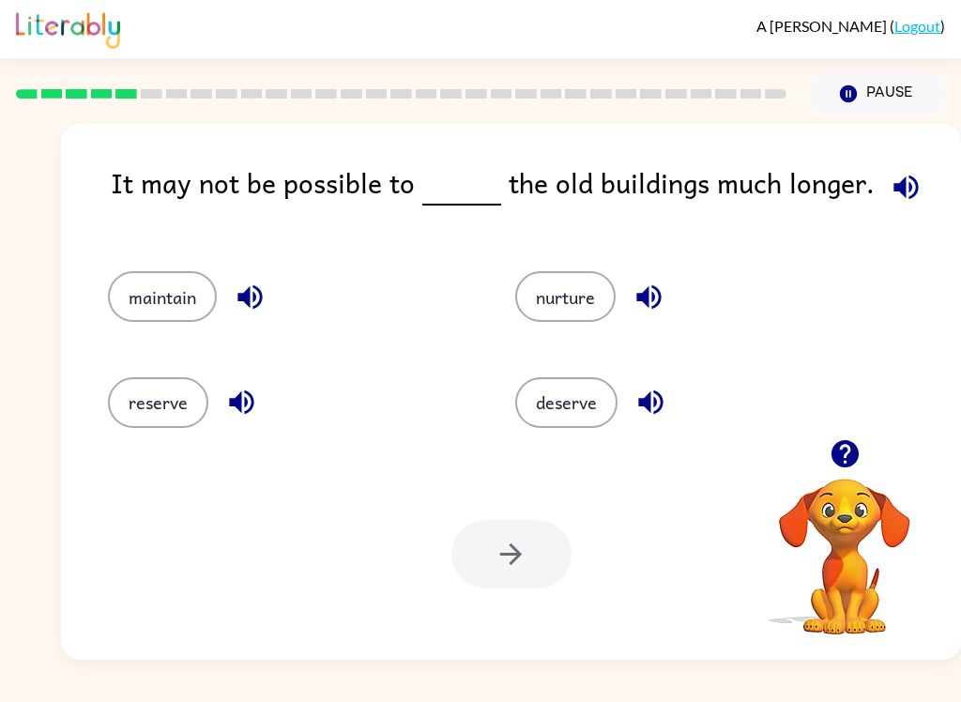
click at [265, 312] on icon "button" at bounding box center [250, 296] width 33 height 33
click at [263, 293] on icon "button" at bounding box center [250, 296] width 33 height 33
click at [697, 327] on div "nurture" at bounding box center [682, 287] width 407 height 105
click at [637, 299] on icon "button" at bounding box center [648, 296] width 33 height 33
click at [652, 417] on icon "button" at bounding box center [650, 402] width 33 height 33
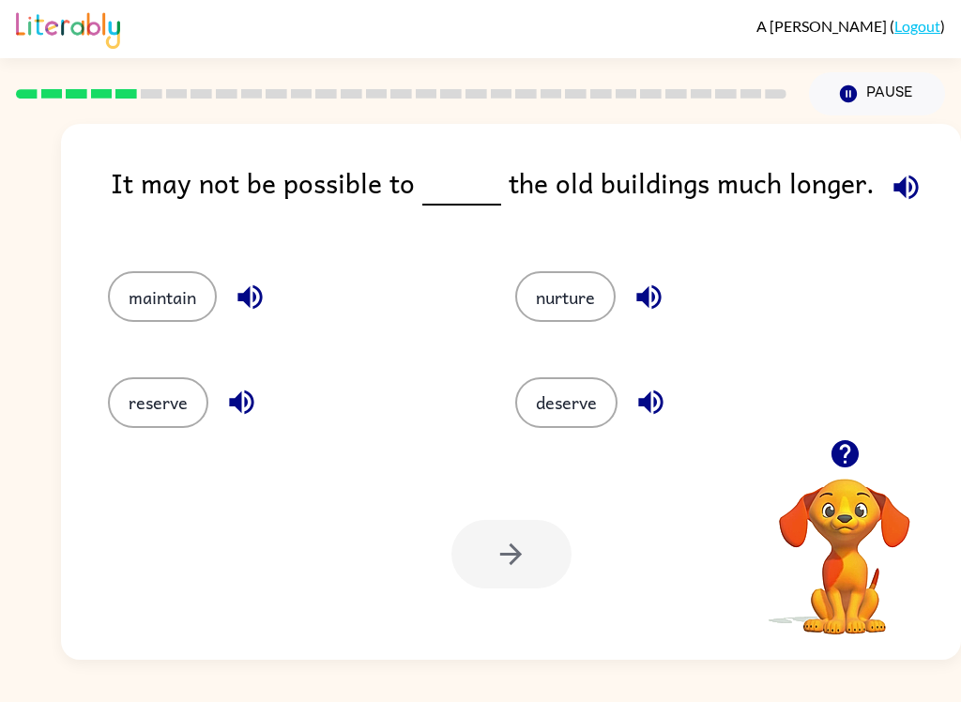
click at [198, 689] on div "A [PERSON_NAME] ( Logout ) Pause Pause It may not be possible to the old buildi…" at bounding box center [480, 351] width 961 height 702
click at [238, 302] on icon "button" at bounding box center [250, 296] width 33 height 33
click at [310, 433] on div "reserve" at bounding box center [275, 393] width 407 height 105
click at [257, 399] on icon "button" at bounding box center [241, 402] width 33 height 33
click at [648, 304] on icon "button" at bounding box center [648, 297] width 24 height 24
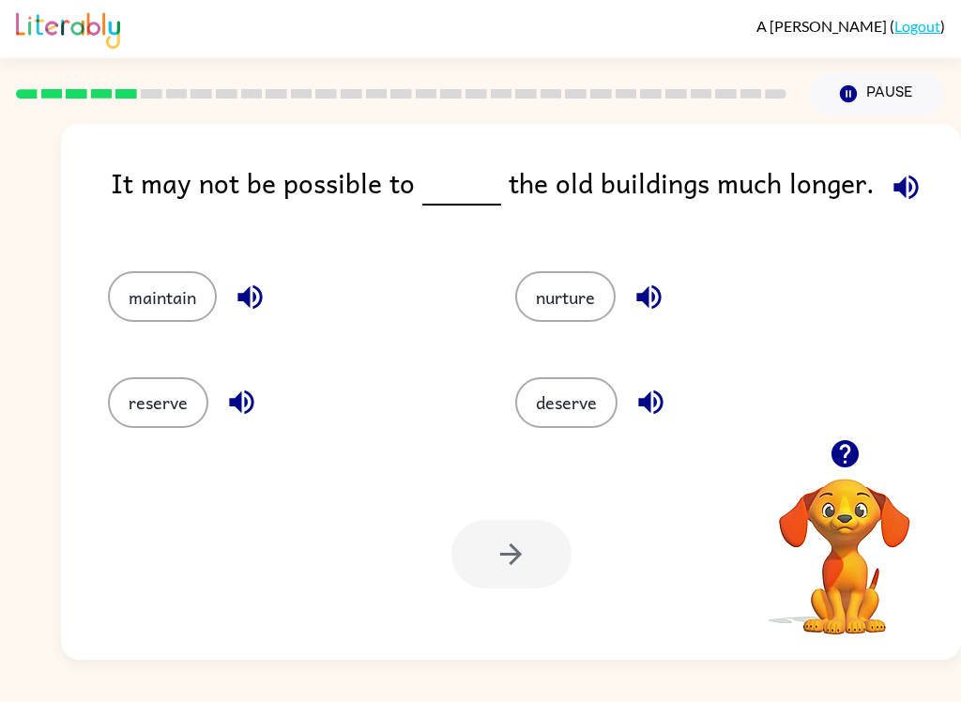
click at [652, 403] on icon "button" at bounding box center [650, 402] width 33 height 33
click at [164, 416] on button "reserve" at bounding box center [158, 402] width 100 height 51
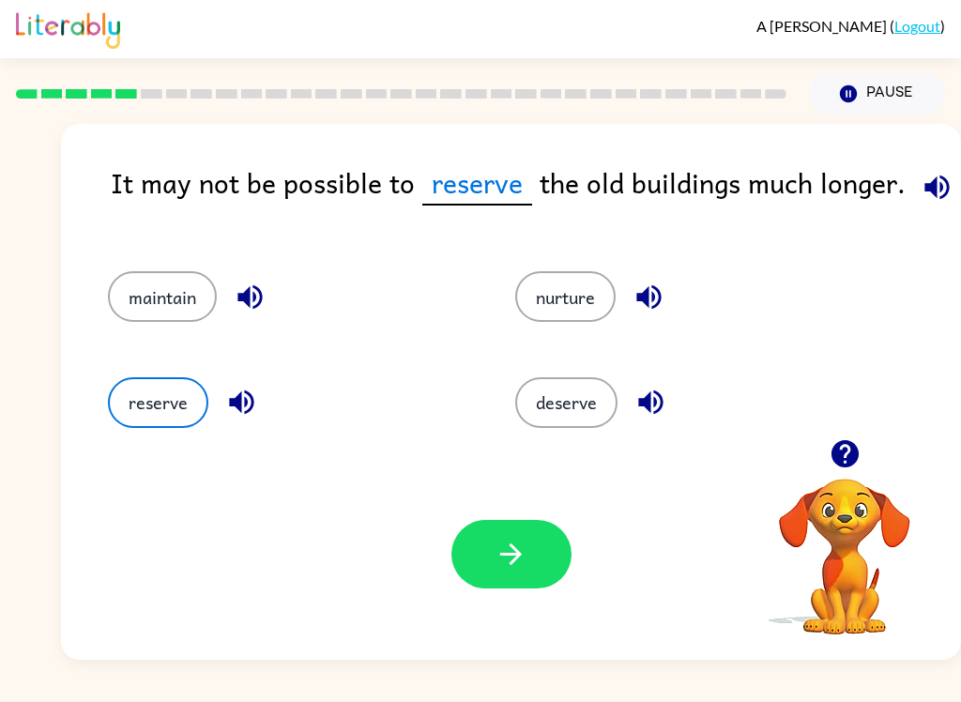
click at [537, 571] on button "button" at bounding box center [511, 554] width 120 height 68
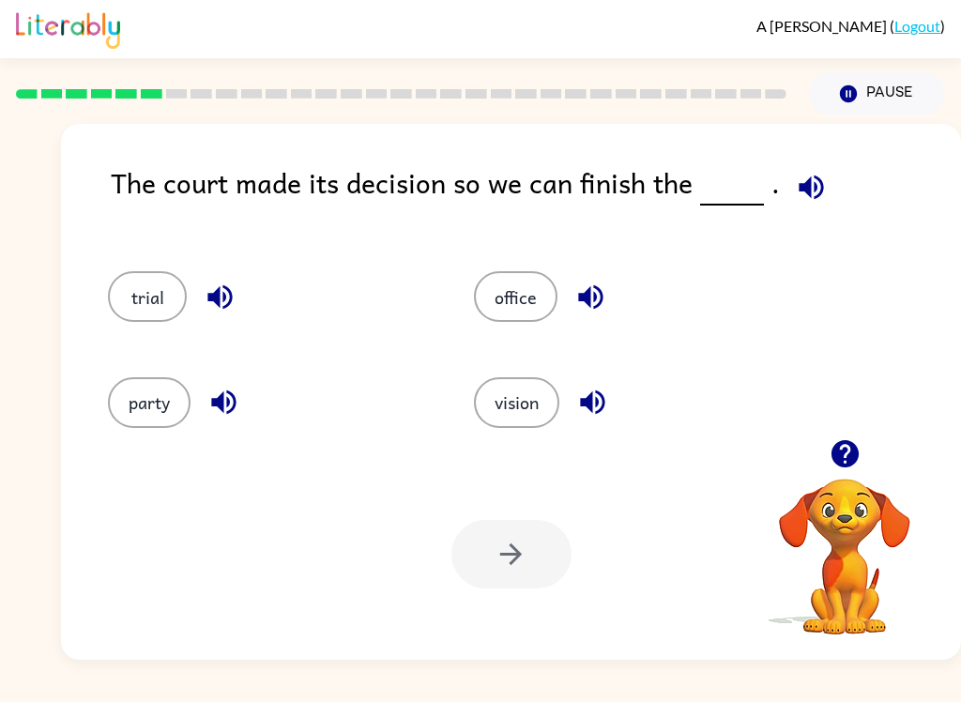
click at [802, 189] on icon "button" at bounding box center [810, 186] width 24 height 24
click at [228, 301] on icon "button" at bounding box center [220, 296] width 33 height 33
click at [241, 413] on button "button" at bounding box center [224, 402] width 48 height 48
click at [596, 301] on icon "button" at bounding box center [590, 297] width 24 height 24
click at [149, 275] on button "trial" at bounding box center [147, 296] width 79 height 51
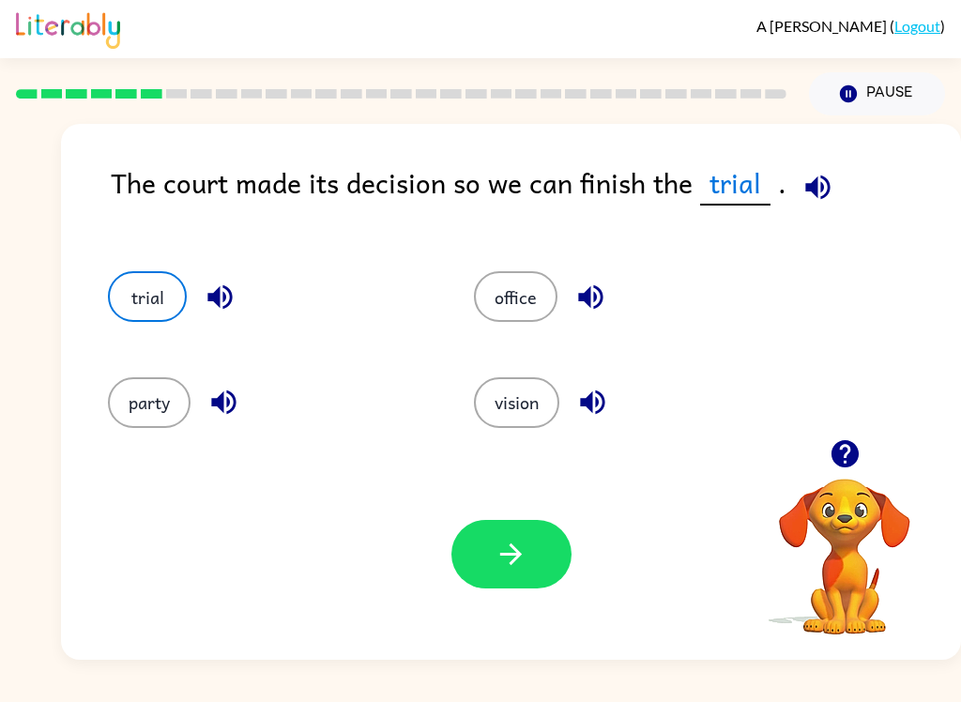
click at [519, 550] on icon "button" at bounding box center [510, 553] width 33 height 33
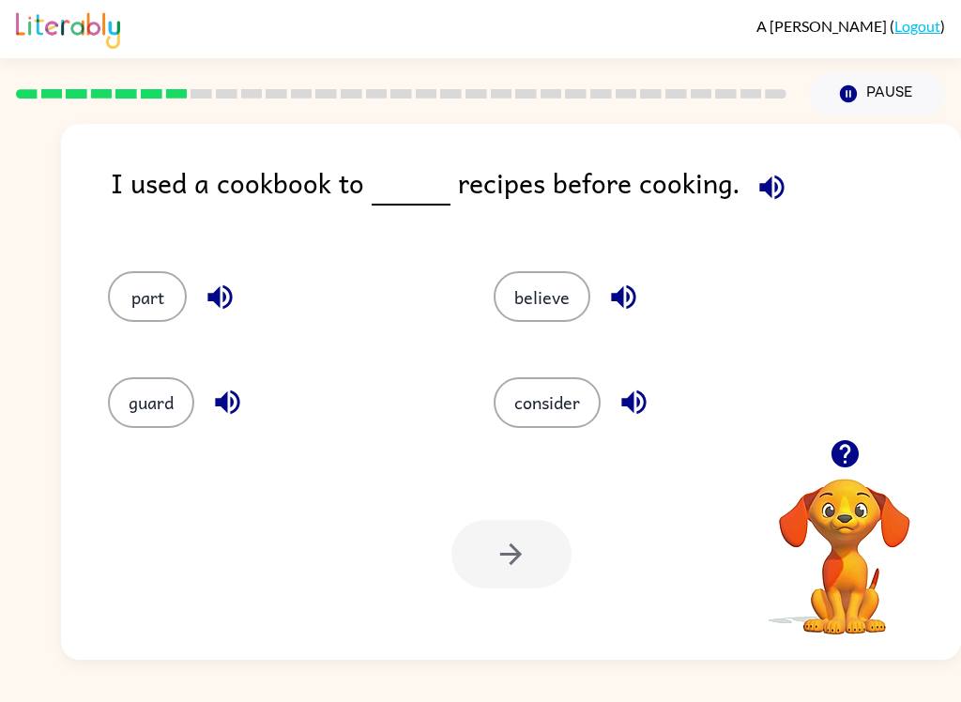
click at [235, 381] on button "button" at bounding box center [228, 402] width 48 height 48
click at [641, 295] on button "button" at bounding box center [623, 297] width 48 height 48
click at [648, 397] on icon "button" at bounding box center [633, 402] width 33 height 33
click at [568, 409] on button "consider" at bounding box center [546, 402] width 107 height 51
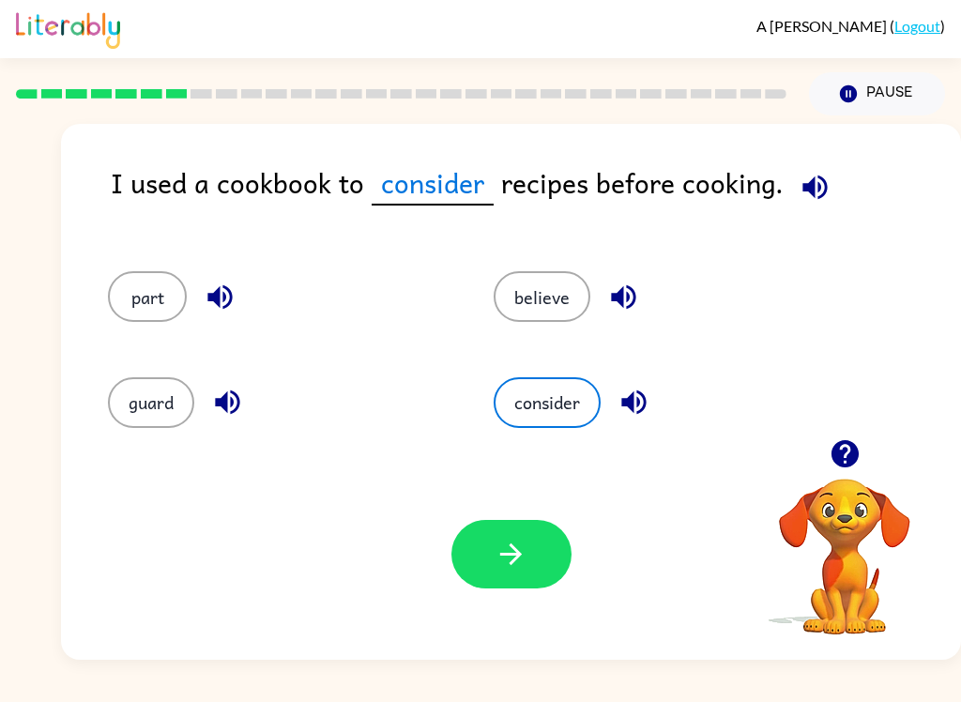
click at [491, 565] on button "button" at bounding box center [511, 554] width 120 height 68
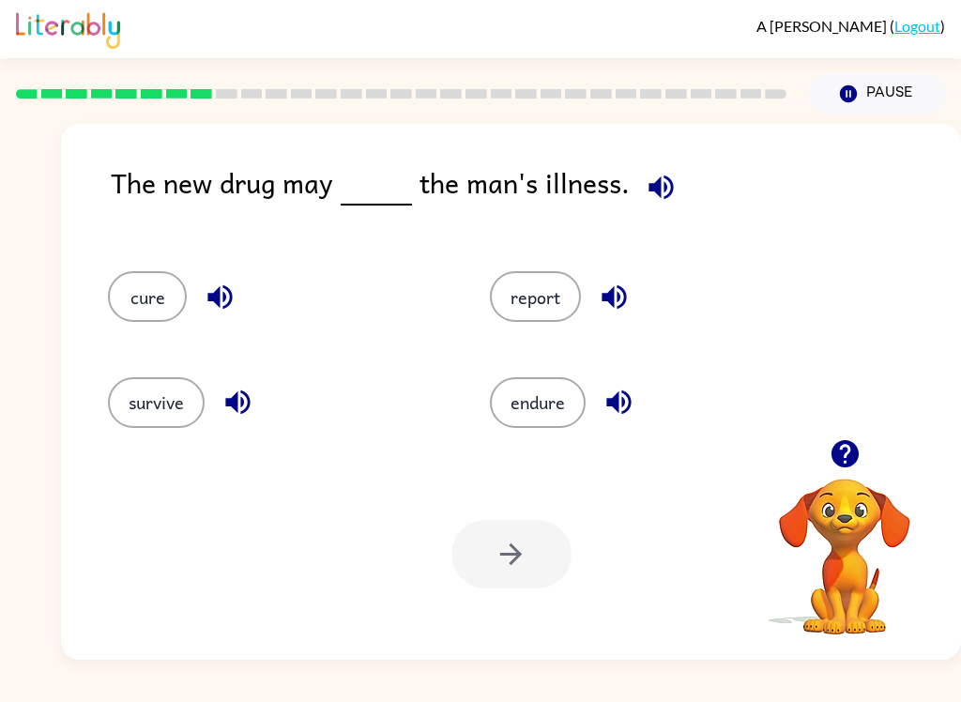
click at [656, 193] on icon "button" at bounding box center [660, 187] width 33 height 33
click at [144, 283] on button "cure" at bounding box center [147, 296] width 79 height 51
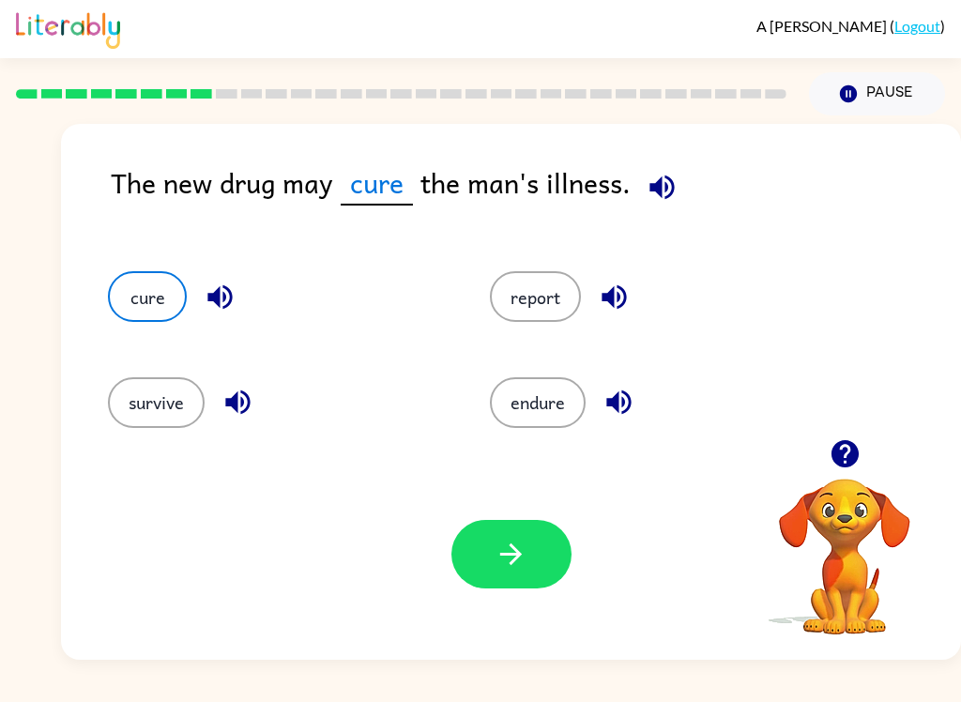
click at [541, 561] on button "button" at bounding box center [511, 554] width 120 height 68
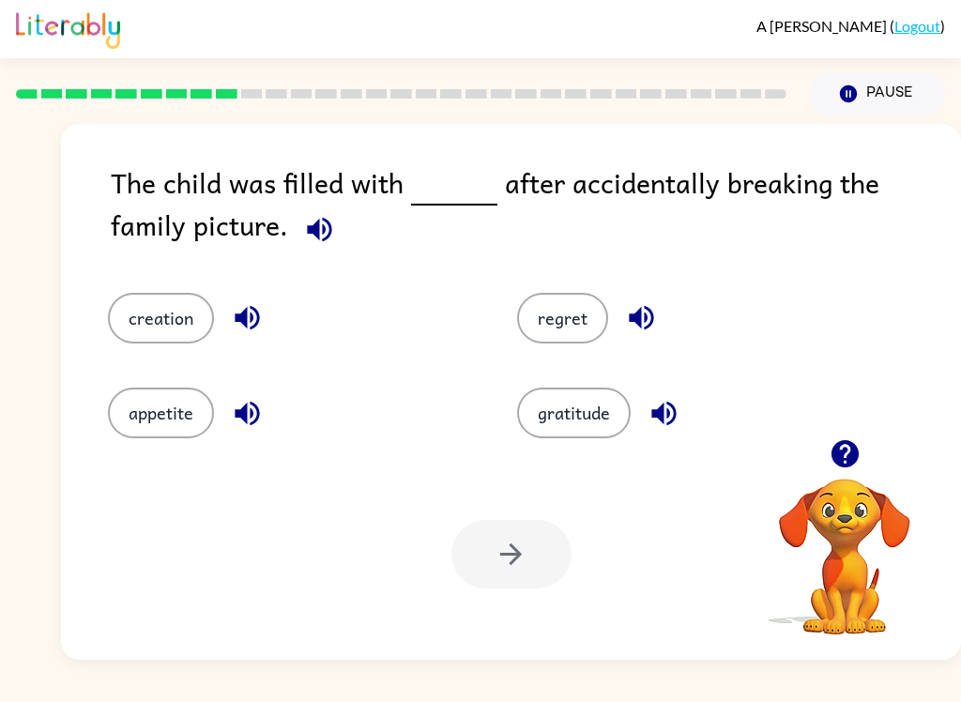
click at [303, 246] on icon "button" at bounding box center [319, 229] width 33 height 33
click at [303, 244] on icon "button" at bounding box center [319, 229] width 33 height 33
click at [303, 218] on icon "button" at bounding box center [319, 229] width 33 height 33
click at [253, 334] on icon "button" at bounding box center [247, 317] width 33 height 33
click at [240, 416] on icon "button" at bounding box center [247, 413] width 24 height 24
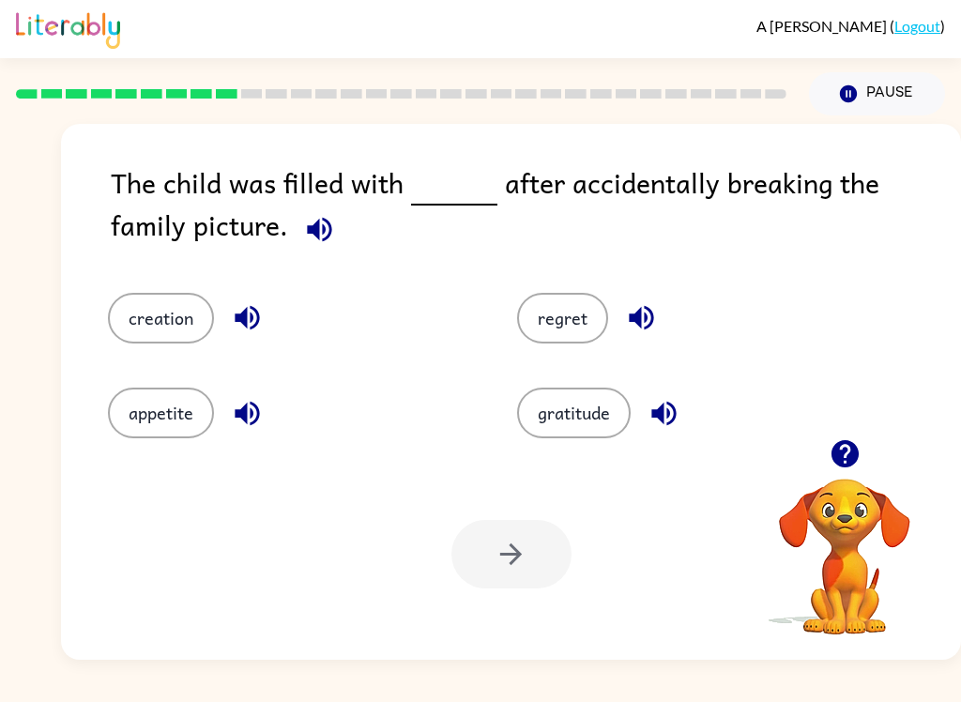
click at [649, 308] on icon "button" at bounding box center [641, 317] width 33 height 33
click at [579, 322] on button "regret" at bounding box center [562, 318] width 91 height 51
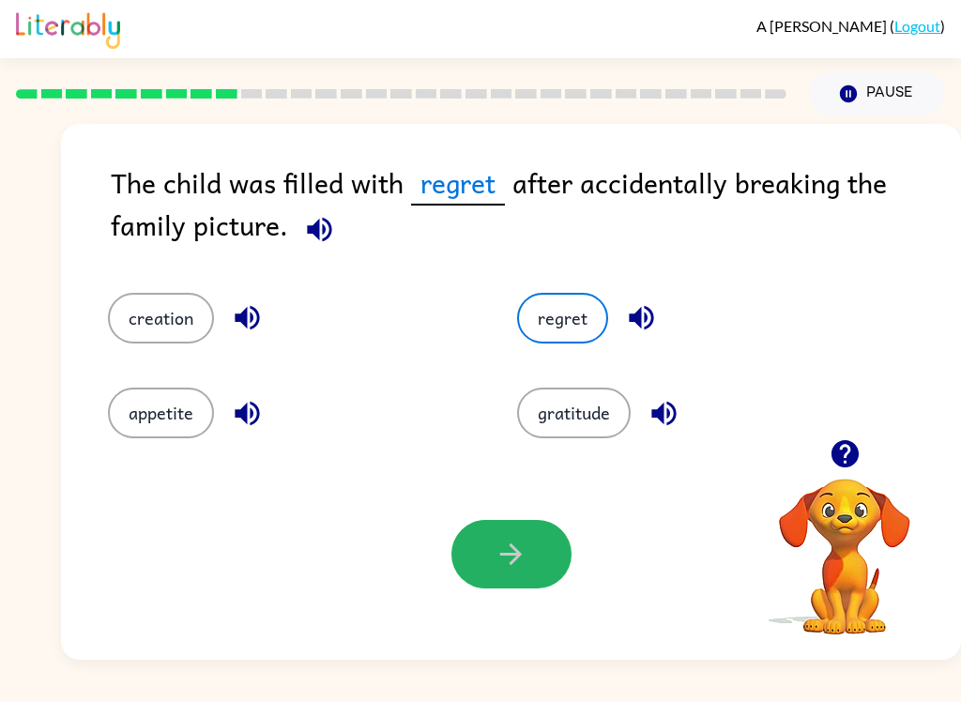
click at [526, 546] on icon "button" at bounding box center [510, 553] width 33 height 33
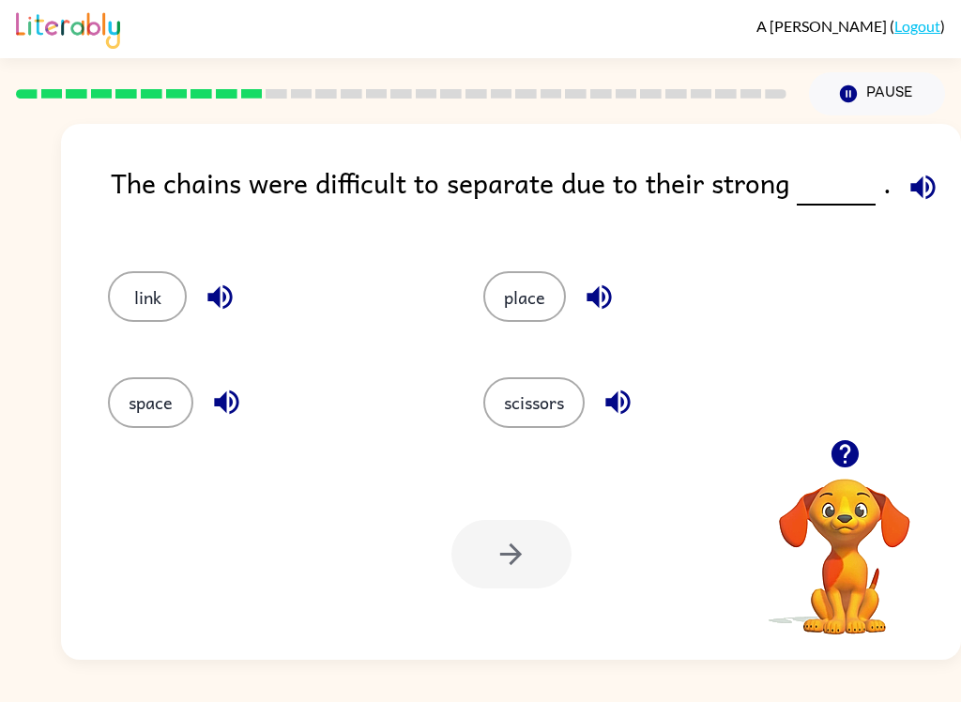
click at [921, 190] on icon "button" at bounding box center [922, 186] width 24 height 24
click at [621, 387] on icon "button" at bounding box center [617, 402] width 33 height 33
click at [139, 300] on button "link" at bounding box center [147, 296] width 79 height 51
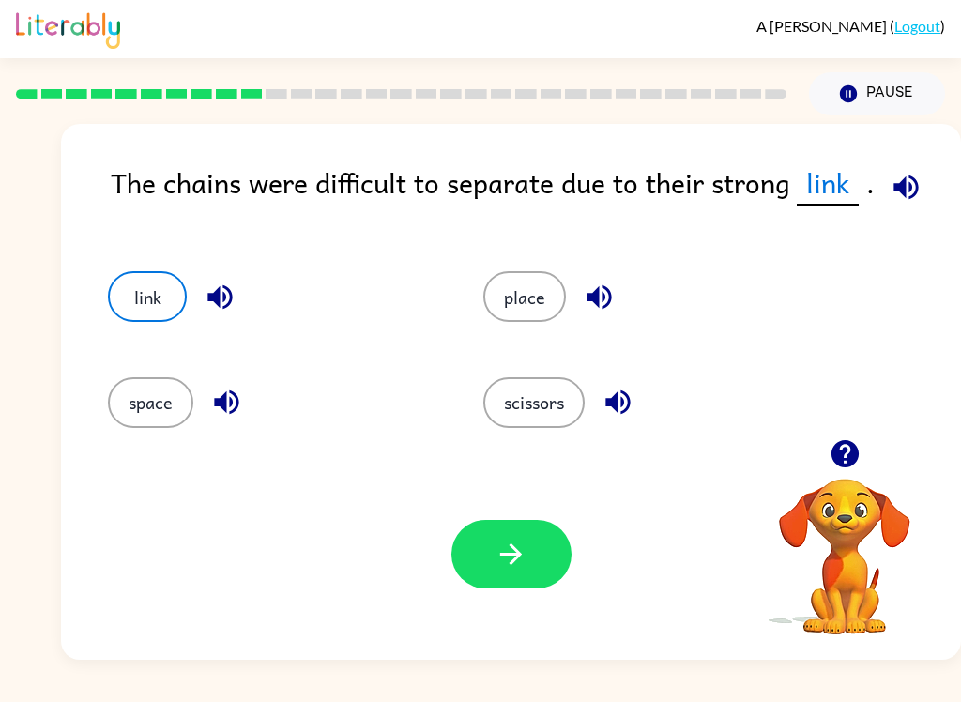
click at [221, 300] on icon "button" at bounding box center [220, 296] width 33 height 33
click at [224, 405] on icon "button" at bounding box center [226, 402] width 24 height 24
click at [596, 298] on icon "button" at bounding box center [598, 297] width 24 height 24
click at [520, 568] on icon "button" at bounding box center [510, 553] width 33 height 33
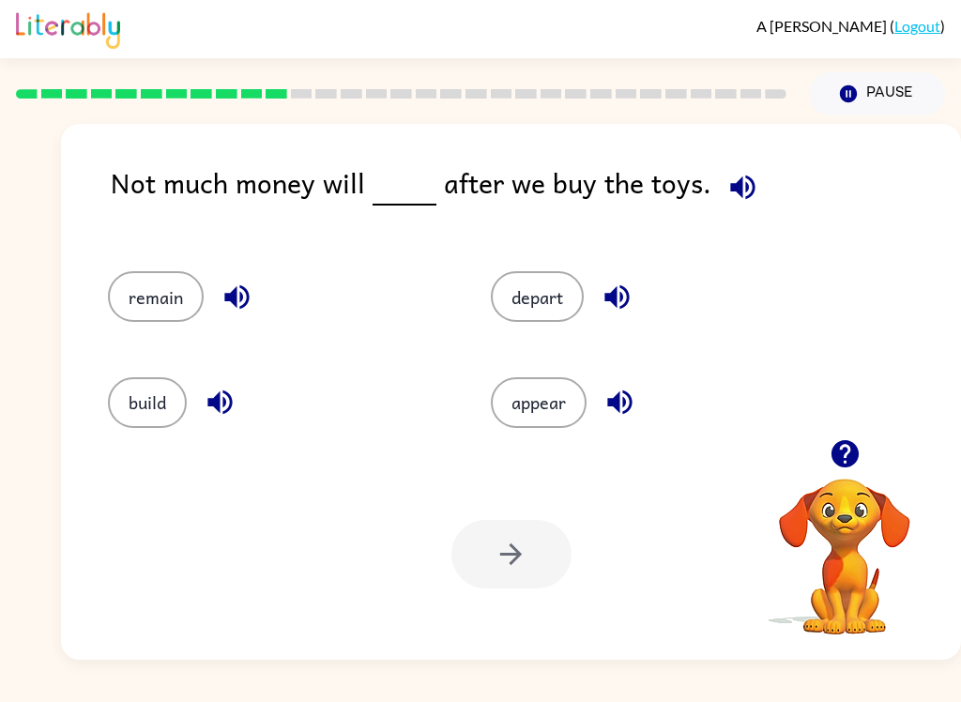
click at [252, 294] on icon "button" at bounding box center [236, 296] width 33 height 33
click at [232, 403] on icon "button" at bounding box center [219, 402] width 24 height 24
click at [619, 310] on icon "button" at bounding box center [616, 296] width 33 height 33
click at [150, 314] on button "remain" at bounding box center [156, 296] width 96 height 51
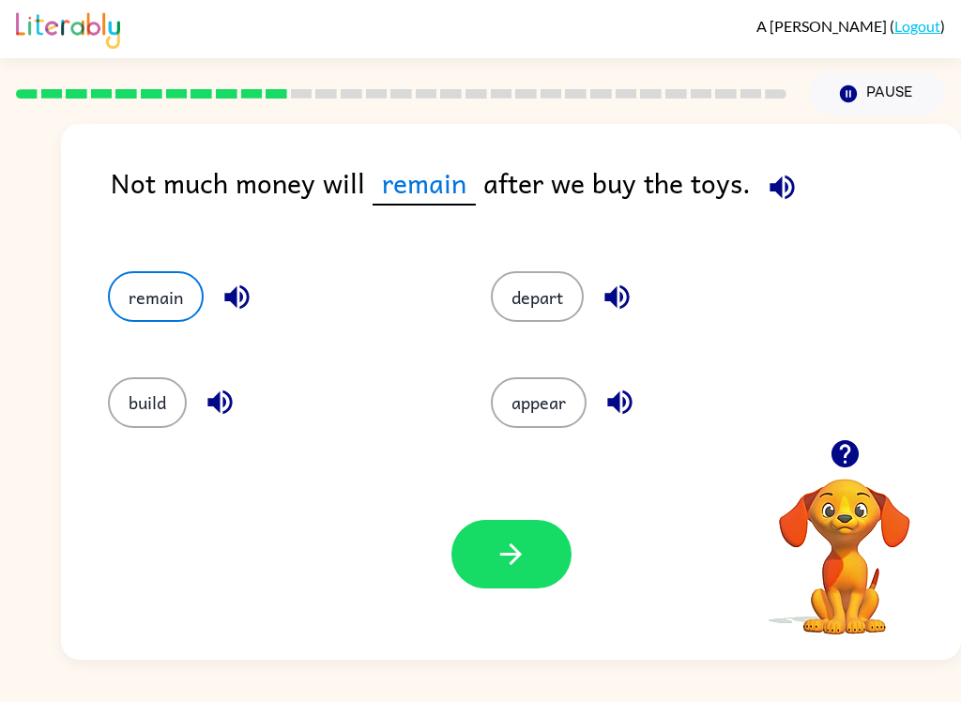
click at [522, 533] on button "button" at bounding box center [511, 554] width 120 height 68
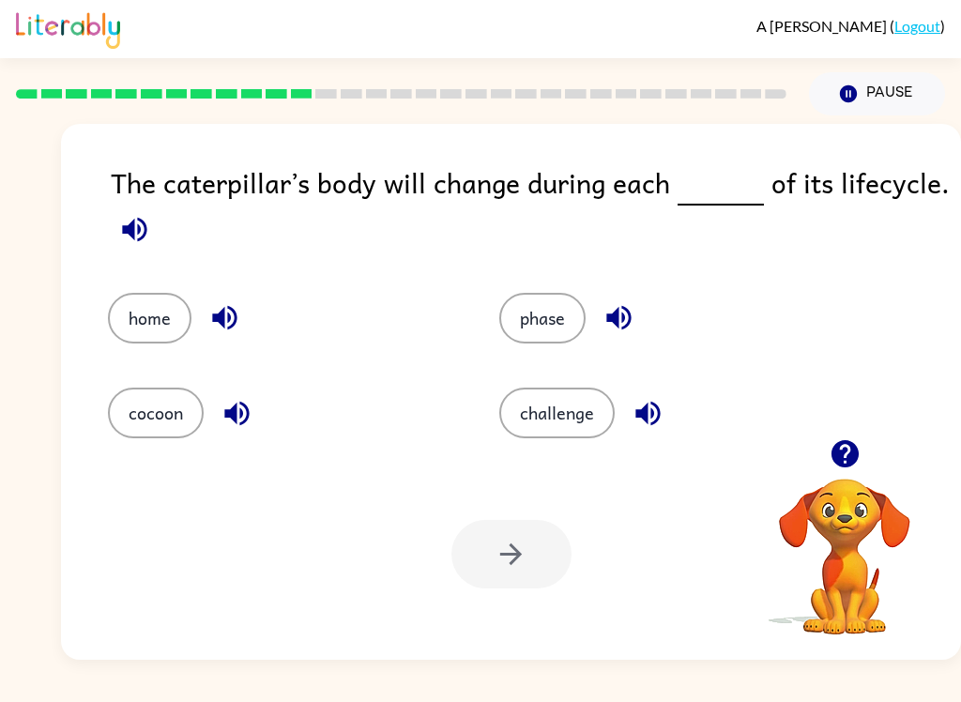
click at [155, 243] on button "button" at bounding box center [135, 229] width 48 height 48
click at [137, 227] on icon "button" at bounding box center [134, 229] width 33 height 33
click at [144, 237] on icon "button" at bounding box center [134, 229] width 24 height 24
click at [245, 427] on icon "button" at bounding box center [236, 413] width 33 height 33
click at [176, 403] on button "cocoon" at bounding box center [156, 412] width 96 height 51
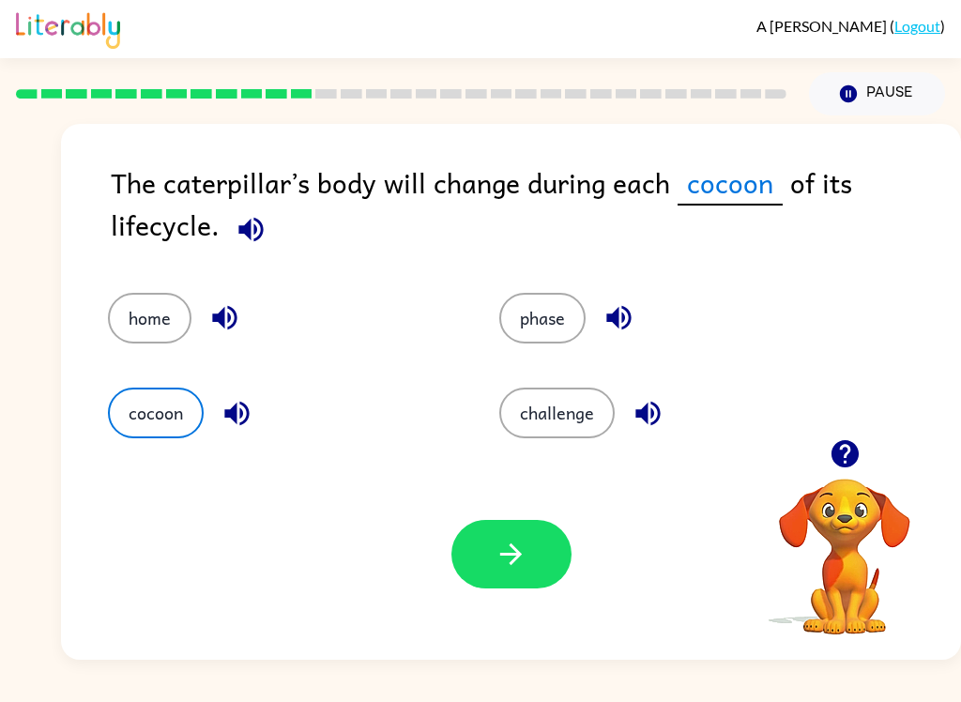
click at [491, 556] on button "button" at bounding box center [511, 554] width 120 height 68
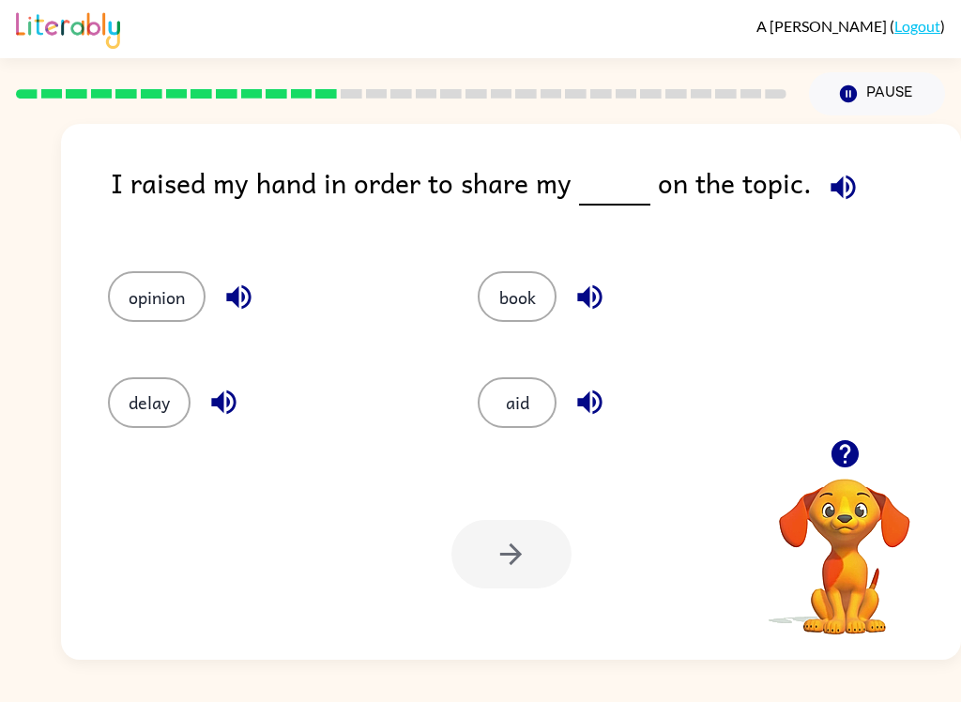
click at [250, 290] on icon "button" at bounding box center [238, 296] width 33 height 33
click at [211, 390] on icon "button" at bounding box center [223, 402] width 33 height 33
click at [142, 315] on button "opinion" at bounding box center [157, 296] width 98 height 51
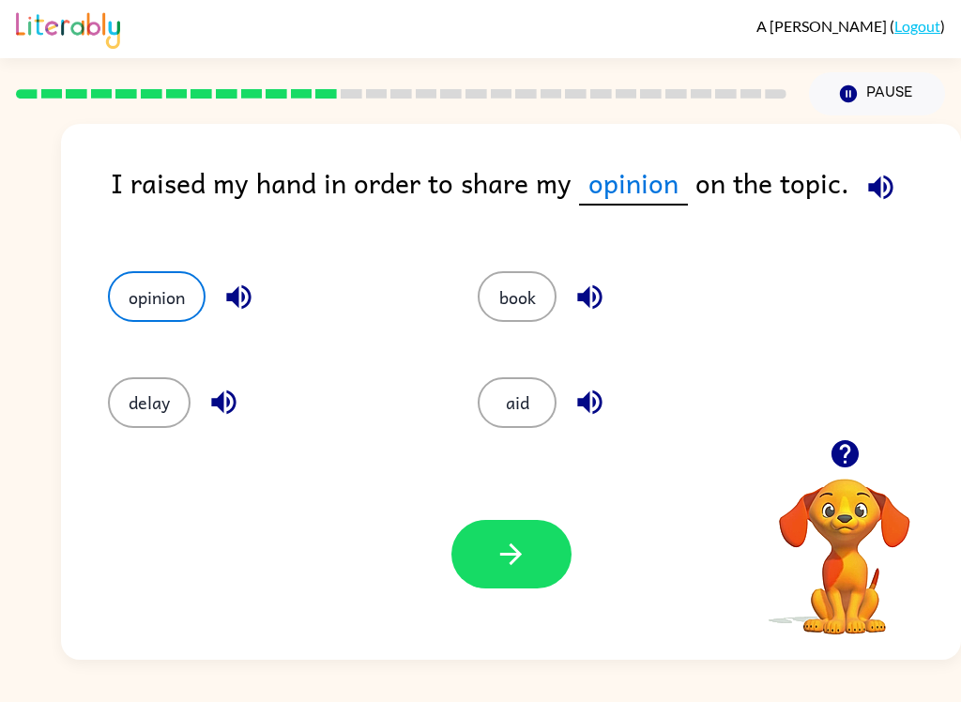
click at [520, 571] on button "button" at bounding box center [511, 554] width 120 height 68
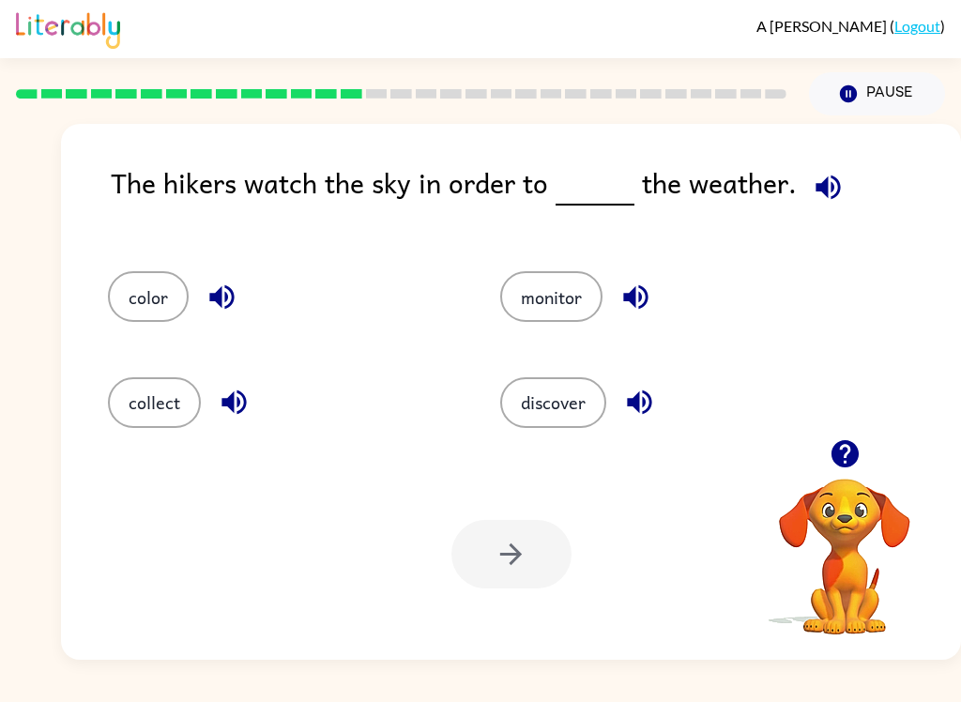
click at [645, 285] on icon "button" at bounding box center [635, 296] width 33 height 33
click at [567, 302] on button "monitor" at bounding box center [551, 296] width 102 height 51
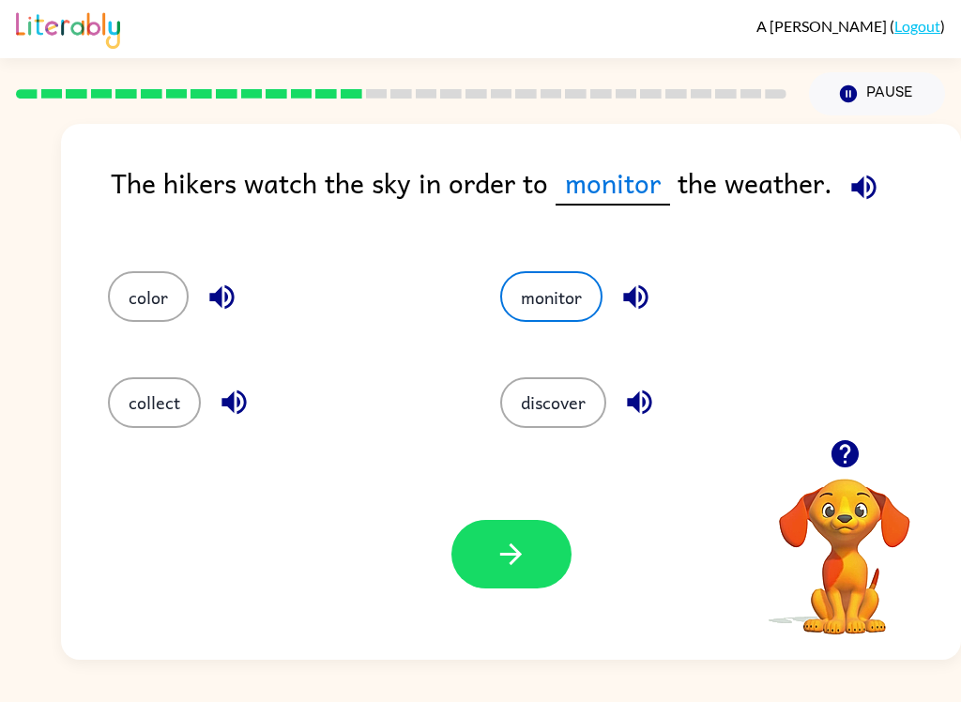
click at [555, 580] on button "button" at bounding box center [511, 554] width 120 height 68
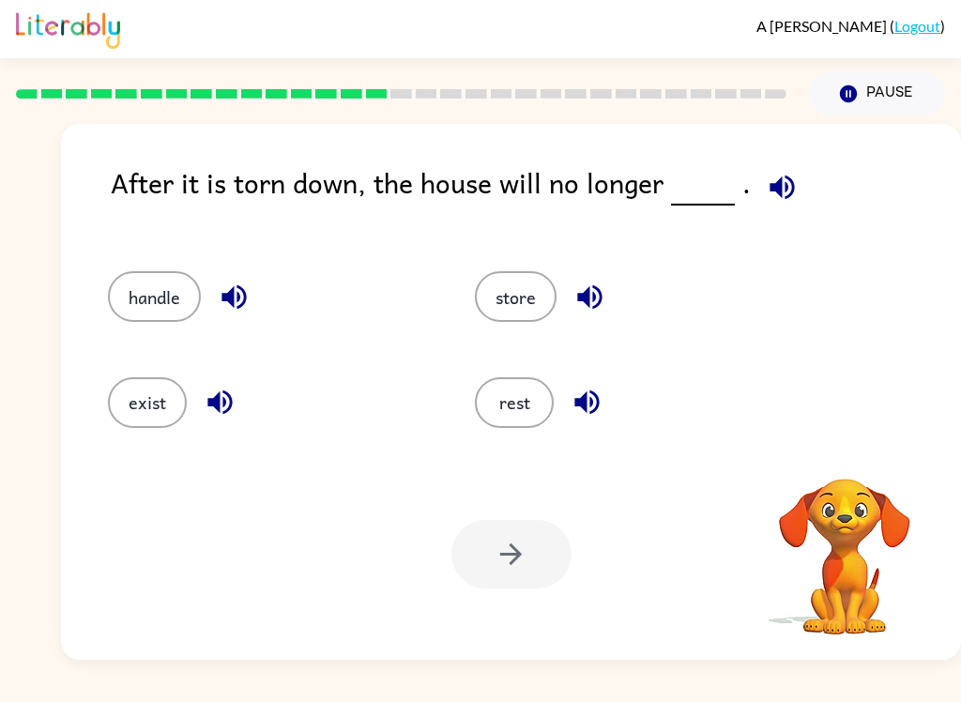
click at [770, 194] on icon "button" at bounding box center [781, 186] width 24 height 24
click at [519, 413] on button "rest" at bounding box center [514, 402] width 79 height 51
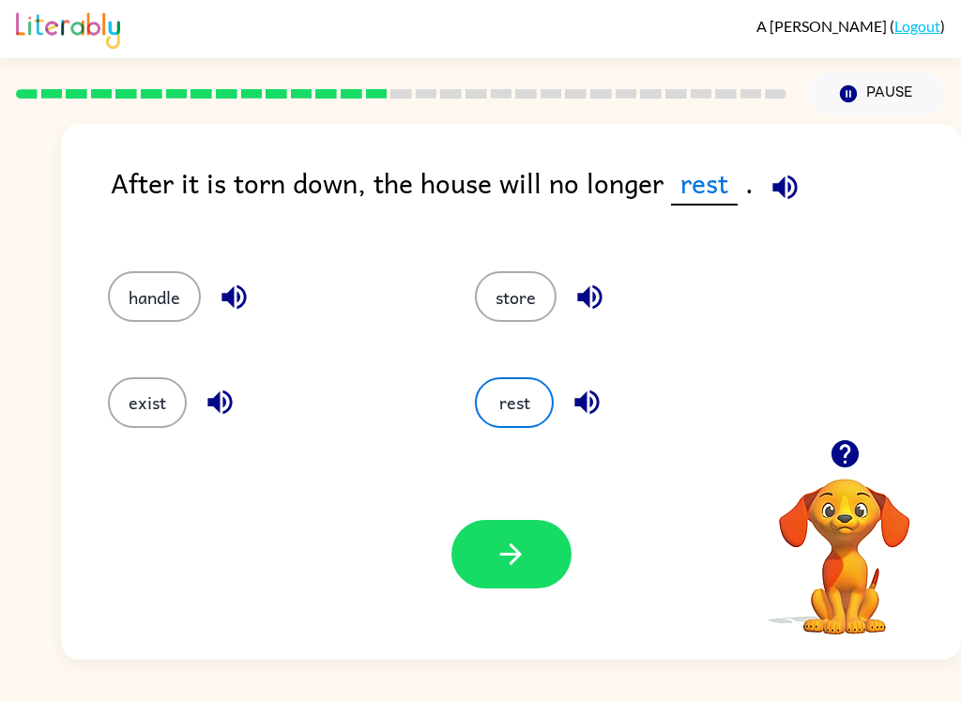
click at [496, 548] on icon "button" at bounding box center [510, 553] width 33 height 33
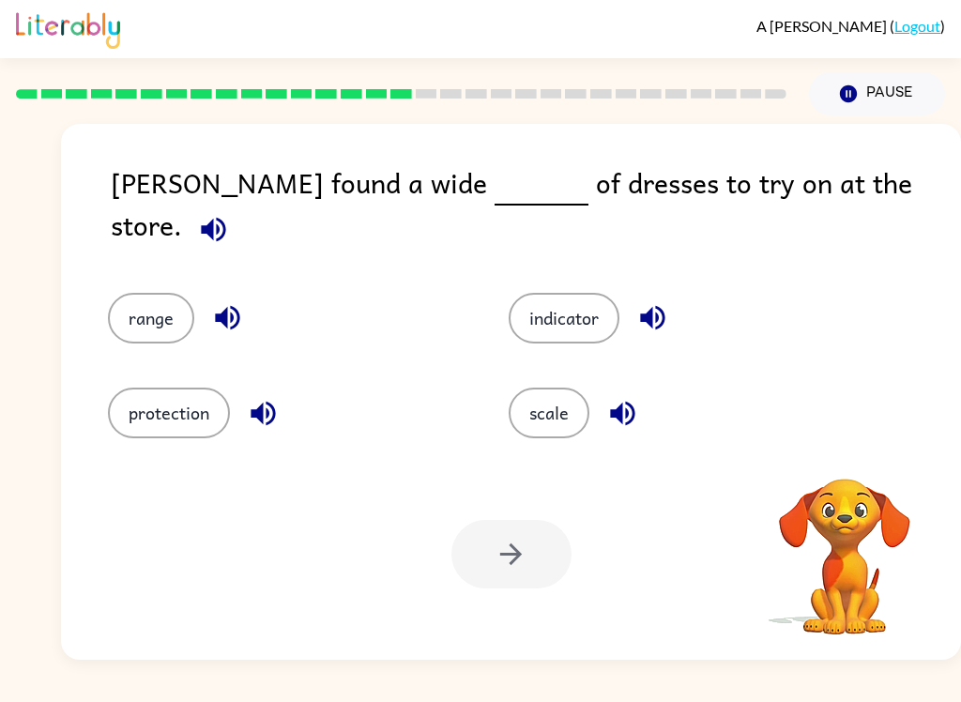
click at [230, 213] on icon "button" at bounding box center [213, 229] width 33 height 33
click at [250, 294] on button "button" at bounding box center [228, 318] width 48 height 48
click at [280, 397] on icon "button" at bounding box center [263, 413] width 33 height 33
click at [661, 308] on icon "button" at bounding box center [652, 318] width 24 height 24
click at [639, 399] on icon "button" at bounding box center [622, 413] width 33 height 33
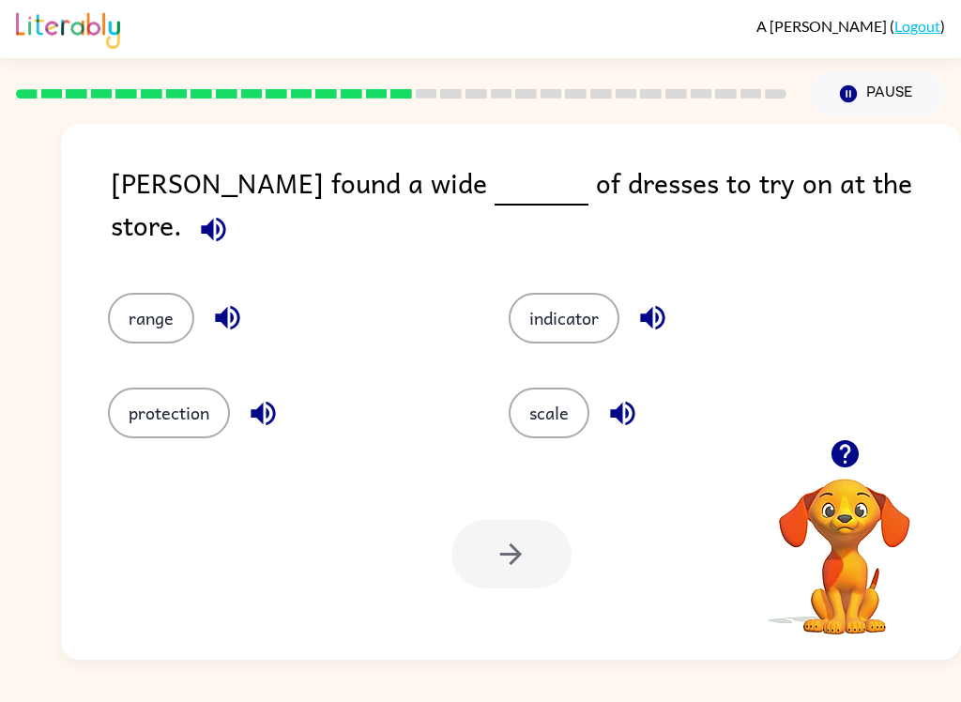
click at [246, 294] on button "button" at bounding box center [228, 318] width 48 height 48
click at [275, 401] on icon "button" at bounding box center [262, 413] width 24 height 24
click at [249, 408] on icon "button" at bounding box center [263, 413] width 33 height 33
click at [642, 396] on button "button" at bounding box center [622, 413] width 48 height 48
click at [657, 301] on icon "button" at bounding box center [652, 317] width 33 height 33
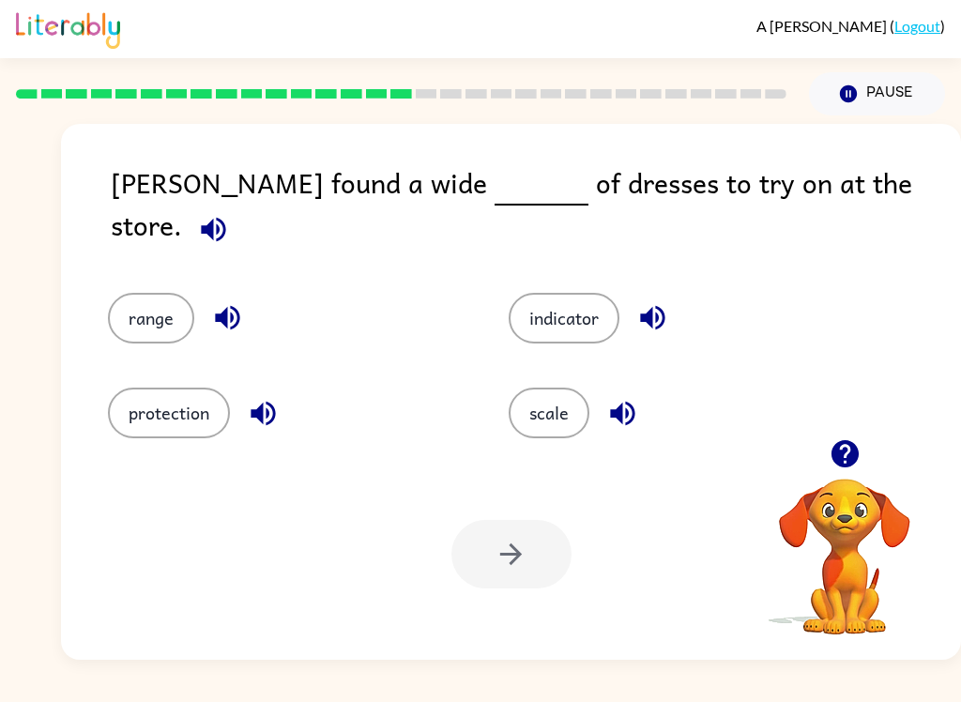
click at [590, 299] on button "indicator" at bounding box center [563, 318] width 111 height 51
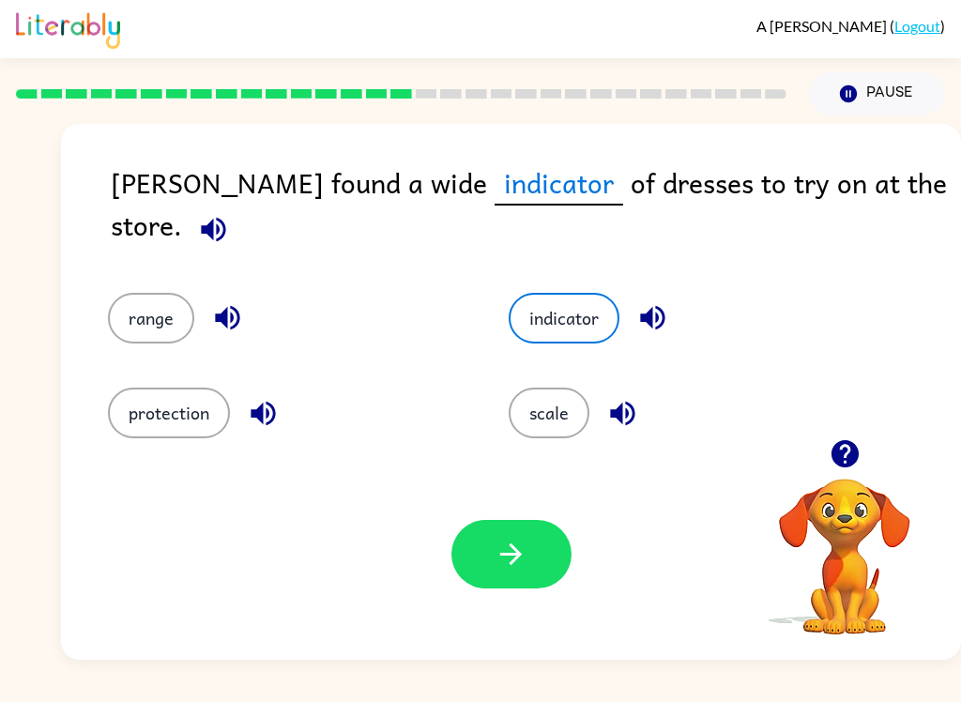
click at [500, 539] on icon "button" at bounding box center [510, 553] width 33 height 33
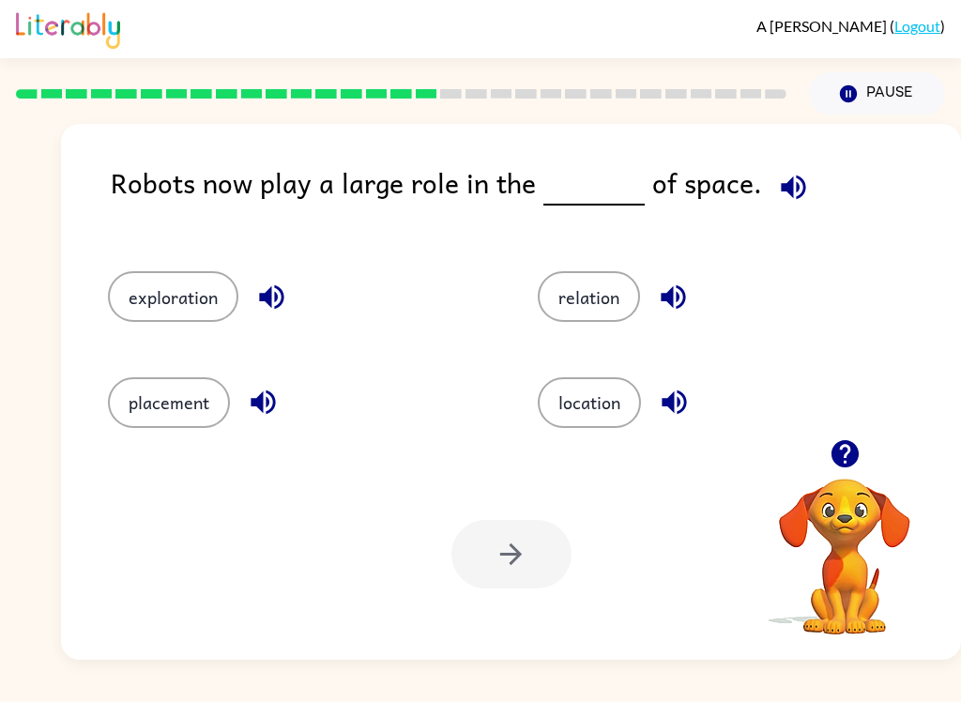
click at [273, 300] on icon "button" at bounding box center [271, 296] width 33 height 33
click at [286, 408] on button "button" at bounding box center [263, 402] width 48 height 48
click at [674, 288] on icon "button" at bounding box center [672, 297] width 24 height 24
click at [686, 399] on icon "button" at bounding box center [673, 402] width 24 height 24
click at [619, 295] on button "relation" at bounding box center [588, 296] width 102 height 51
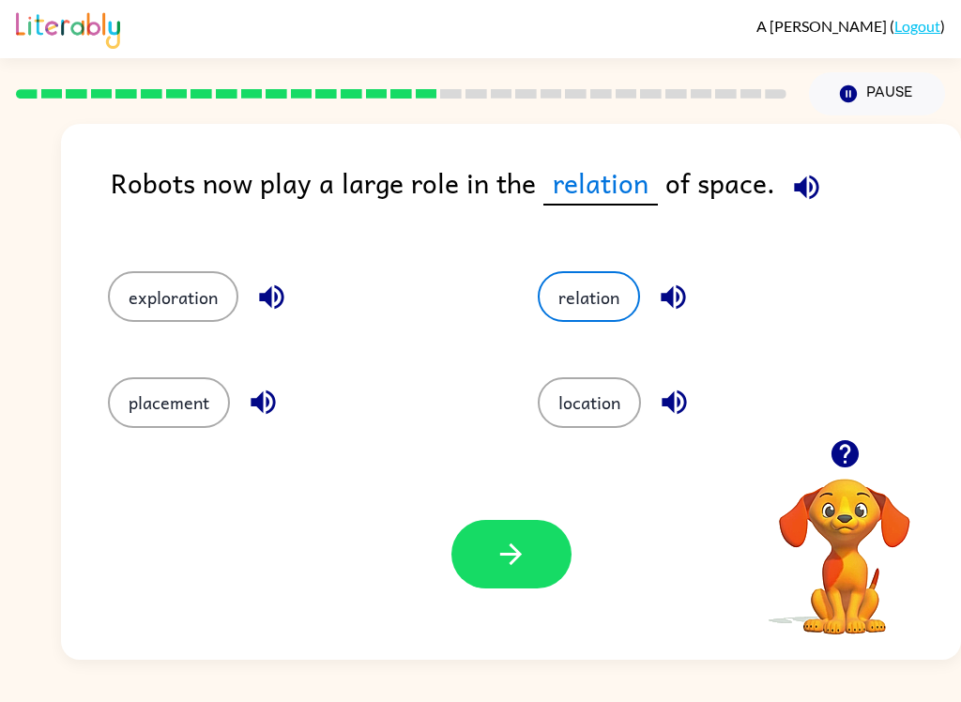
click at [271, 291] on icon "button" at bounding box center [271, 297] width 24 height 24
click at [276, 294] on icon "button" at bounding box center [271, 297] width 24 height 24
click at [211, 302] on button "exploration" at bounding box center [173, 296] width 130 height 51
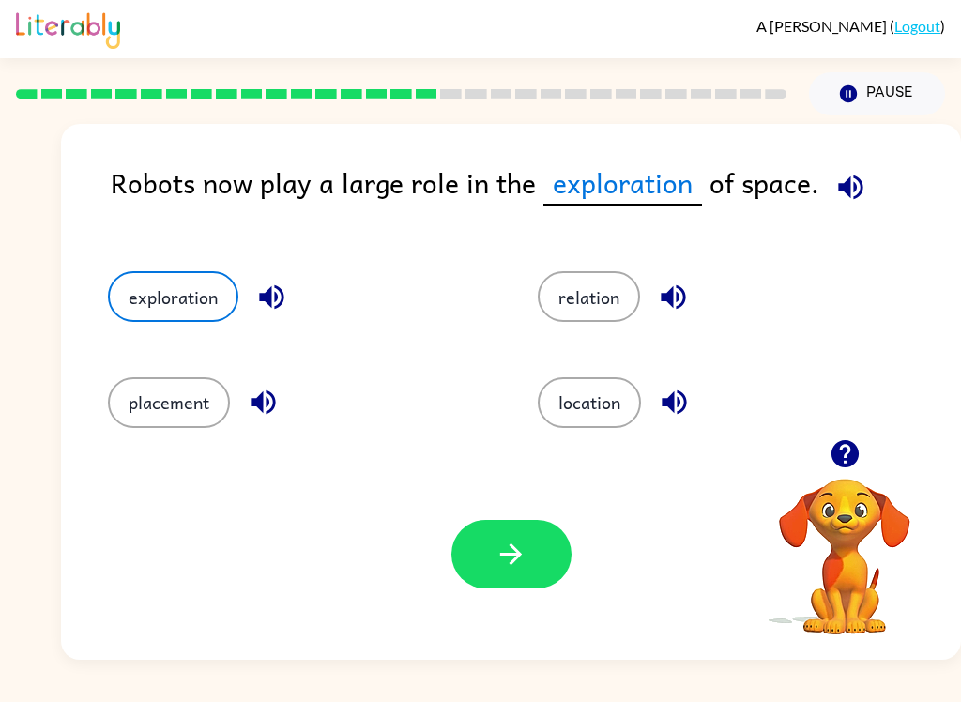
click at [270, 393] on icon "button" at bounding box center [263, 402] width 33 height 33
click at [201, 407] on button "placement" at bounding box center [169, 402] width 122 height 51
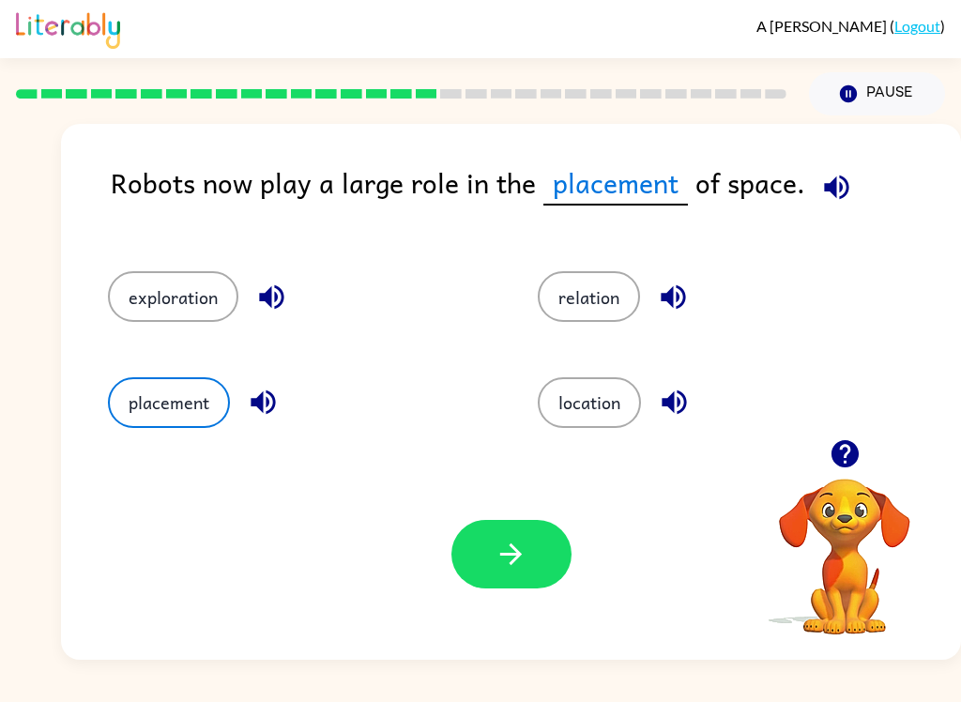
click at [492, 545] on button "button" at bounding box center [511, 554] width 120 height 68
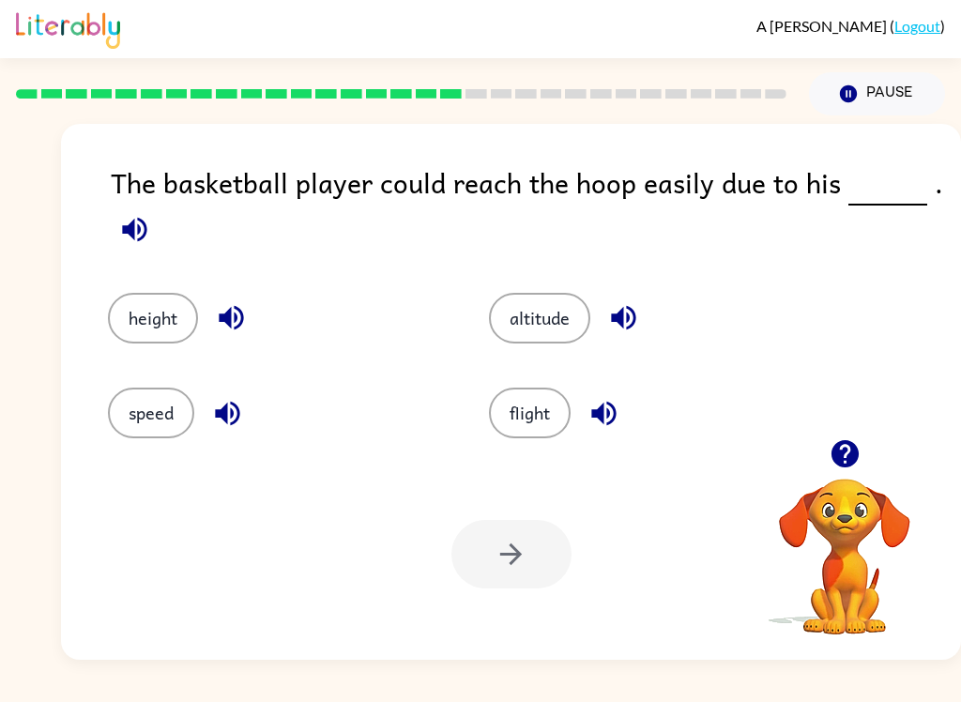
click at [235, 325] on icon "button" at bounding box center [231, 317] width 33 height 33
click at [139, 320] on button "height" at bounding box center [153, 318] width 90 height 51
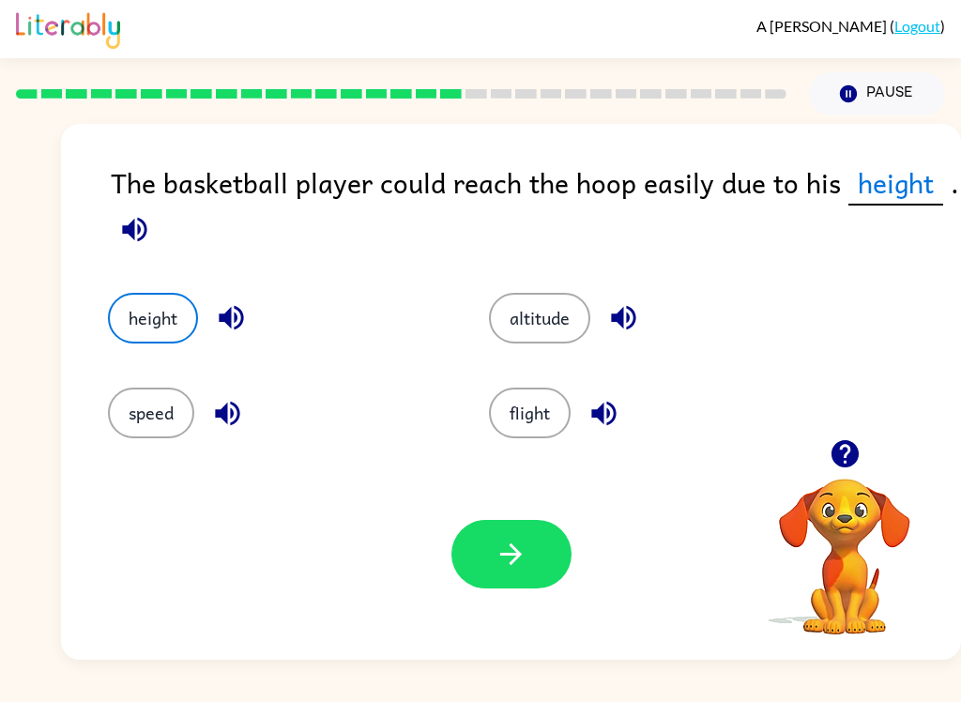
click at [533, 558] on button "button" at bounding box center [511, 554] width 120 height 68
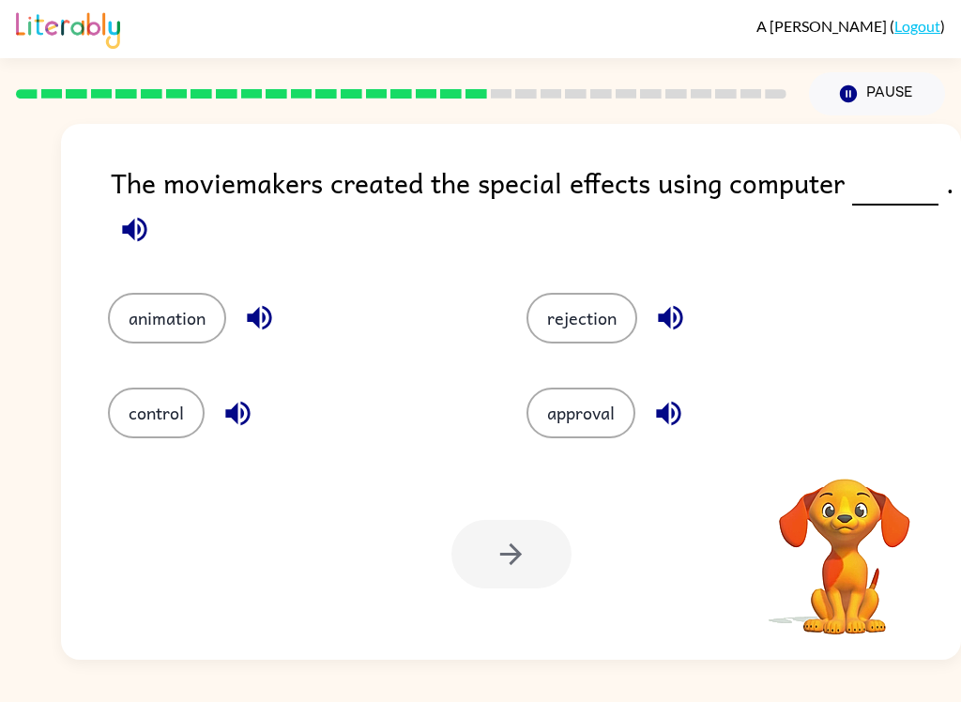
click at [144, 245] on icon "button" at bounding box center [134, 229] width 33 height 33
click at [265, 317] on icon "button" at bounding box center [259, 318] width 24 height 24
click at [237, 408] on icon "button" at bounding box center [237, 413] width 24 height 24
click at [671, 321] on icon "button" at bounding box center [670, 318] width 24 height 24
click at [674, 406] on icon "button" at bounding box center [668, 413] width 33 height 33
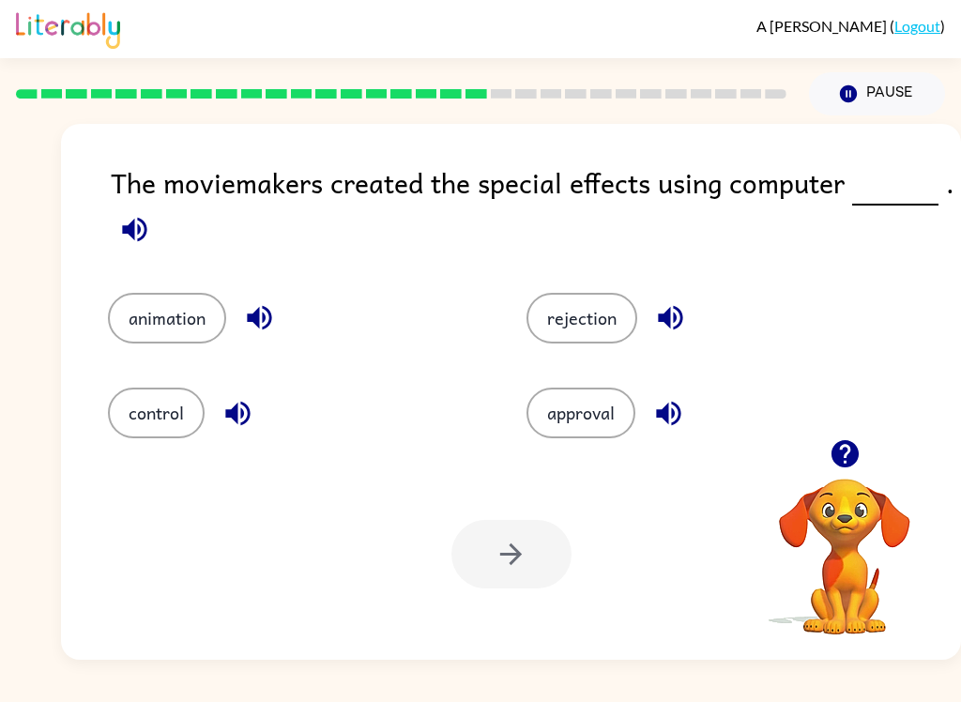
click at [212, 302] on button "animation" at bounding box center [167, 318] width 118 height 51
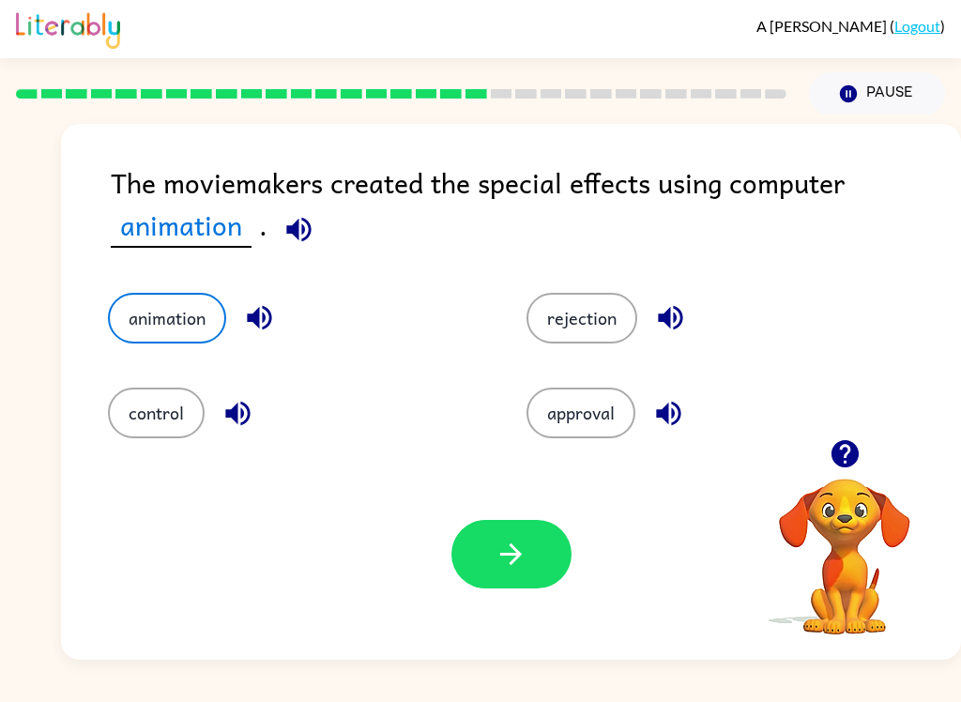
click at [530, 573] on button "button" at bounding box center [511, 554] width 120 height 68
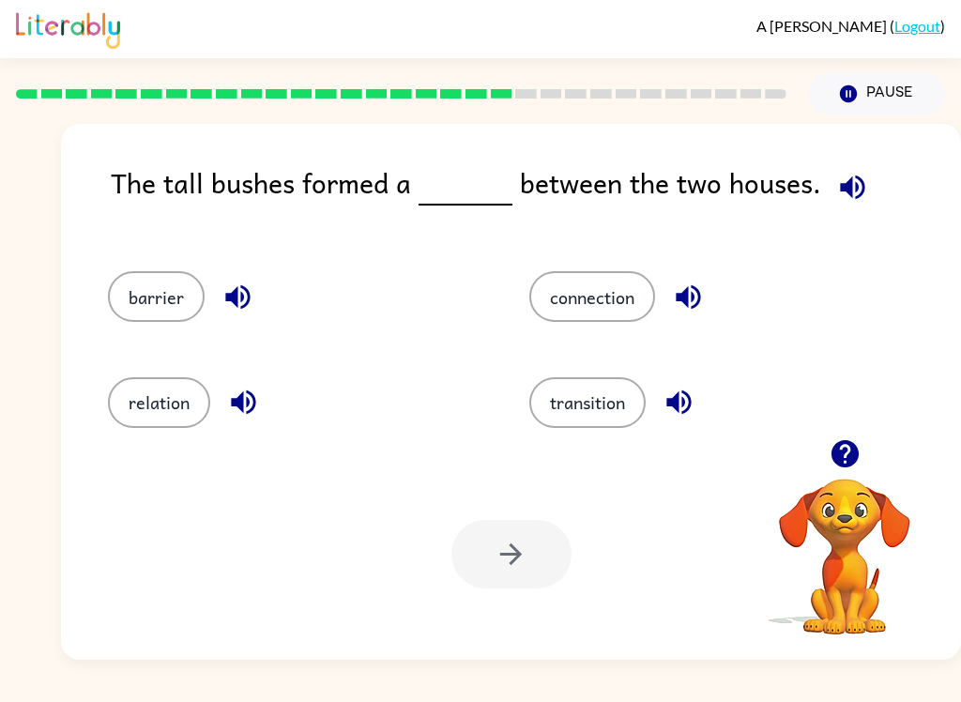
click at [840, 187] on icon "button" at bounding box center [852, 186] width 24 height 24
click at [249, 303] on icon "button" at bounding box center [237, 296] width 33 height 33
click at [244, 398] on icon "button" at bounding box center [243, 402] width 33 height 33
click at [691, 299] on icon "button" at bounding box center [688, 296] width 33 height 33
click at [687, 402] on icon "button" at bounding box center [678, 402] width 24 height 24
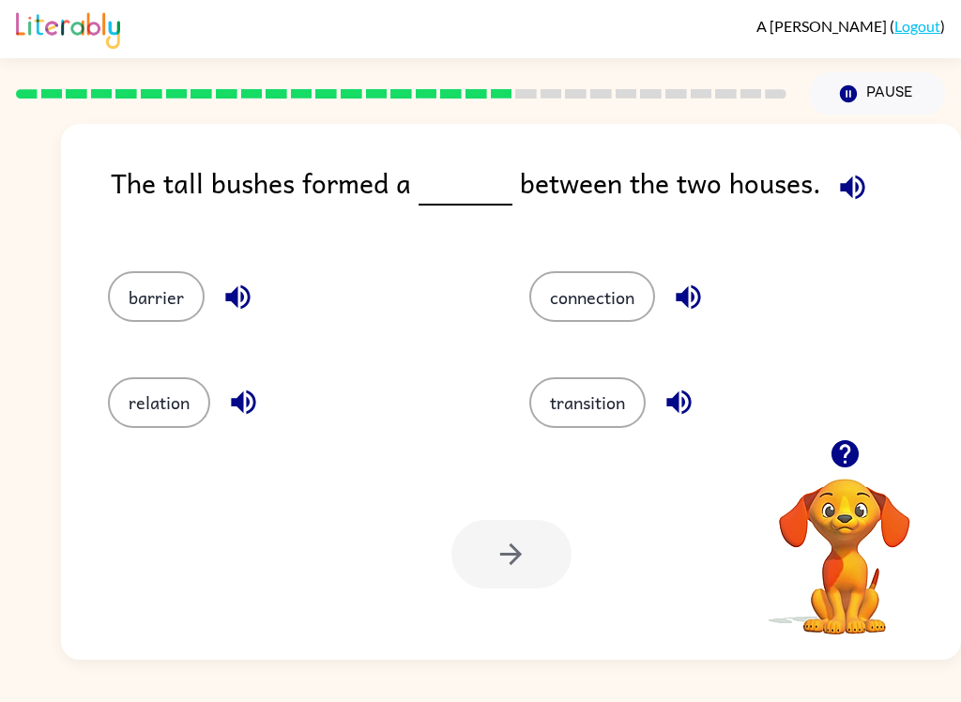
click at [171, 297] on button "barrier" at bounding box center [156, 296] width 97 height 51
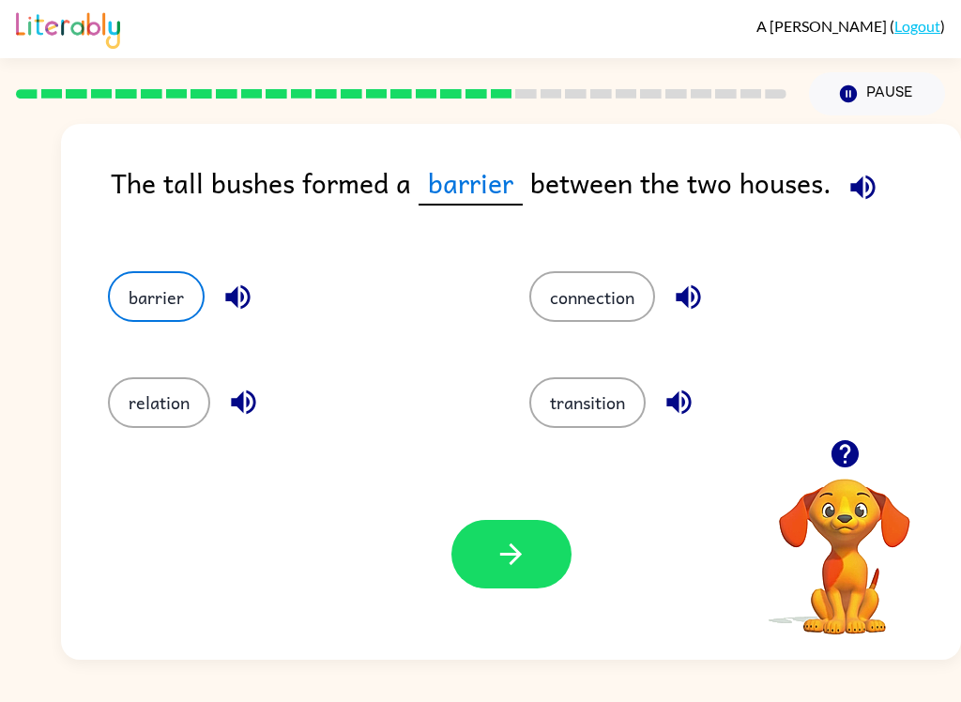
click at [496, 555] on icon "button" at bounding box center [510, 553] width 33 height 33
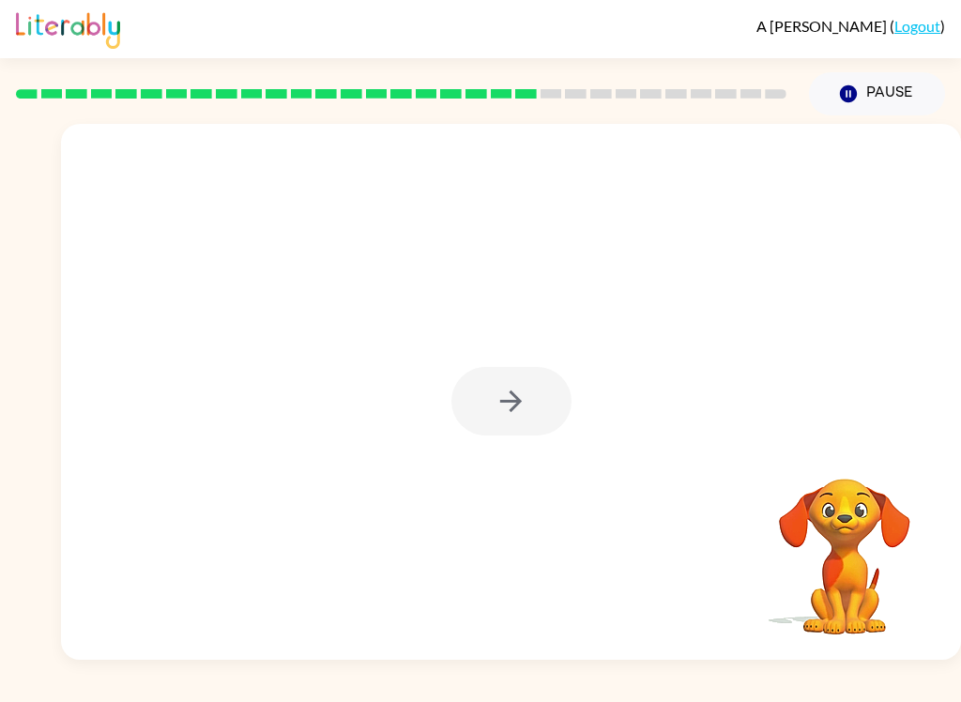
click at [537, 419] on div at bounding box center [511, 401] width 120 height 68
click at [571, 413] on div at bounding box center [511, 392] width 900 height 536
click at [527, 386] on div at bounding box center [511, 401] width 120 height 68
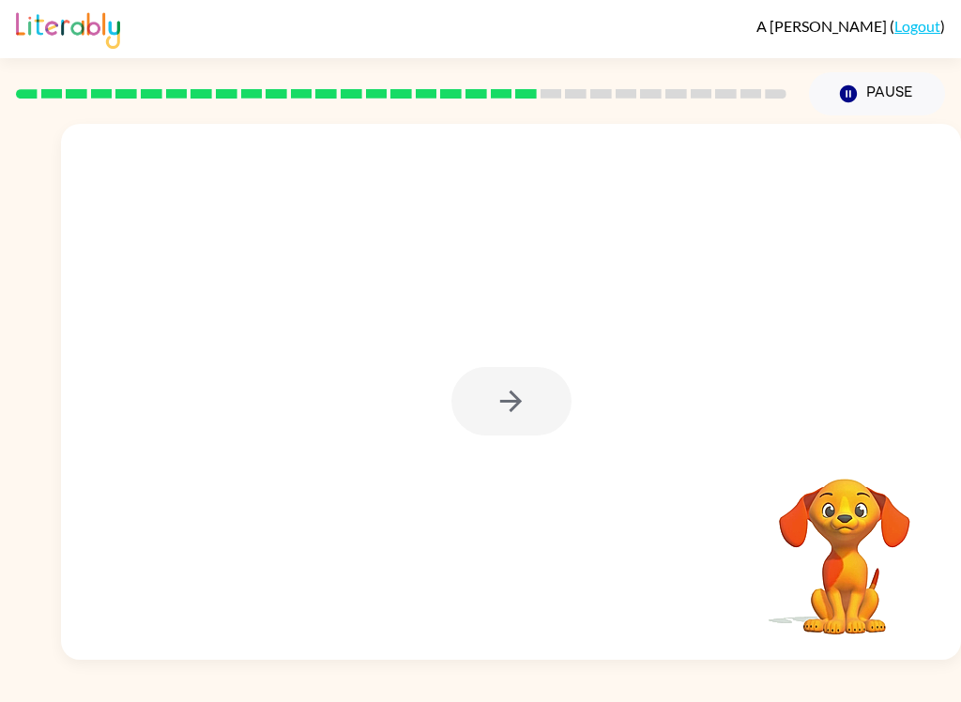
click at [526, 413] on div at bounding box center [511, 401] width 120 height 68
click at [521, 401] on div at bounding box center [511, 401] width 120 height 68
click at [521, 400] on icon "button" at bounding box center [510, 401] width 33 height 33
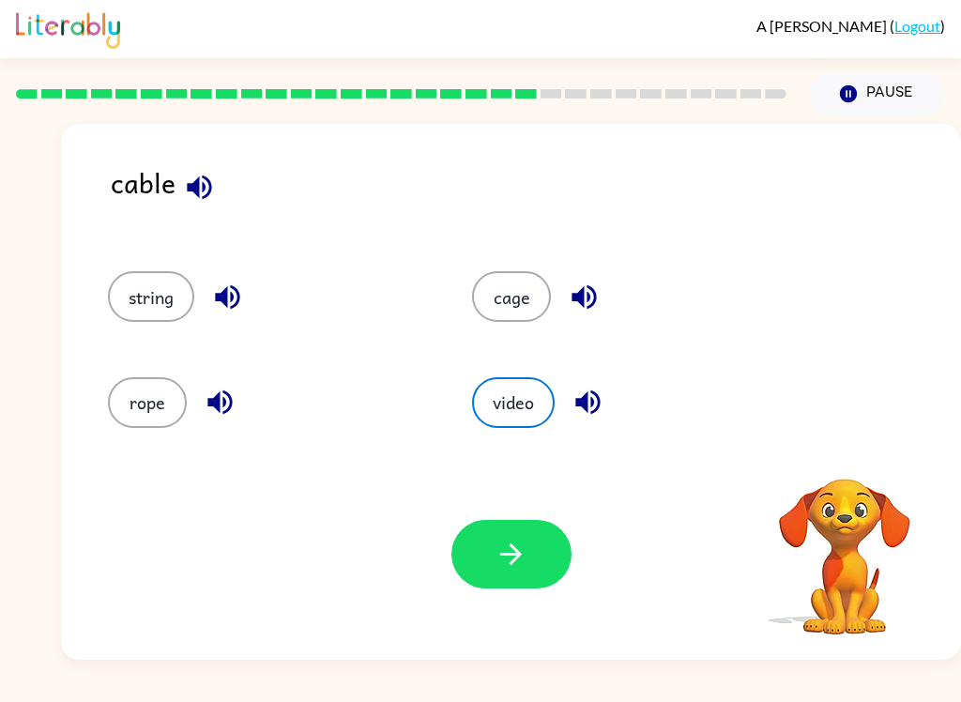
click at [190, 194] on icon "button" at bounding box center [199, 187] width 33 height 33
click at [582, 297] on icon "button" at bounding box center [583, 297] width 24 height 24
click at [592, 402] on icon "button" at bounding box center [587, 402] width 24 height 24
click at [226, 411] on icon "button" at bounding box center [219, 402] width 24 height 24
click at [228, 293] on icon "button" at bounding box center [227, 297] width 24 height 24
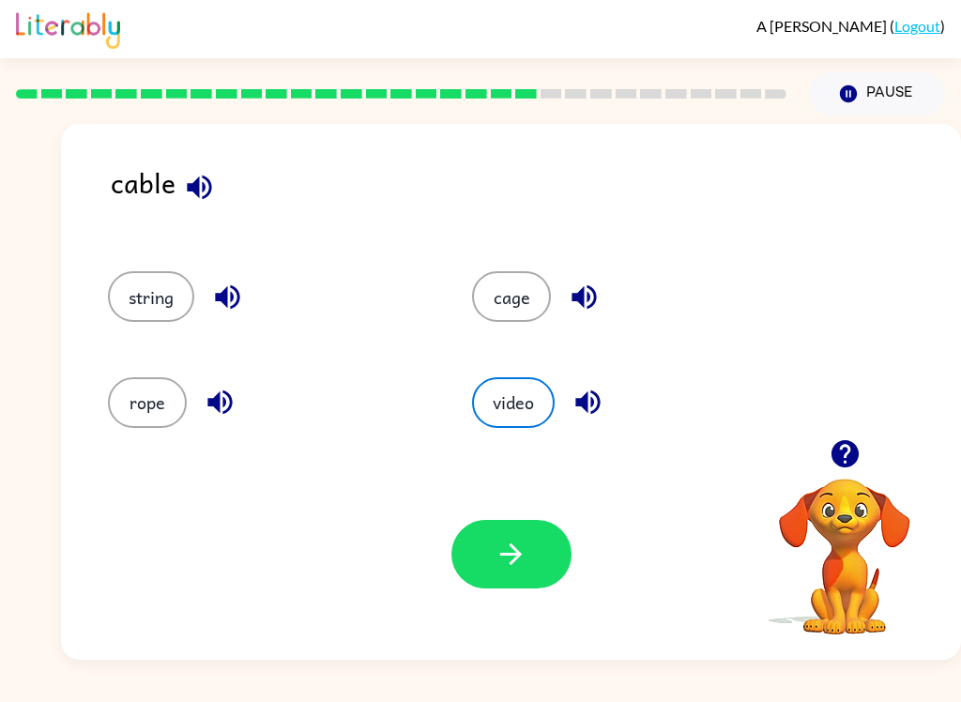
click at [151, 383] on button "rope" at bounding box center [147, 402] width 79 height 51
click at [534, 548] on button "button" at bounding box center [511, 554] width 120 height 68
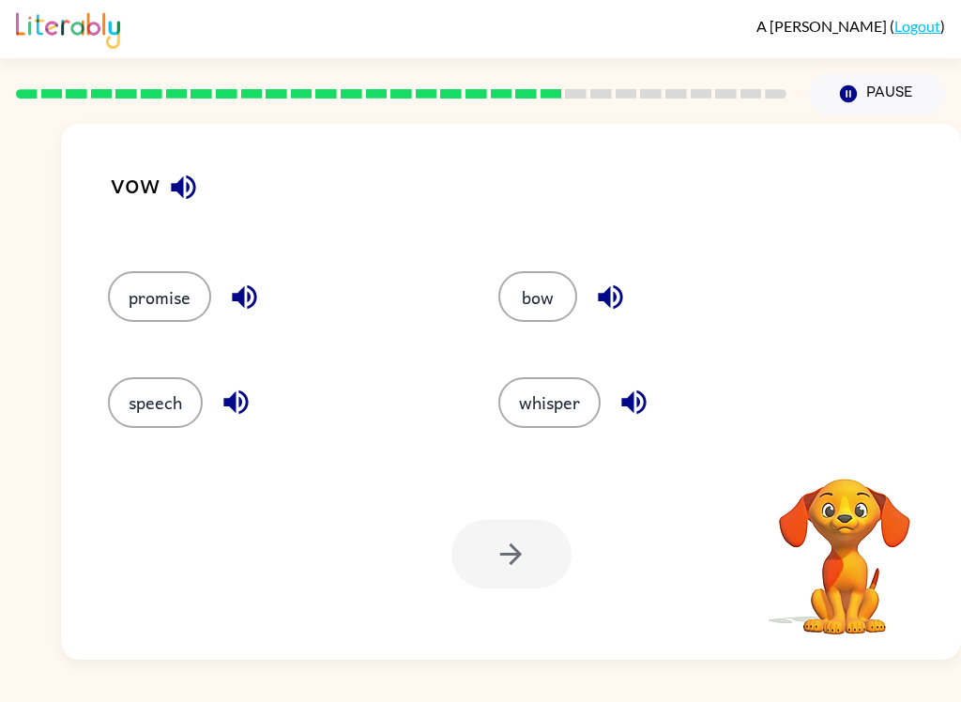
click at [190, 160] on div "vow promise bow speech whisper Your browser must support playing .mp4 files to …" at bounding box center [511, 392] width 900 height 536
click at [177, 167] on button "button" at bounding box center [183, 187] width 48 height 48
click at [281, 253] on div "promise" at bounding box center [267, 287] width 390 height 105
click at [240, 301] on icon "button" at bounding box center [244, 297] width 24 height 24
click at [244, 407] on icon "button" at bounding box center [235, 402] width 33 height 33
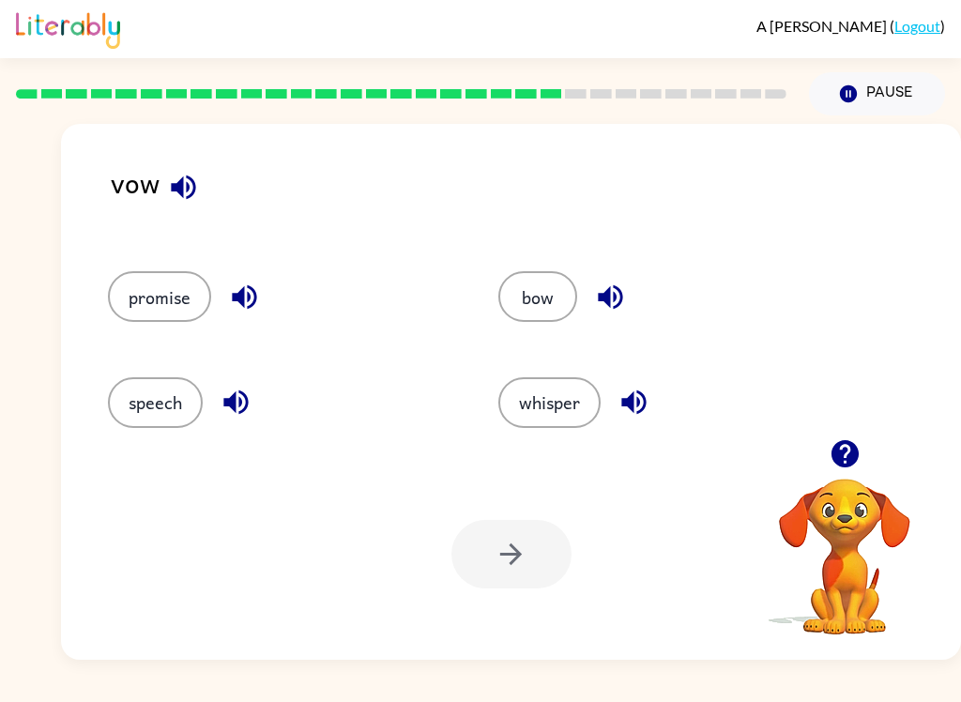
click at [630, 297] on button "button" at bounding box center [610, 297] width 48 height 48
click at [656, 406] on button "button" at bounding box center [634, 402] width 48 height 48
click at [185, 187] on icon "button" at bounding box center [183, 187] width 33 height 33
click at [252, 300] on icon "button" at bounding box center [244, 296] width 33 height 33
click at [186, 298] on button "promise" at bounding box center [159, 296] width 103 height 51
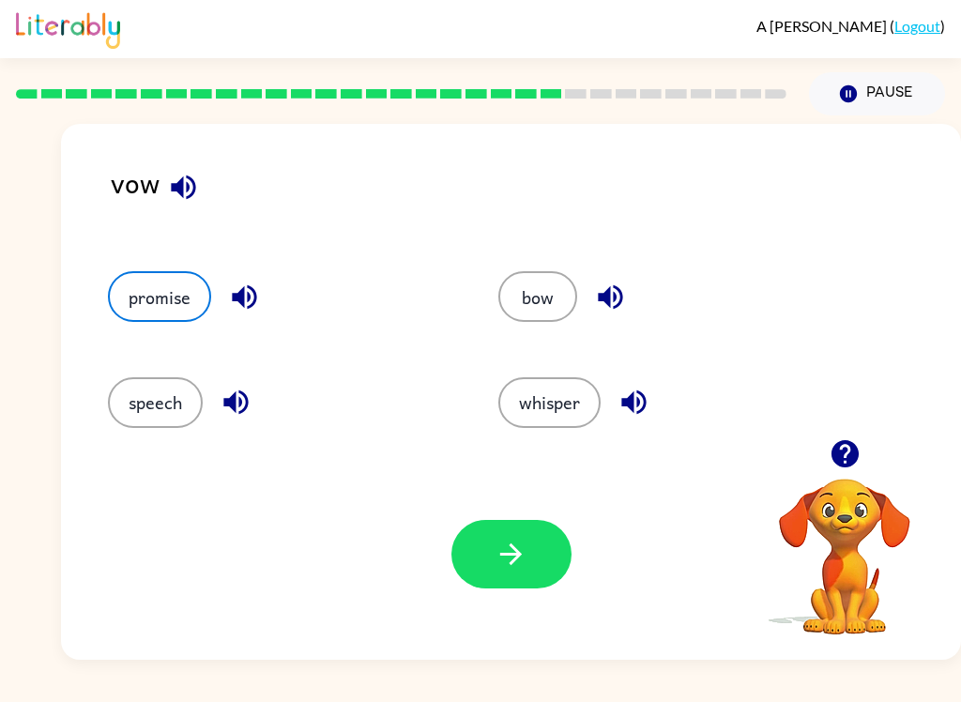
click at [539, 578] on button "button" at bounding box center [511, 554] width 120 height 68
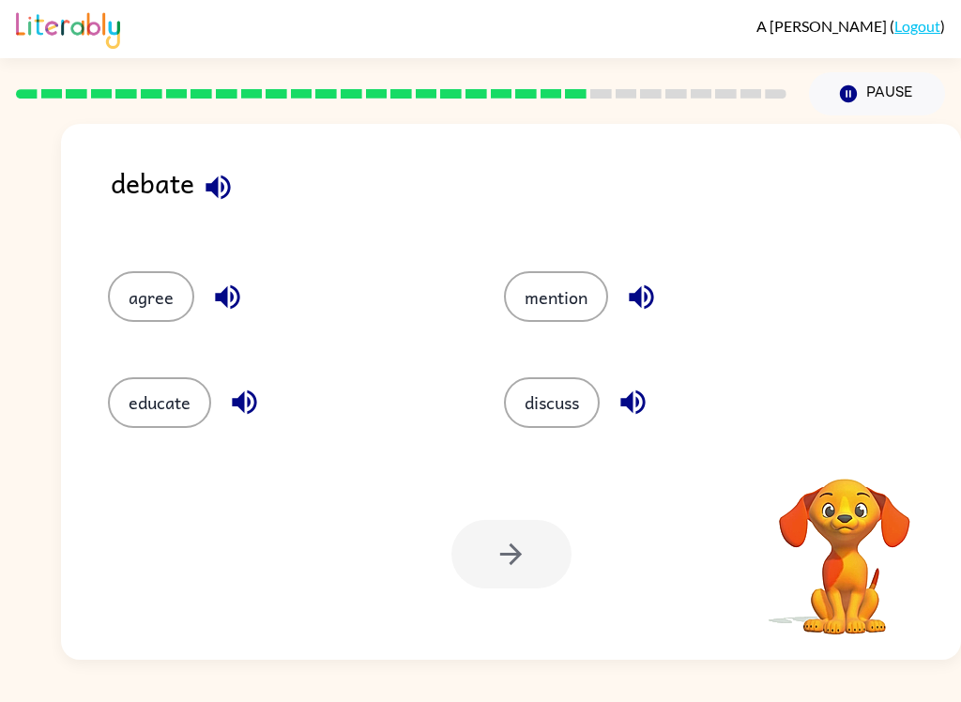
click at [232, 173] on icon "button" at bounding box center [218, 187] width 33 height 33
click at [259, 403] on icon "button" at bounding box center [244, 402] width 33 height 33
click at [649, 295] on icon "button" at bounding box center [641, 296] width 33 height 33
click at [638, 404] on icon "button" at bounding box center [632, 402] width 33 height 33
click at [229, 296] on icon "button" at bounding box center [227, 296] width 33 height 33
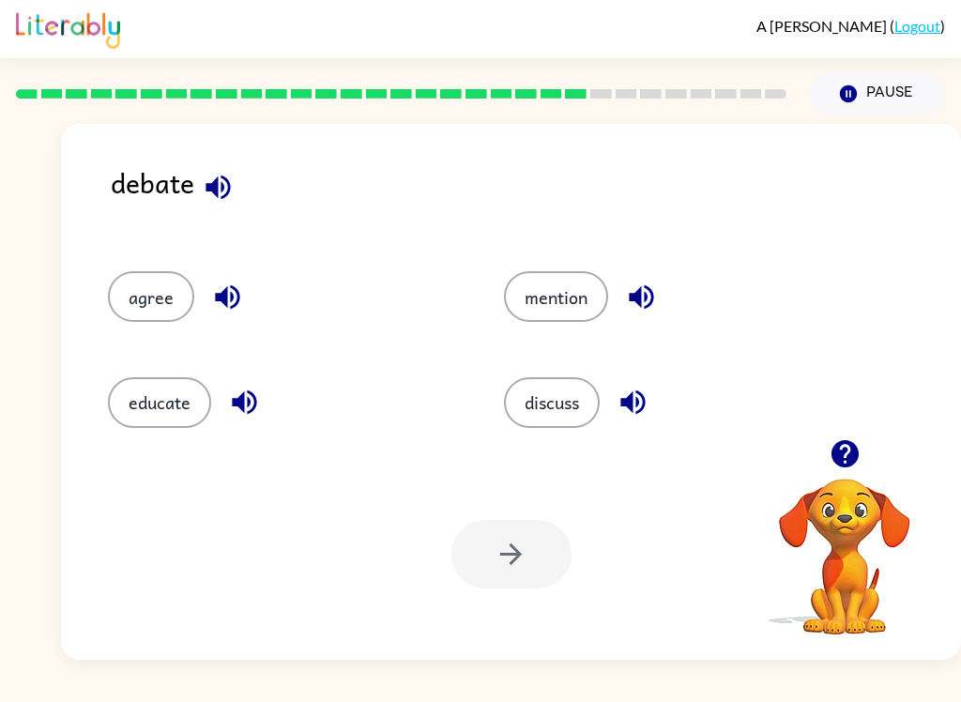
click at [586, 401] on button "discuss" at bounding box center [552, 402] width 96 height 51
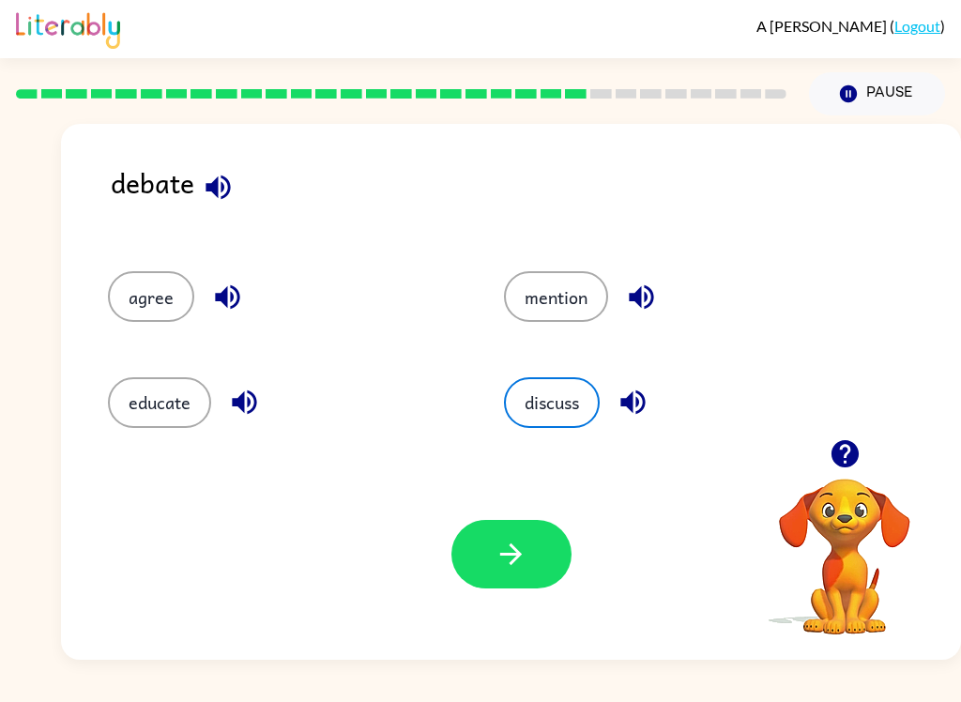
click at [550, 546] on button "button" at bounding box center [511, 554] width 120 height 68
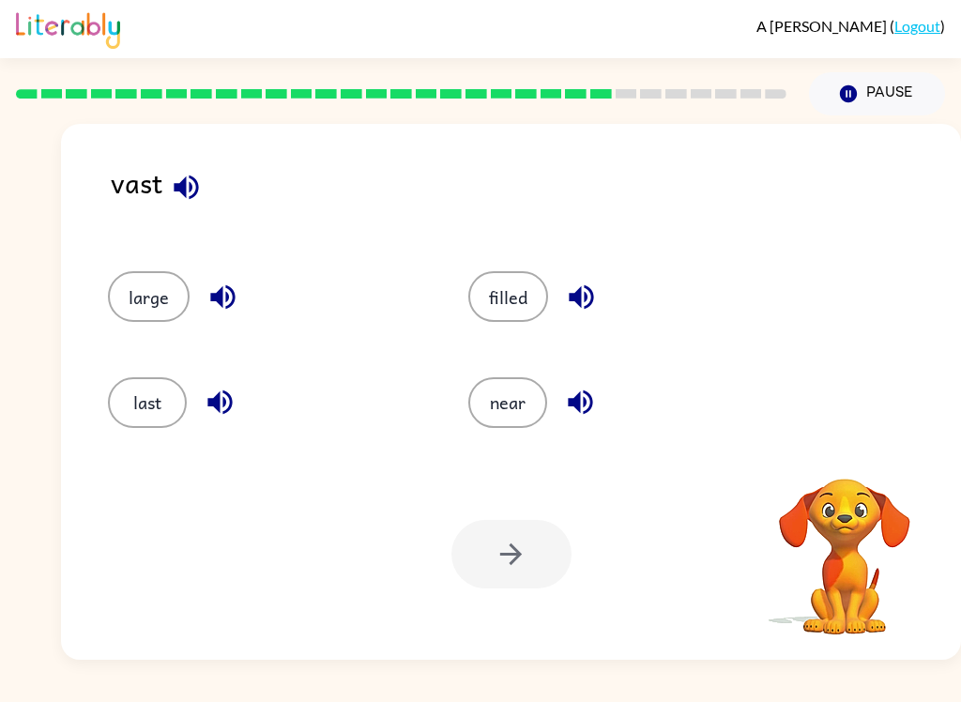
click at [189, 203] on icon "button" at bounding box center [186, 187] width 33 height 33
click at [209, 300] on icon "button" at bounding box center [222, 296] width 33 height 33
click at [226, 405] on icon "button" at bounding box center [220, 402] width 33 height 33
click at [591, 291] on icon "button" at bounding box center [581, 296] width 33 height 33
click at [587, 394] on icon "button" at bounding box center [580, 402] width 24 height 24
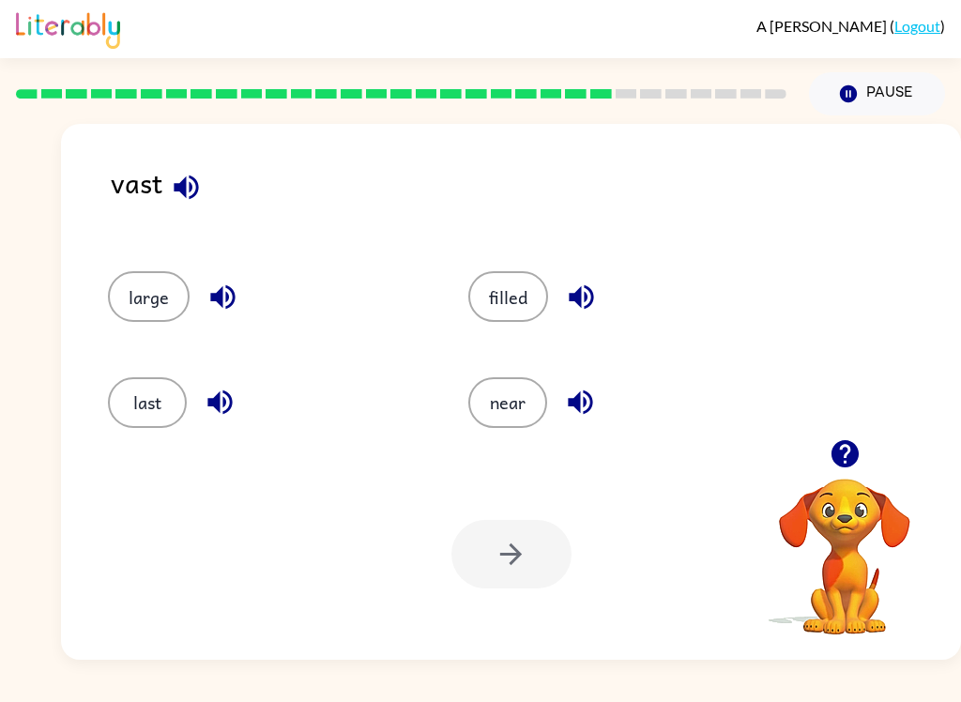
click at [520, 287] on button "filled" at bounding box center [508, 296] width 80 height 51
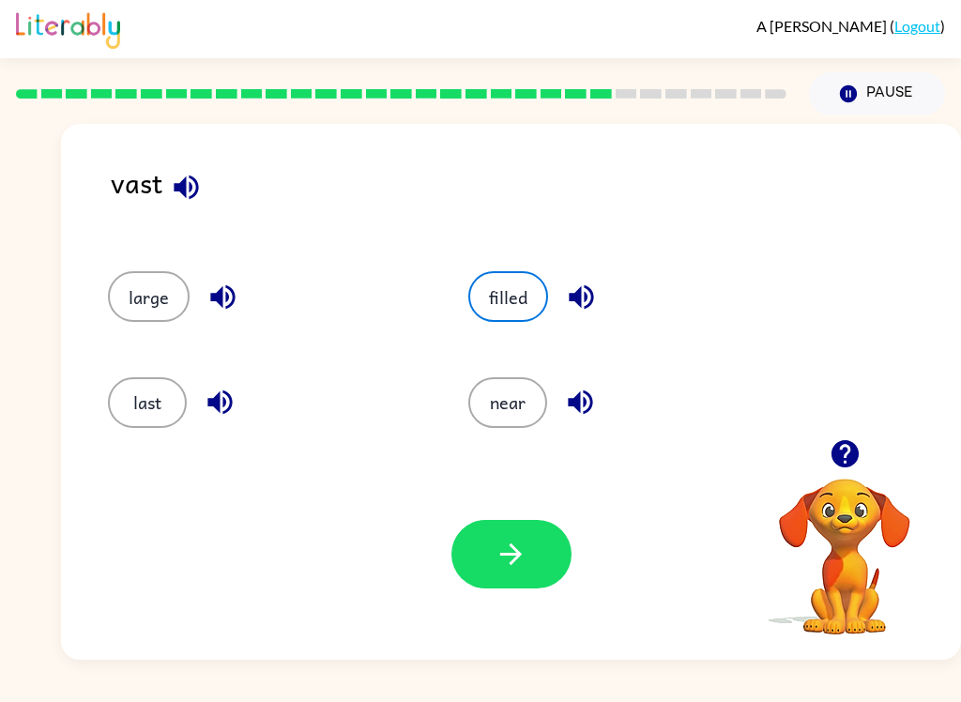
click at [505, 416] on button "near" at bounding box center [507, 402] width 79 height 51
click at [522, 551] on icon "button" at bounding box center [510, 553] width 33 height 33
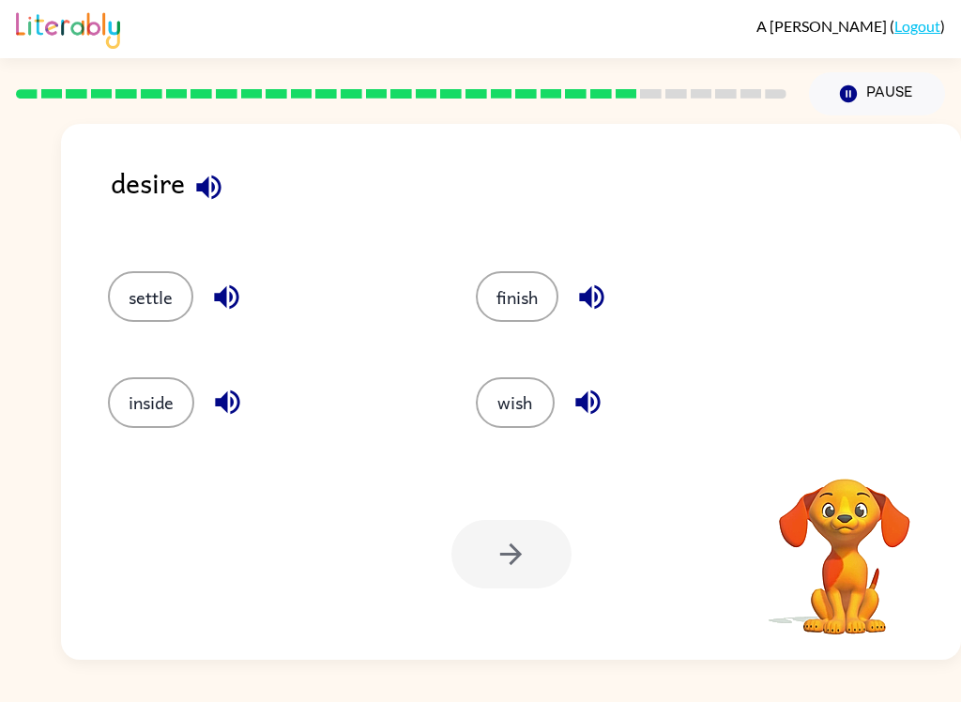
click at [221, 168] on button "button" at bounding box center [209, 187] width 48 height 48
click at [232, 295] on icon "button" at bounding box center [226, 297] width 24 height 24
click at [228, 397] on icon "button" at bounding box center [227, 402] width 24 height 24
click at [601, 289] on icon "button" at bounding box center [591, 296] width 33 height 33
click at [593, 404] on icon "button" at bounding box center [587, 402] width 24 height 24
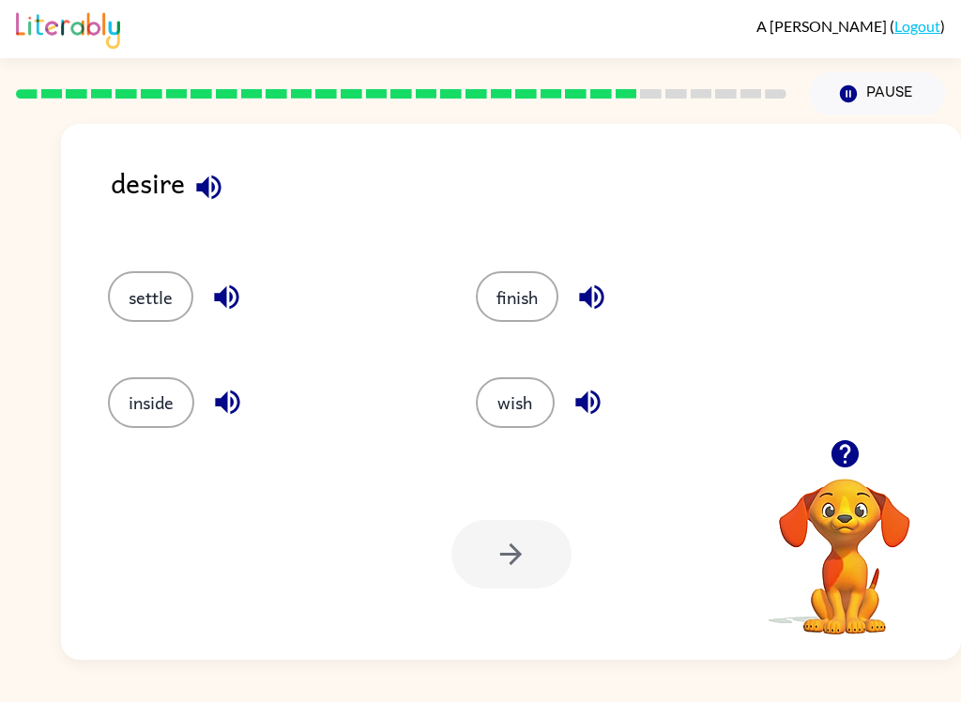
click at [510, 414] on button "wish" at bounding box center [515, 402] width 79 height 51
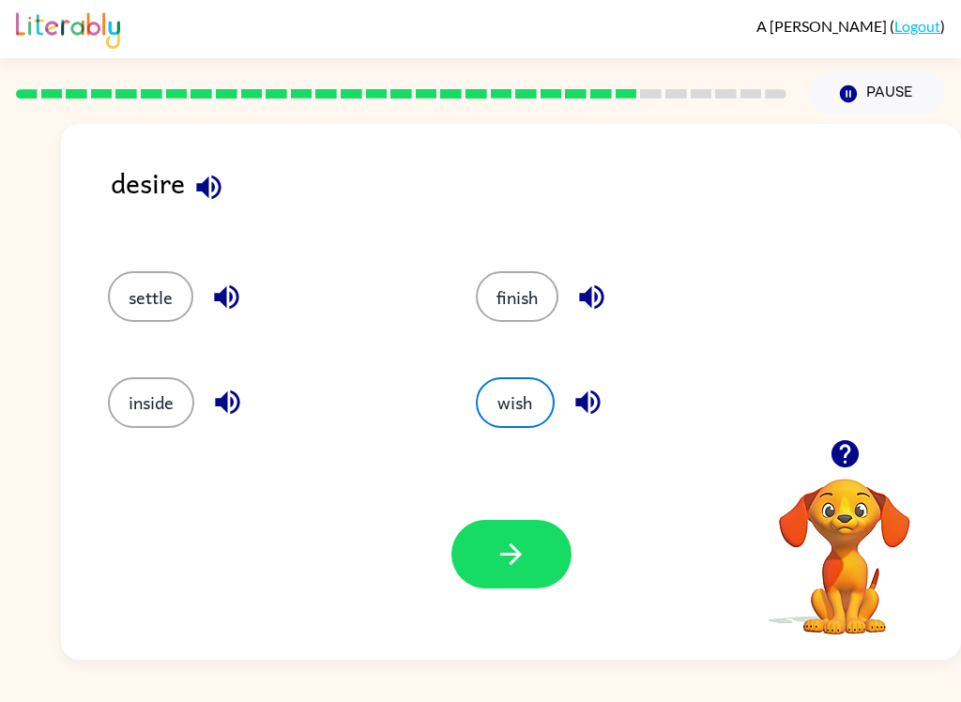
click at [537, 559] on button "button" at bounding box center [511, 554] width 120 height 68
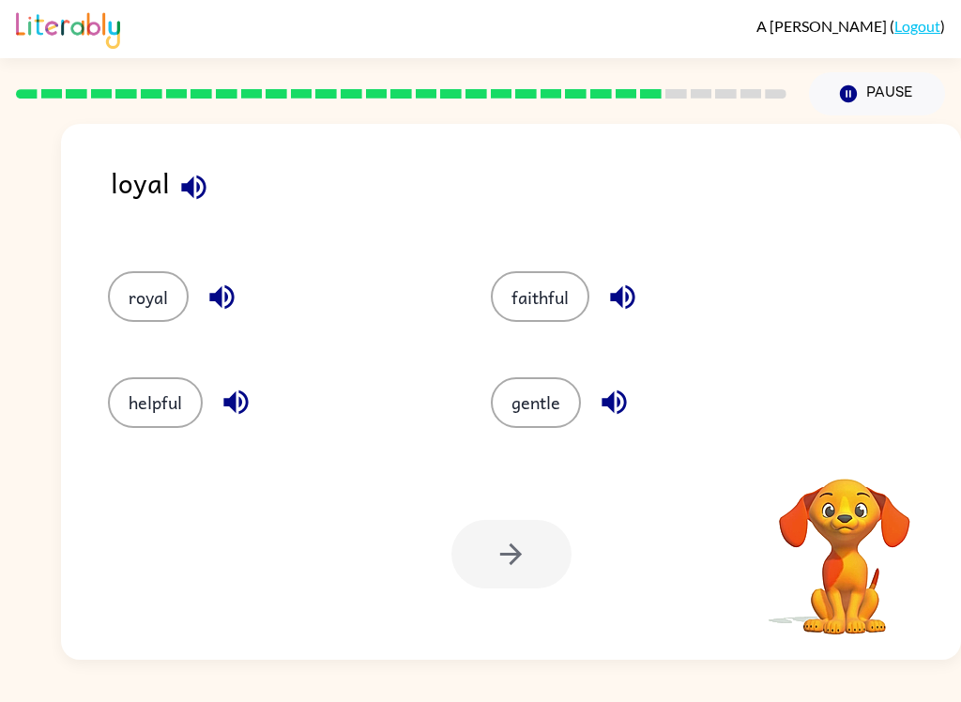
click at [179, 195] on icon "button" at bounding box center [193, 187] width 33 height 33
click at [228, 294] on icon "button" at bounding box center [221, 296] width 33 height 33
click at [244, 396] on icon "button" at bounding box center [235, 402] width 24 height 24
click at [631, 287] on icon "button" at bounding box center [622, 296] width 33 height 33
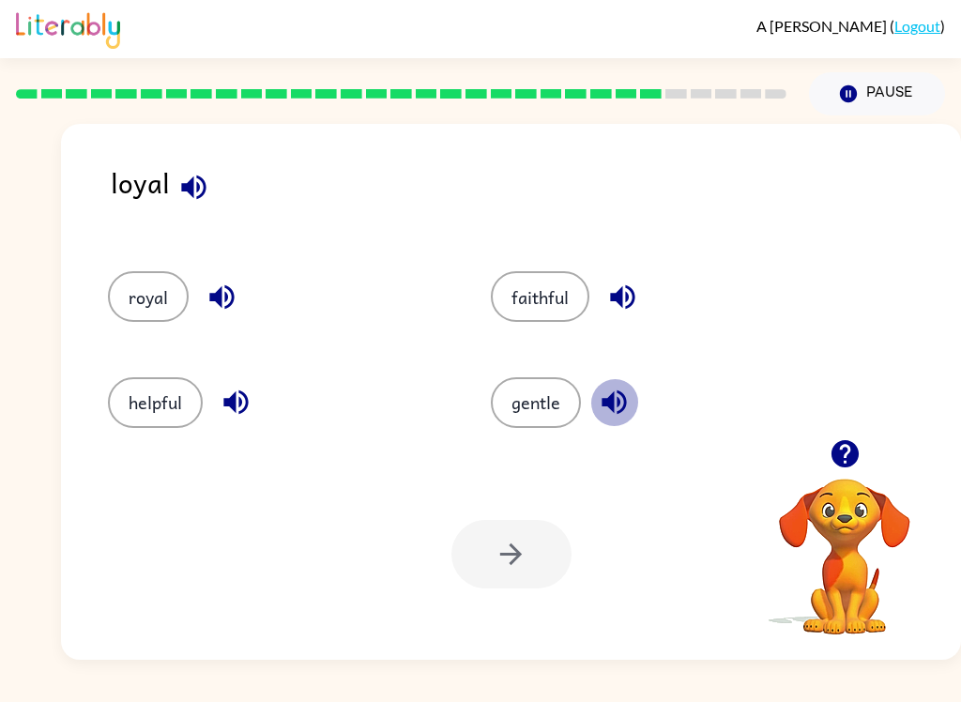
click at [614, 390] on icon "button" at bounding box center [614, 402] width 33 height 33
click at [547, 416] on button "gentle" at bounding box center [536, 402] width 90 height 51
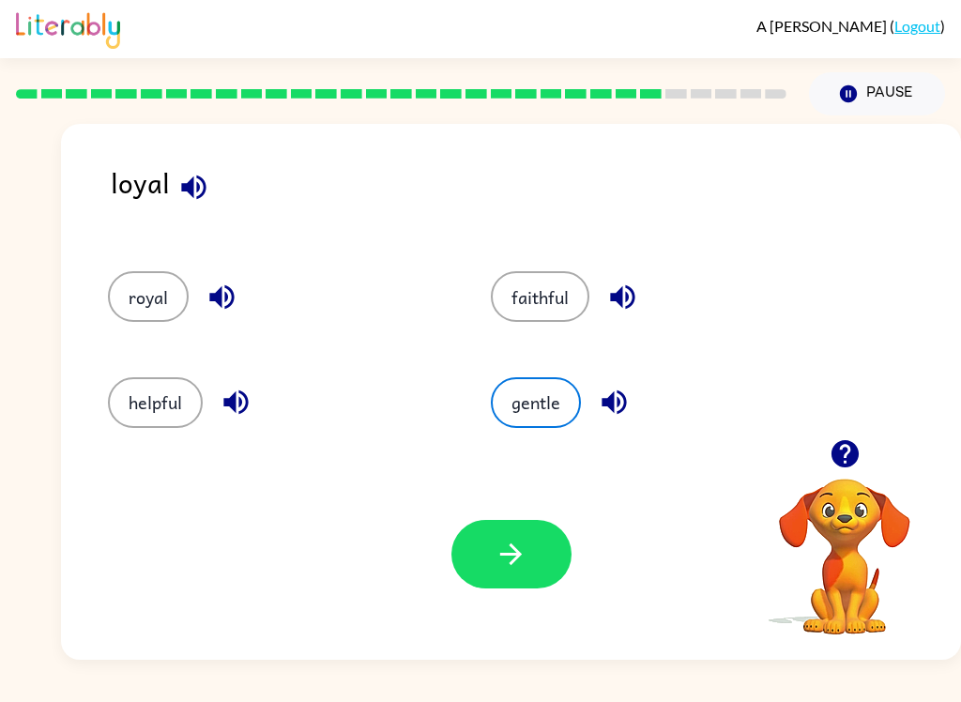
click at [526, 577] on button "button" at bounding box center [511, 554] width 120 height 68
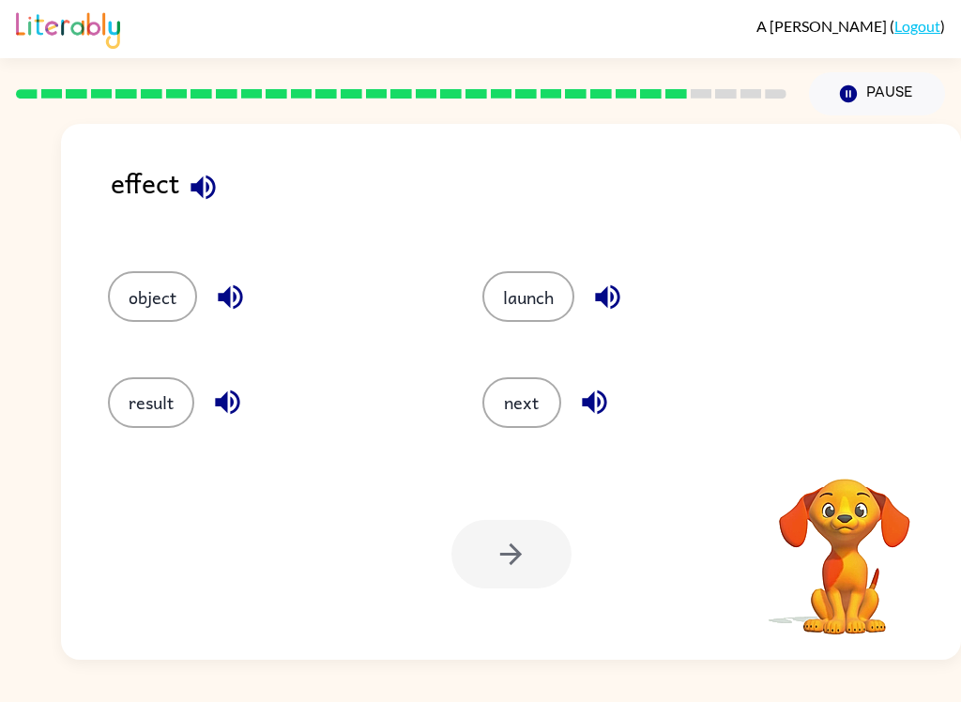
click at [186, 193] on button "button" at bounding box center [203, 187] width 48 height 48
click at [231, 386] on icon "button" at bounding box center [227, 402] width 33 height 33
click at [619, 294] on icon "button" at bounding box center [607, 297] width 24 height 24
click at [604, 407] on icon "button" at bounding box center [594, 402] width 24 height 24
click at [171, 313] on button "object" at bounding box center [152, 296] width 89 height 51
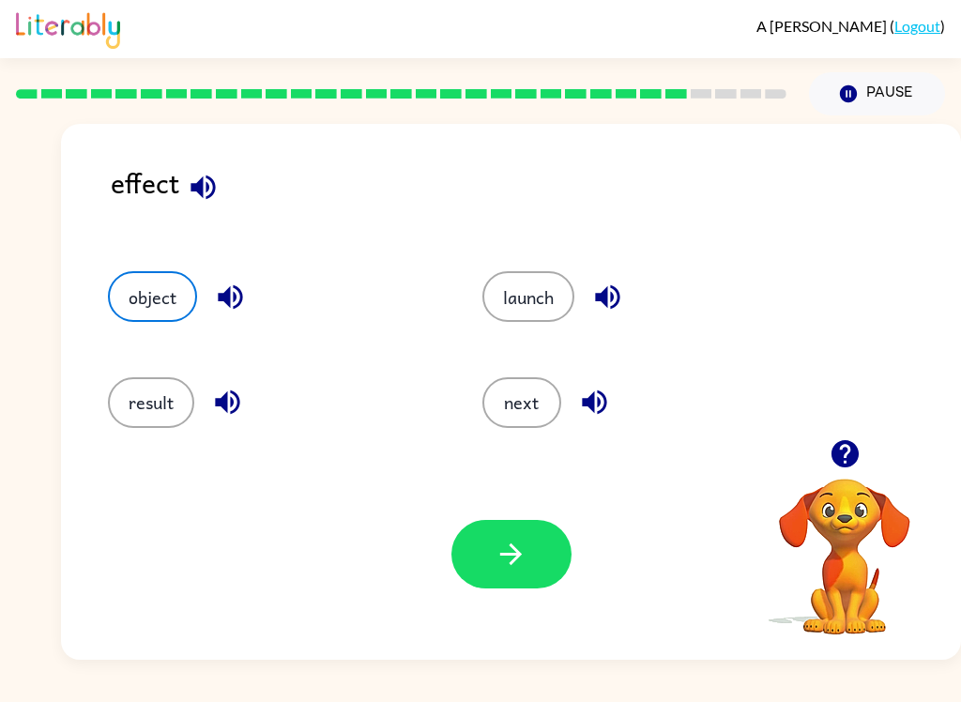
click at [530, 542] on button "button" at bounding box center [511, 554] width 120 height 68
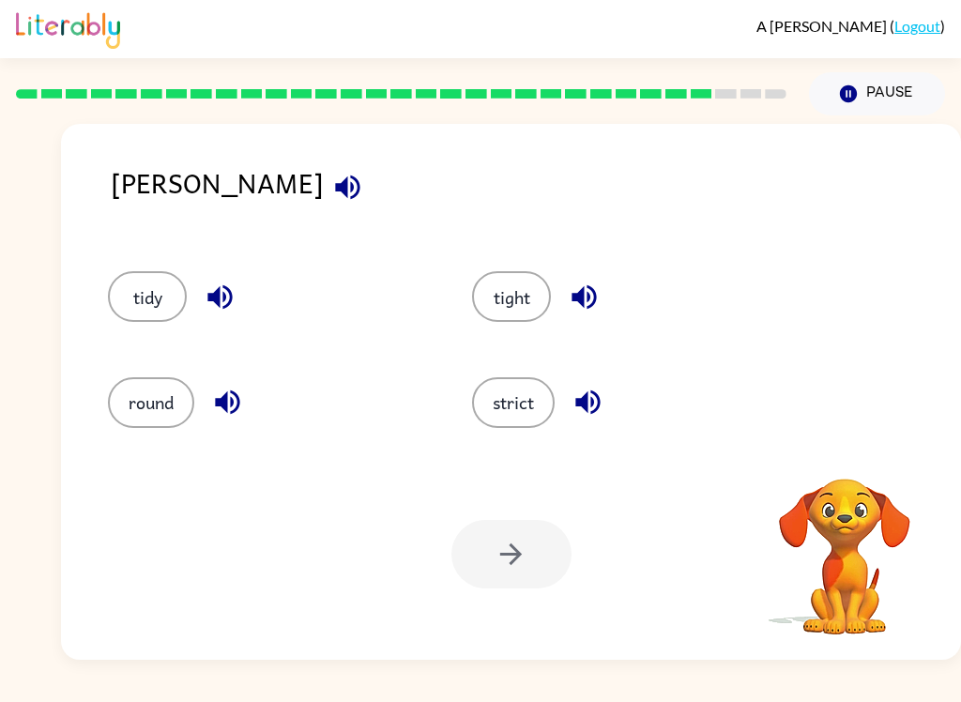
click at [331, 204] on icon "button" at bounding box center [347, 187] width 33 height 33
click at [335, 181] on icon "button" at bounding box center [347, 186] width 24 height 24
click at [237, 289] on button "button" at bounding box center [220, 297] width 48 height 48
click at [227, 408] on icon "button" at bounding box center [227, 402] width 24 height 24
click at [596, 295] on icon "button" at bounding box center [583, 297] width 24 height 24
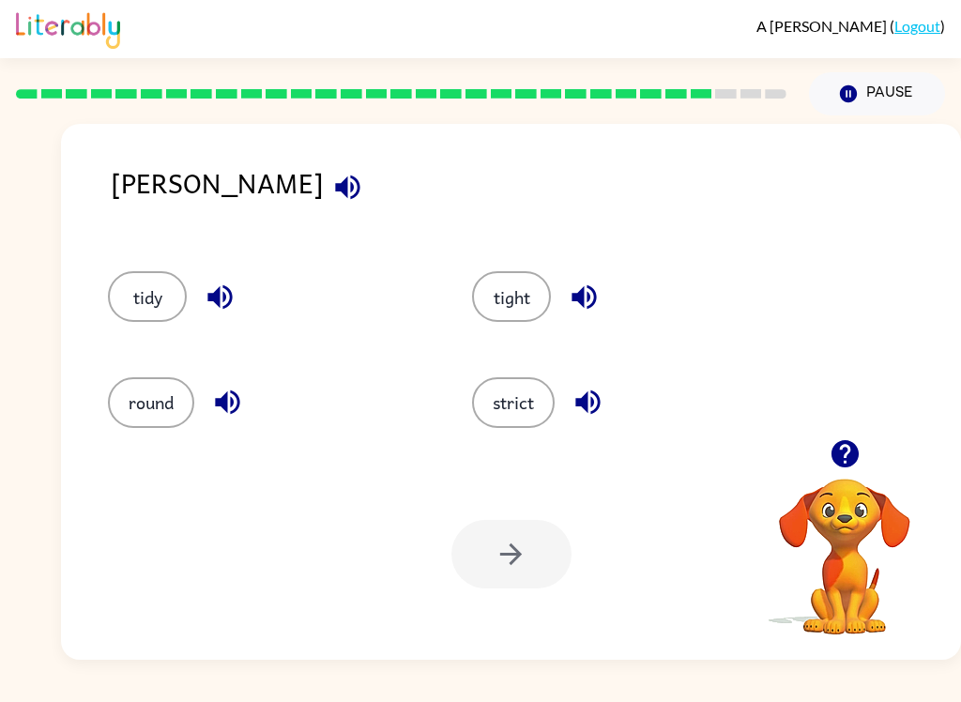
click at [598, 405] on icon "button" at bounding box center [587, 402] width 33 height 33
click at [537, 408] on button "strict" at bounding box center [513, 402] width 83 height 51
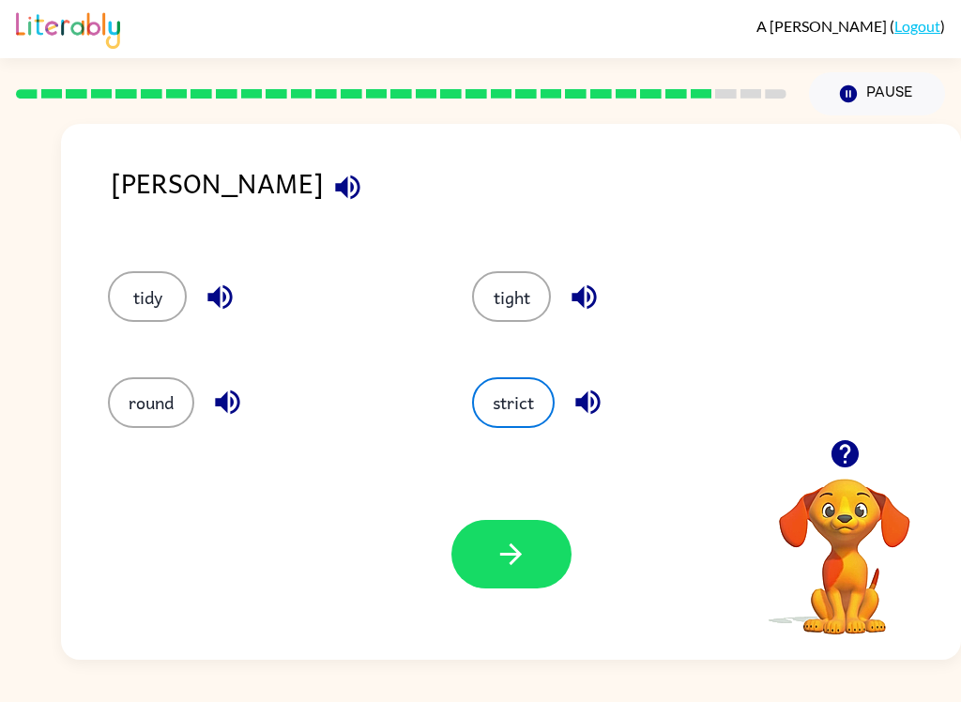
click at [535, 528] on button "button" at bounding box center [511, 554] width 120 height 68
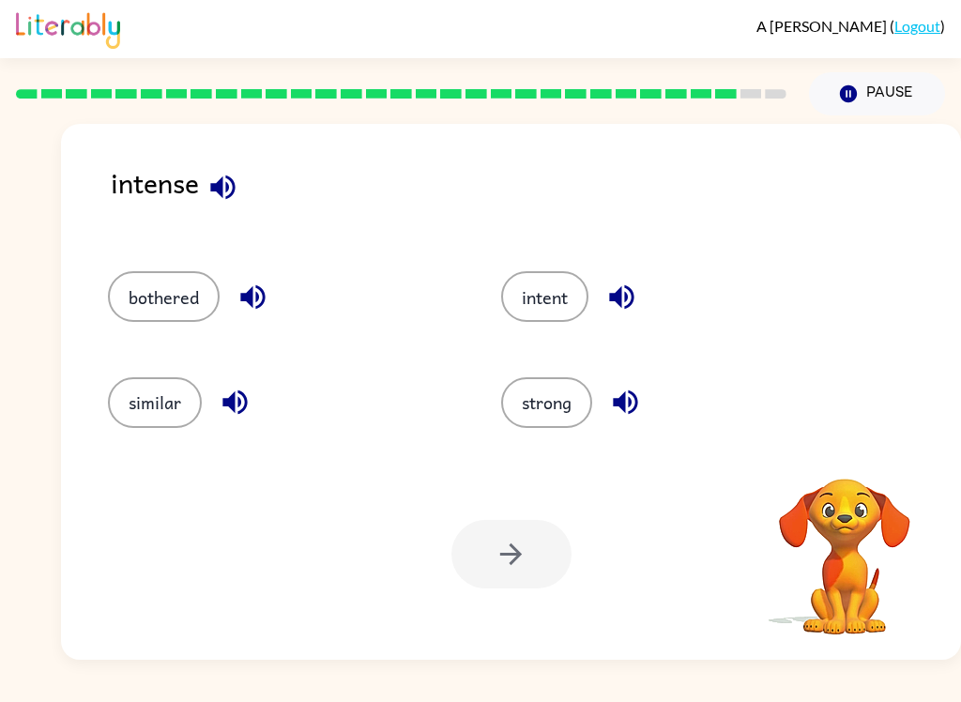
click at [226, 193] on icon "button" at bounding box center [222, 187] width 33 height 33
click at [227, 190] on icon "button" at bounding box center [222, 186] width 24 height 24
click at [227, 207] on button "button" at bounding box center [223, 187] width 48 height 48
click at [226, 189] on icon "button" at bounding box center [222, 187] width 33 height 33
click at [227, 195] on icon "button" at bounding box center [222, 187] width 33 height 33
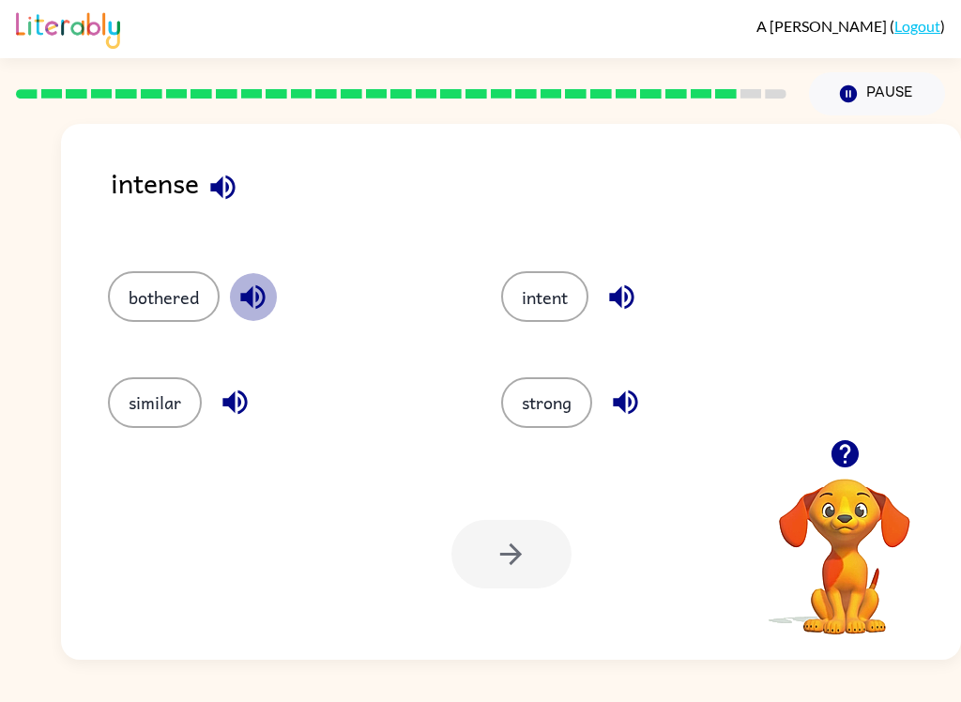
click at [262, 295] on icon "button" at bounding box center [252, 296] width 33 height 33
click at [237, 406] on icon "button" at bounding box center [235, 402] width 33 height 33
click at [219, 186] on icon "button" at bounding box center [222, 186] width 24 height 24
click at [266, 294] on icon "button" at bounding box center [252, 296] width 33 height 33
click at [136, 299] on button "bothered" at bounding box center [164, 296] width 112 height 51
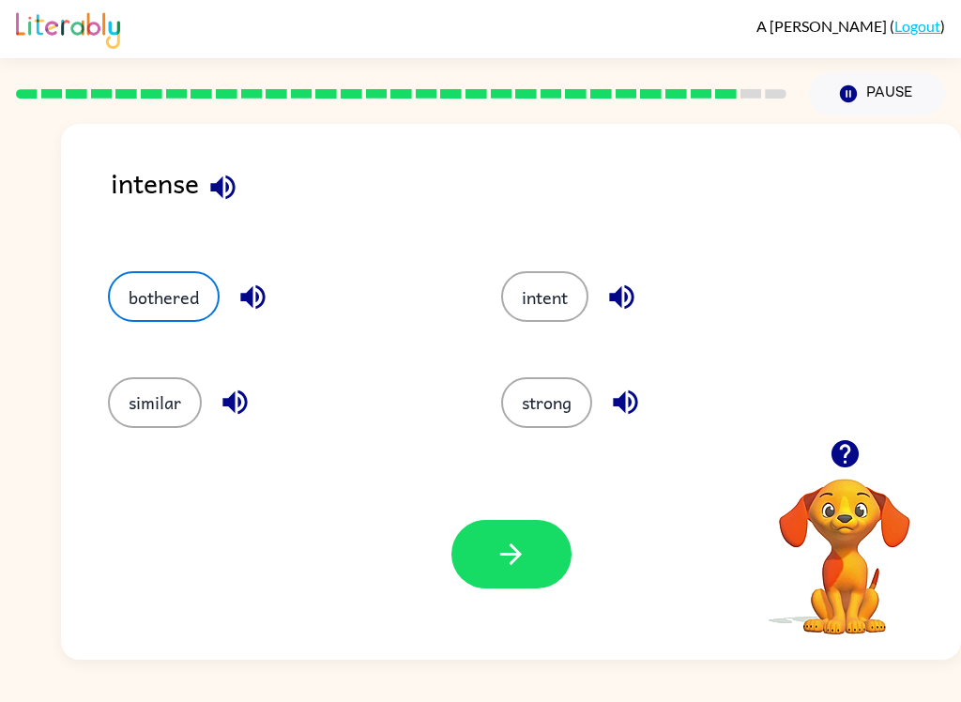
click at [544, 550] on button "button" at bounding box center [511, 554] width 120 height 68
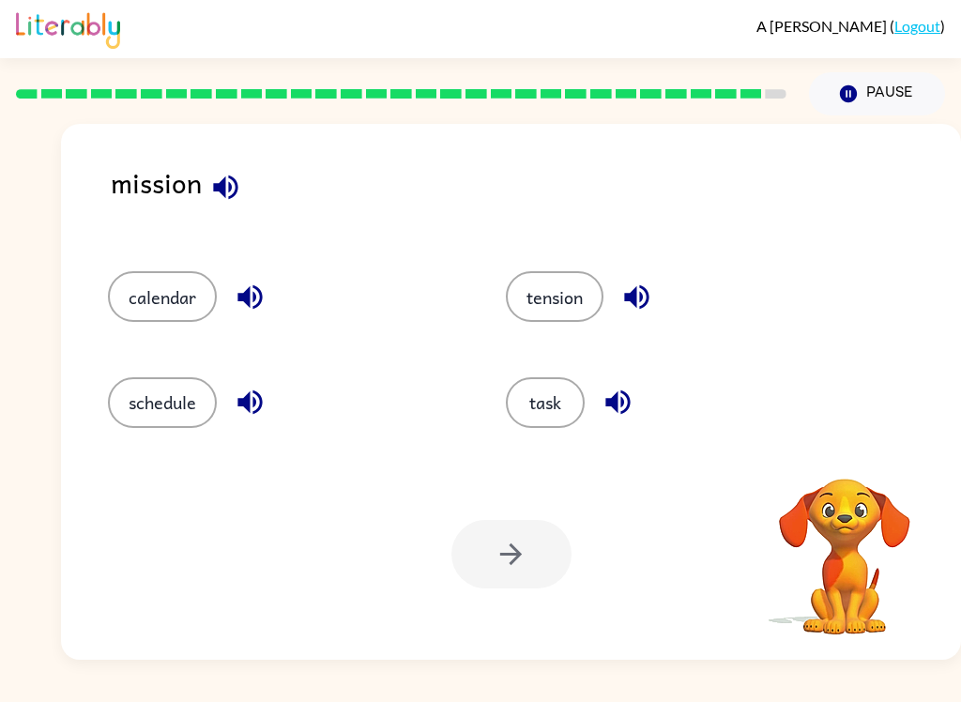
click at [220, 187] on icon "button" at bounding box center [225, 186] width 24 height 24
click at [250, 296] on icon "button" at bounding box center [249, 297] width 24 height 24
click at [260, 415] on icon "button" at bounding box center [250, 402] width 33 height 33
click at [625, 290] on icon "button" at bounding box center [636, 296] width 33 height 33
click at [634, 402] on icon "button" at bounding box center [617, 402] width 33 height 33
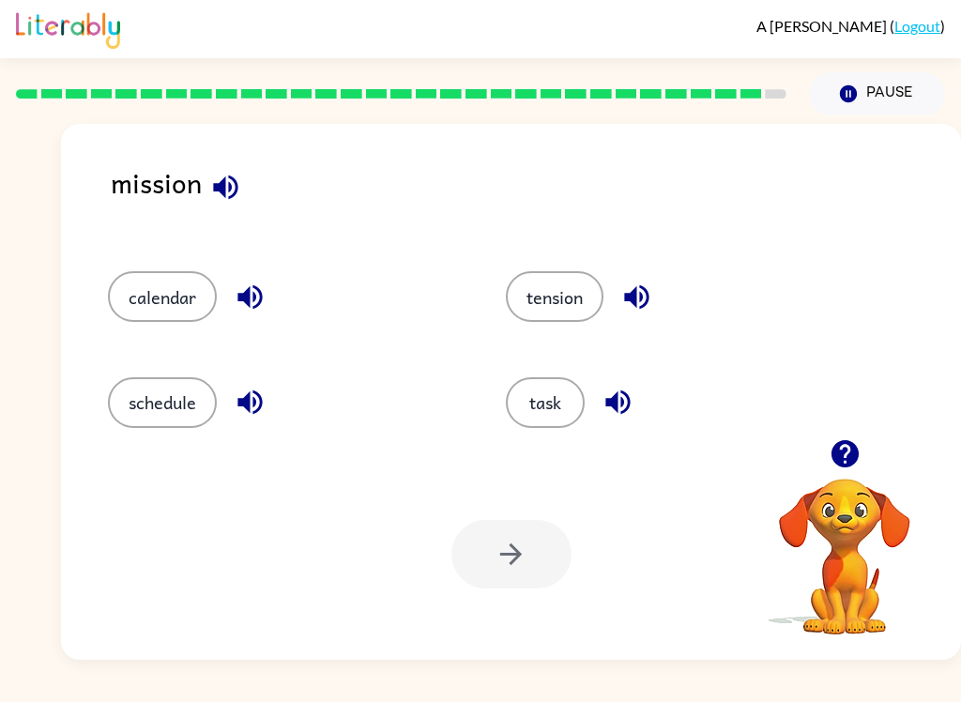
click at [570, 397] on button "task" at bounding box center [545, 402] width 79 height 51
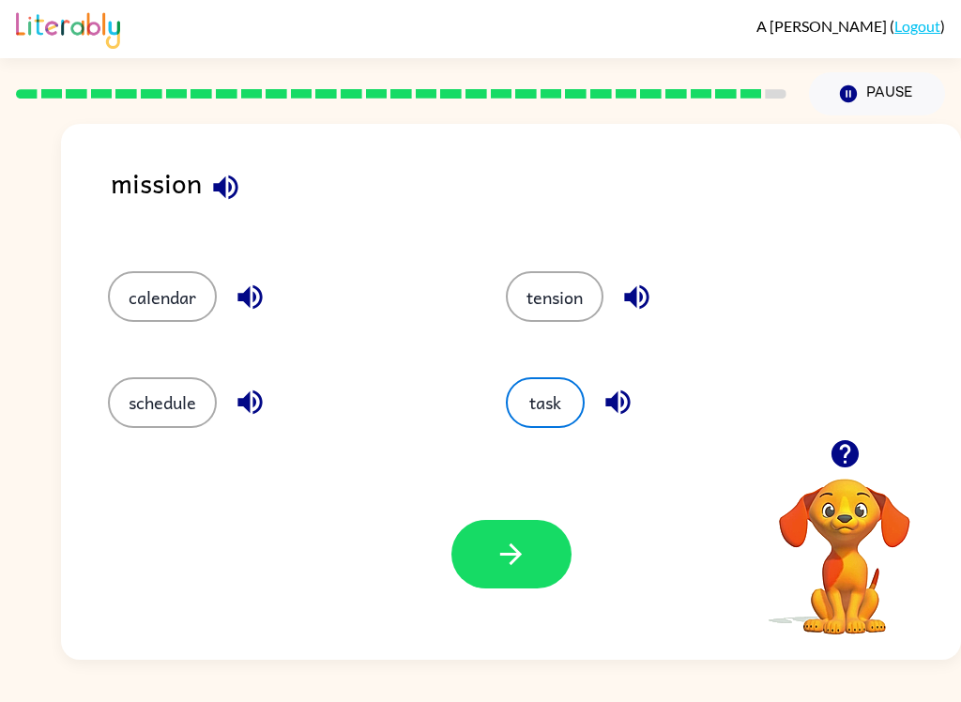
click at [533, 555] on button "button" at bounding box center [511, 554] width 120 height 68
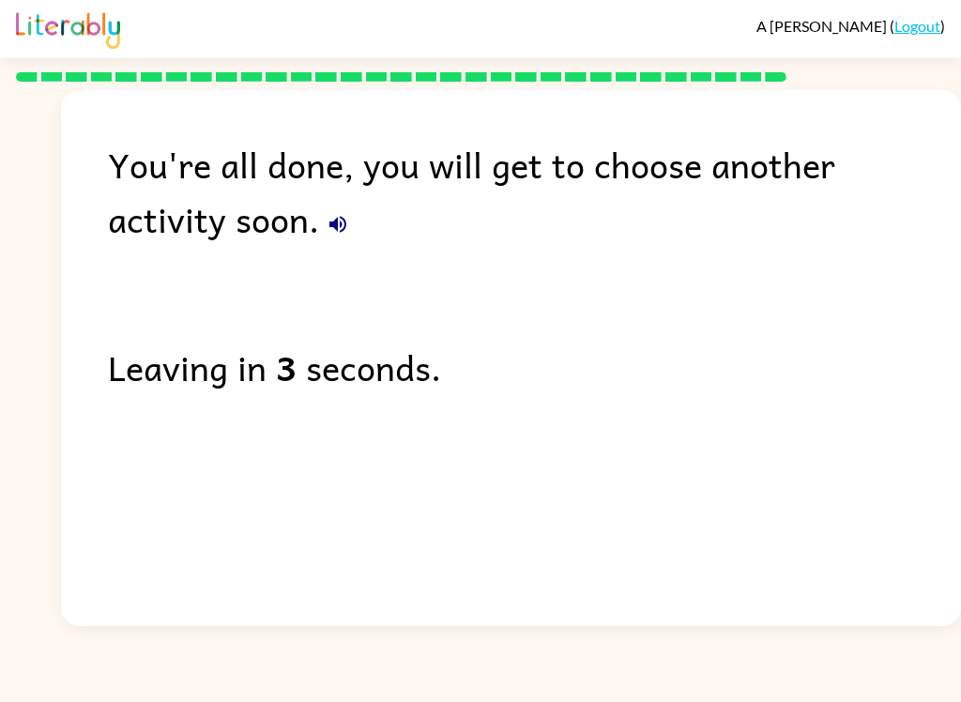
click at [319, 212] on button "button" at bounding box center [338, 224] width 38 height 38
